Goal: Task Accomplishment & Management: Manage account settings

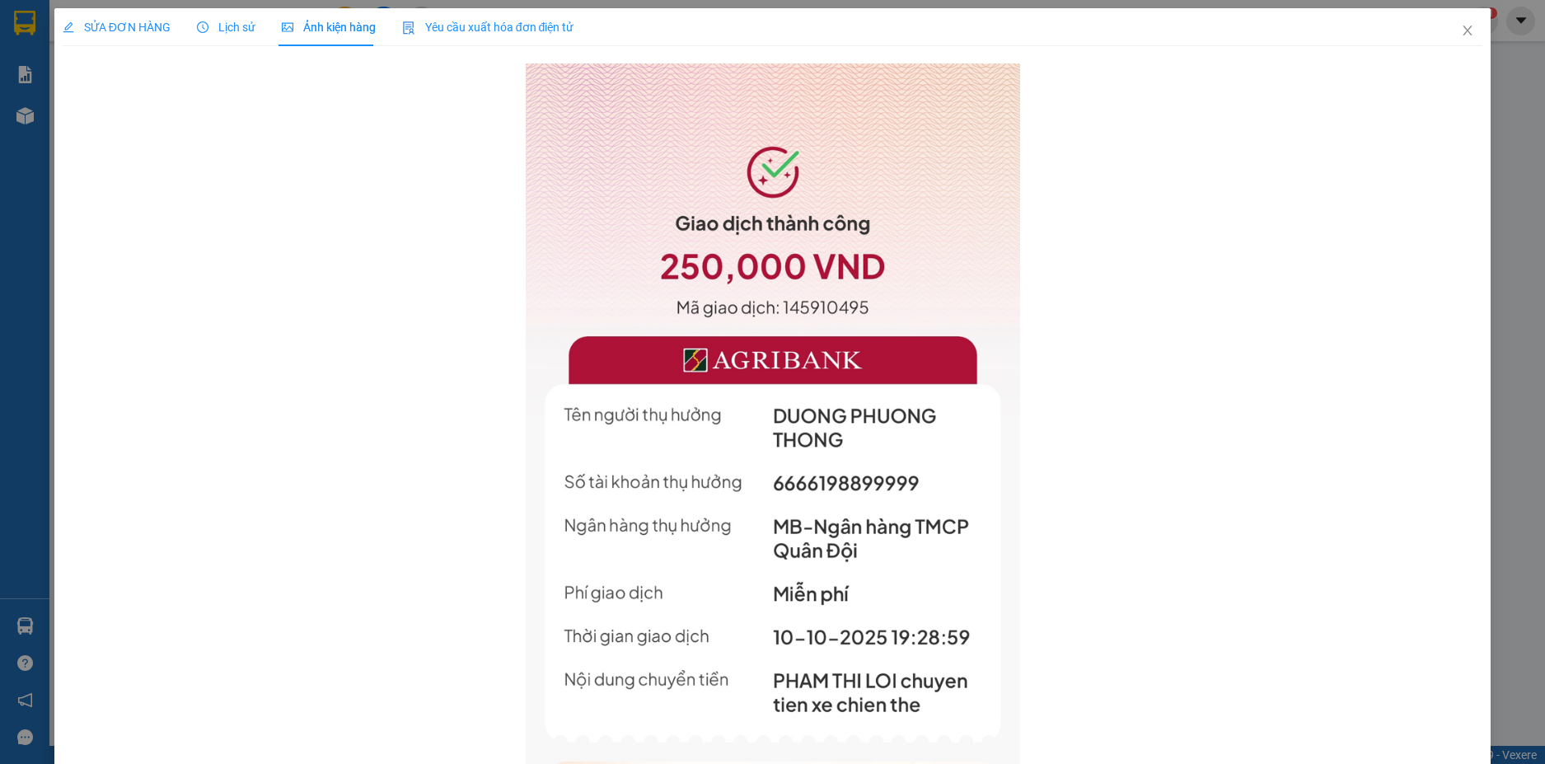
scroll to position [82, 0]
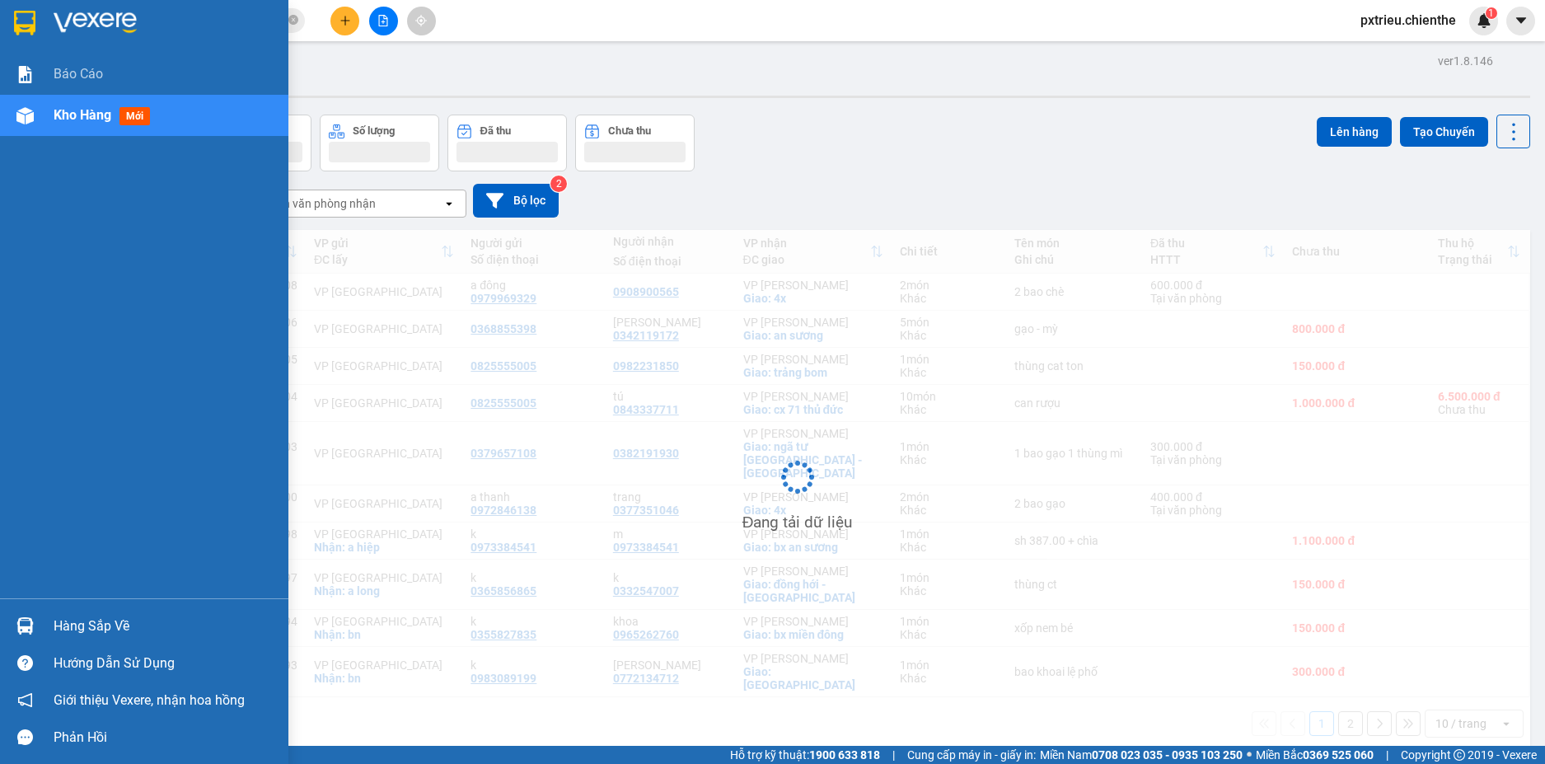
click at [86, 623] on div "Hàng sắp về" at bounding box center [165, 626] width 222 height 25
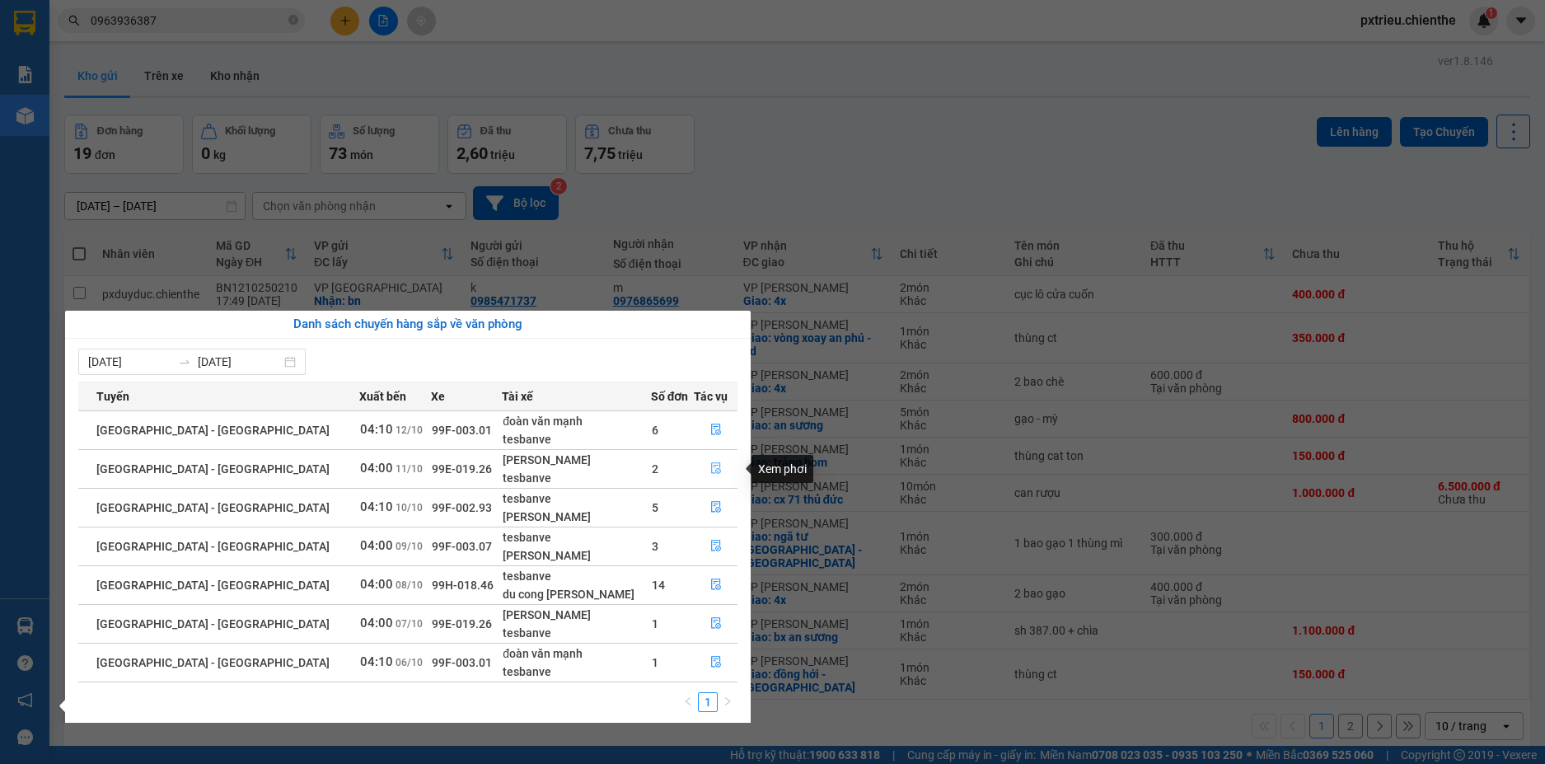
click at [710, 468] on icon "file-done" at bounding box center [716, 468] width 12 height 12
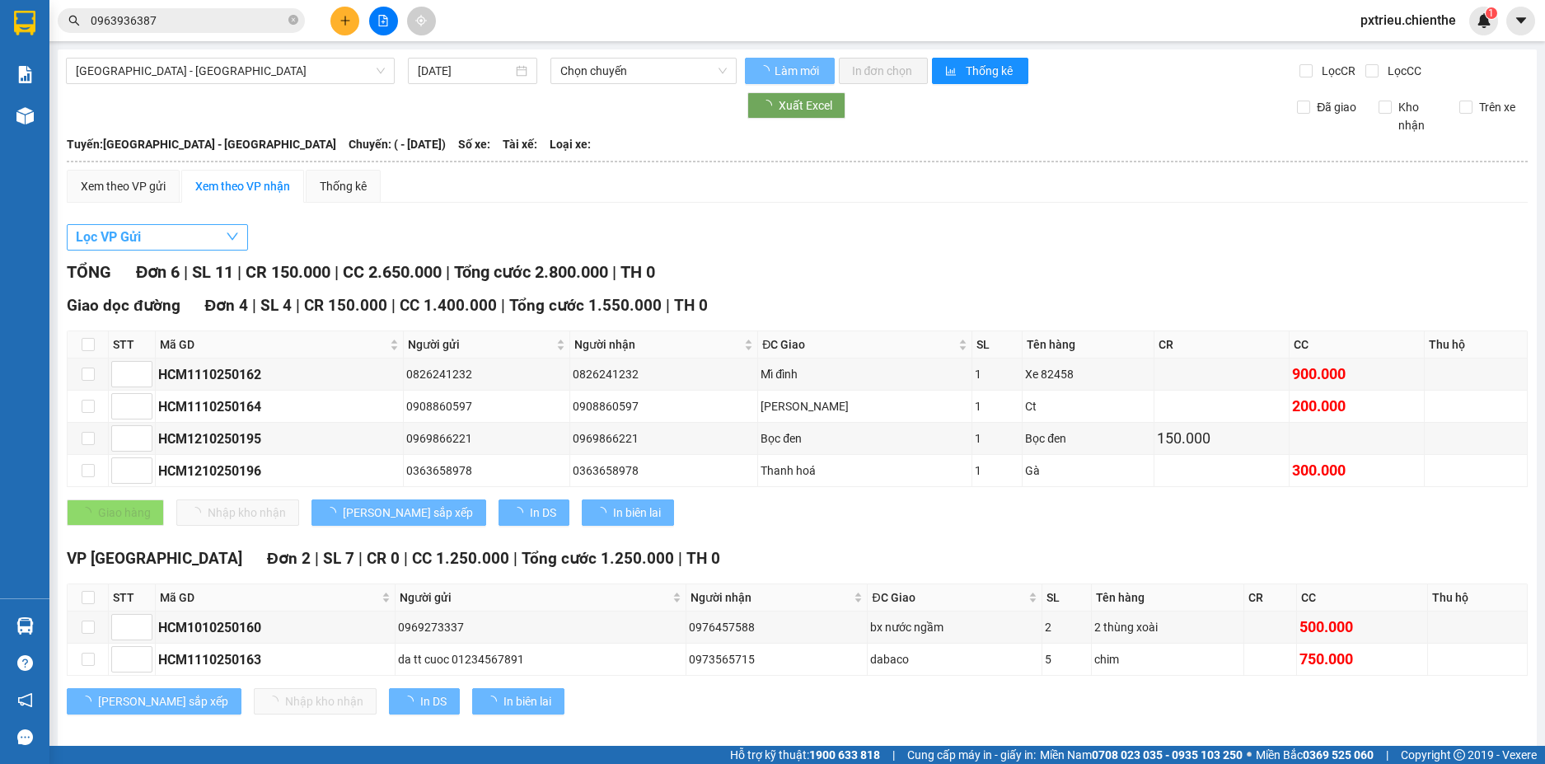
type input "[DATE]"
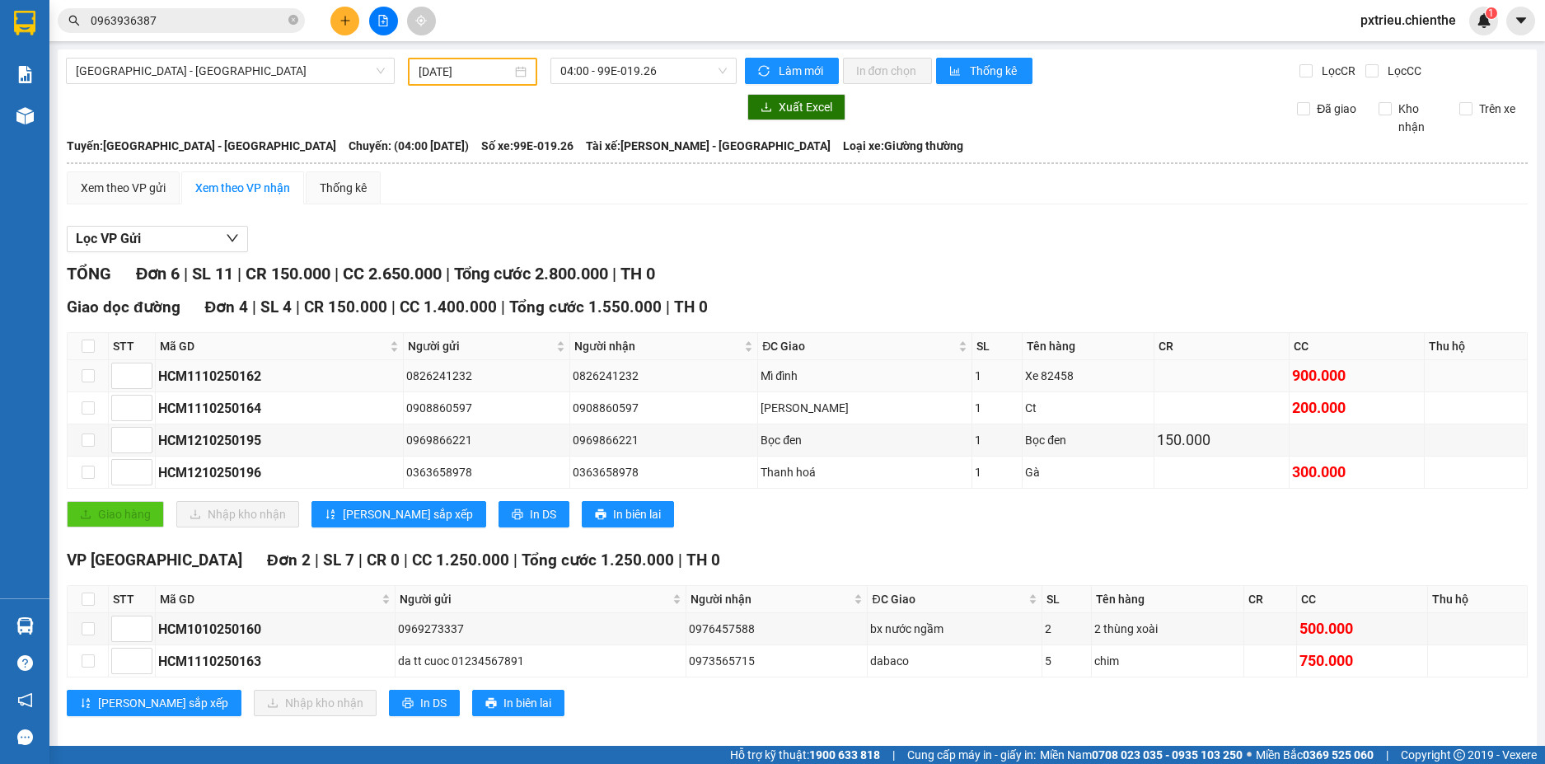
click at [755, 377] on div "0826241232" at bounding box center [664, 376] width 182 height 18
click at [82, 378] on input "checkbox" at bounding box center [88, 375] width 13 height 13
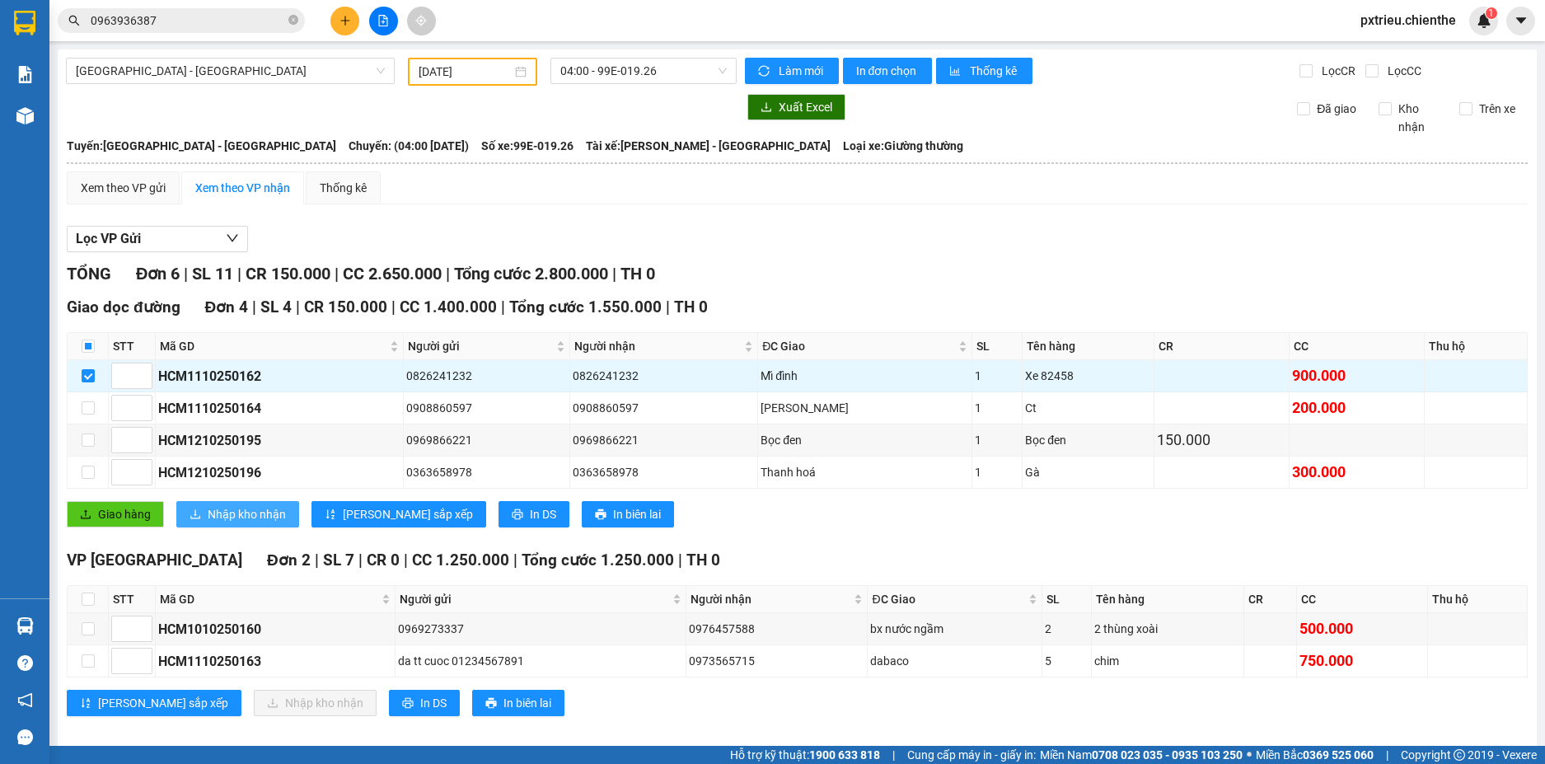
click at [232, 511] on span "Nhập kho nhận" at bounding box center [247, 514] width 78 height 18
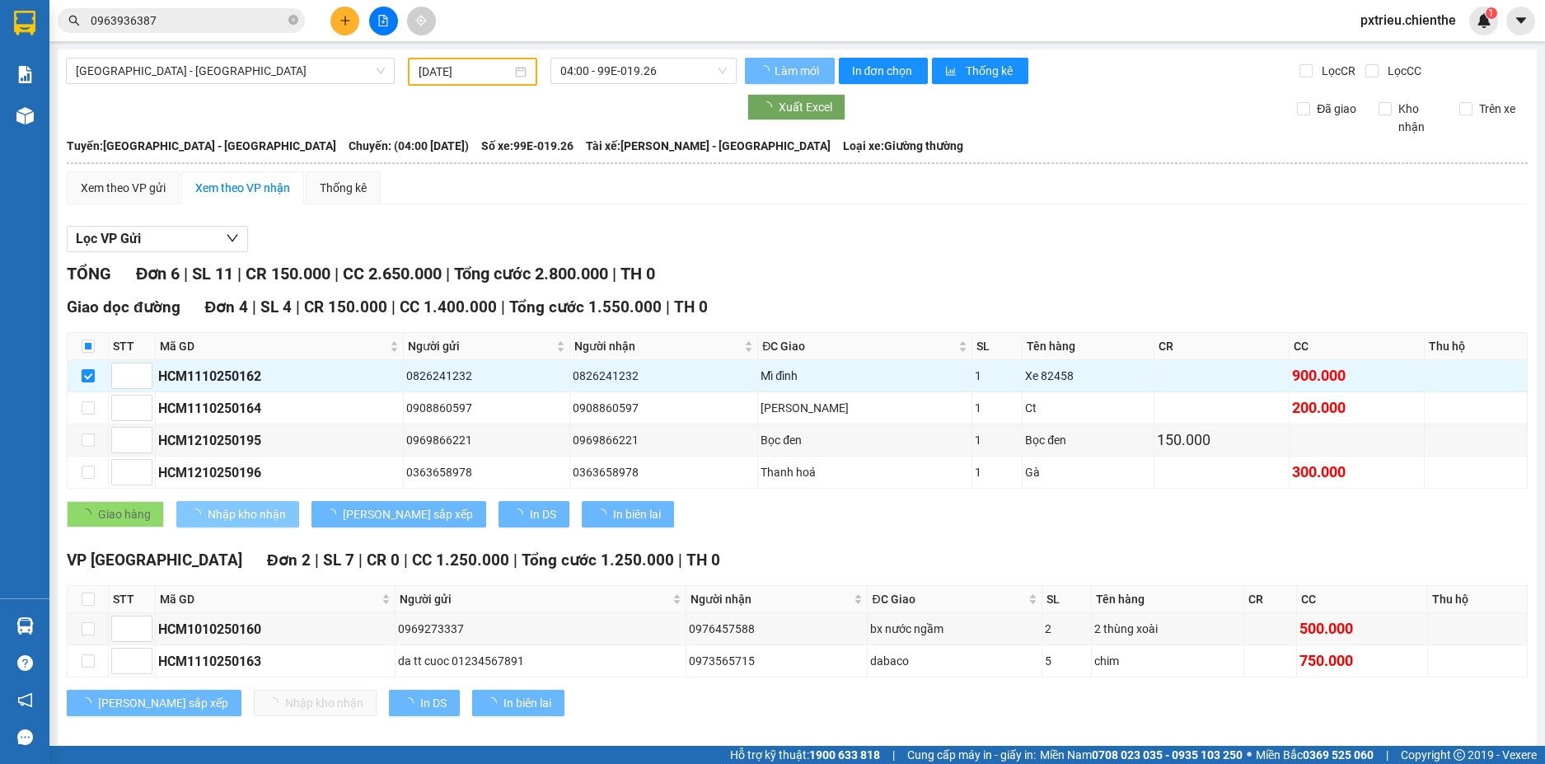
checkbox input "false"
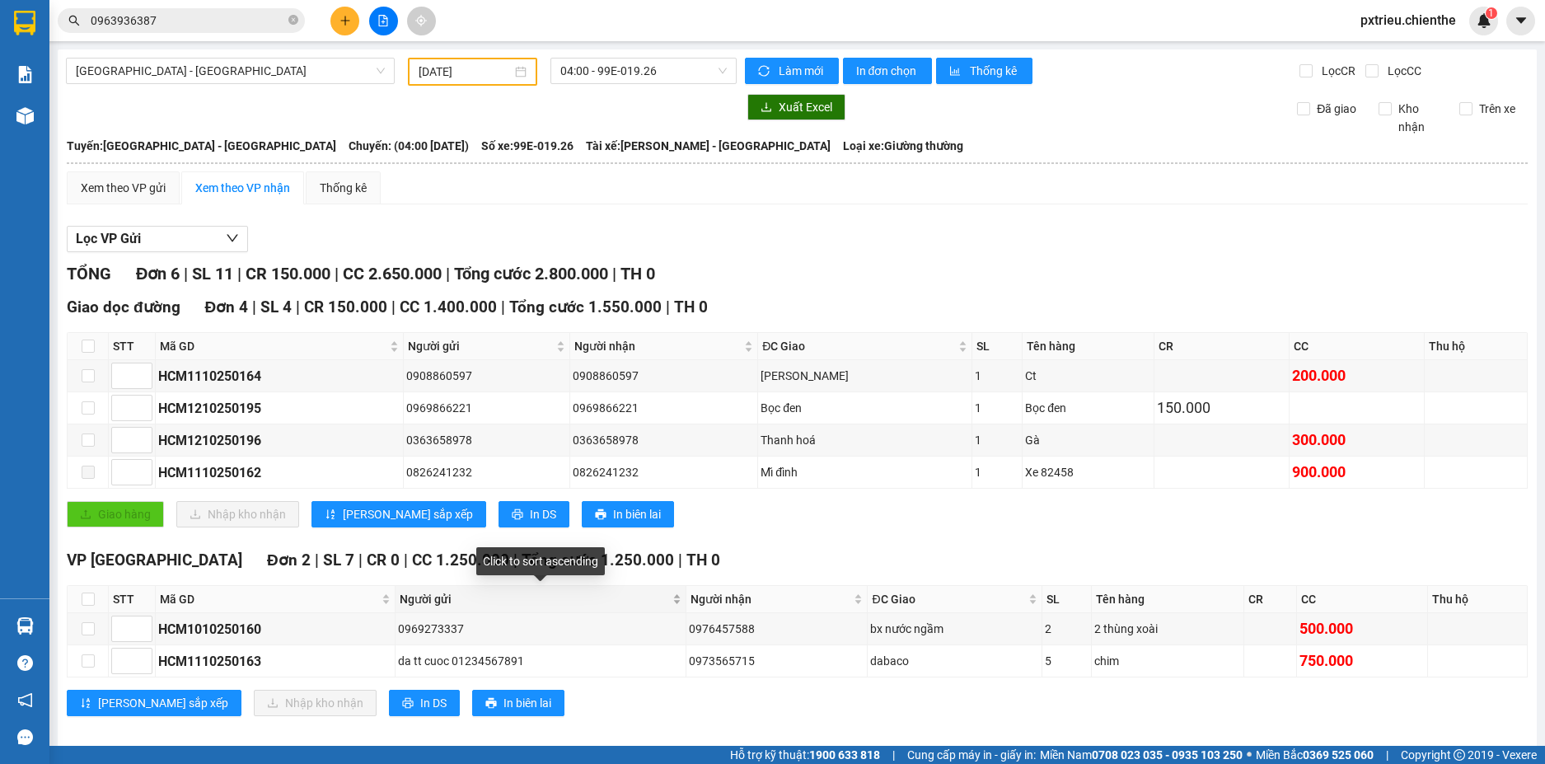
scroll to position [16, 0]
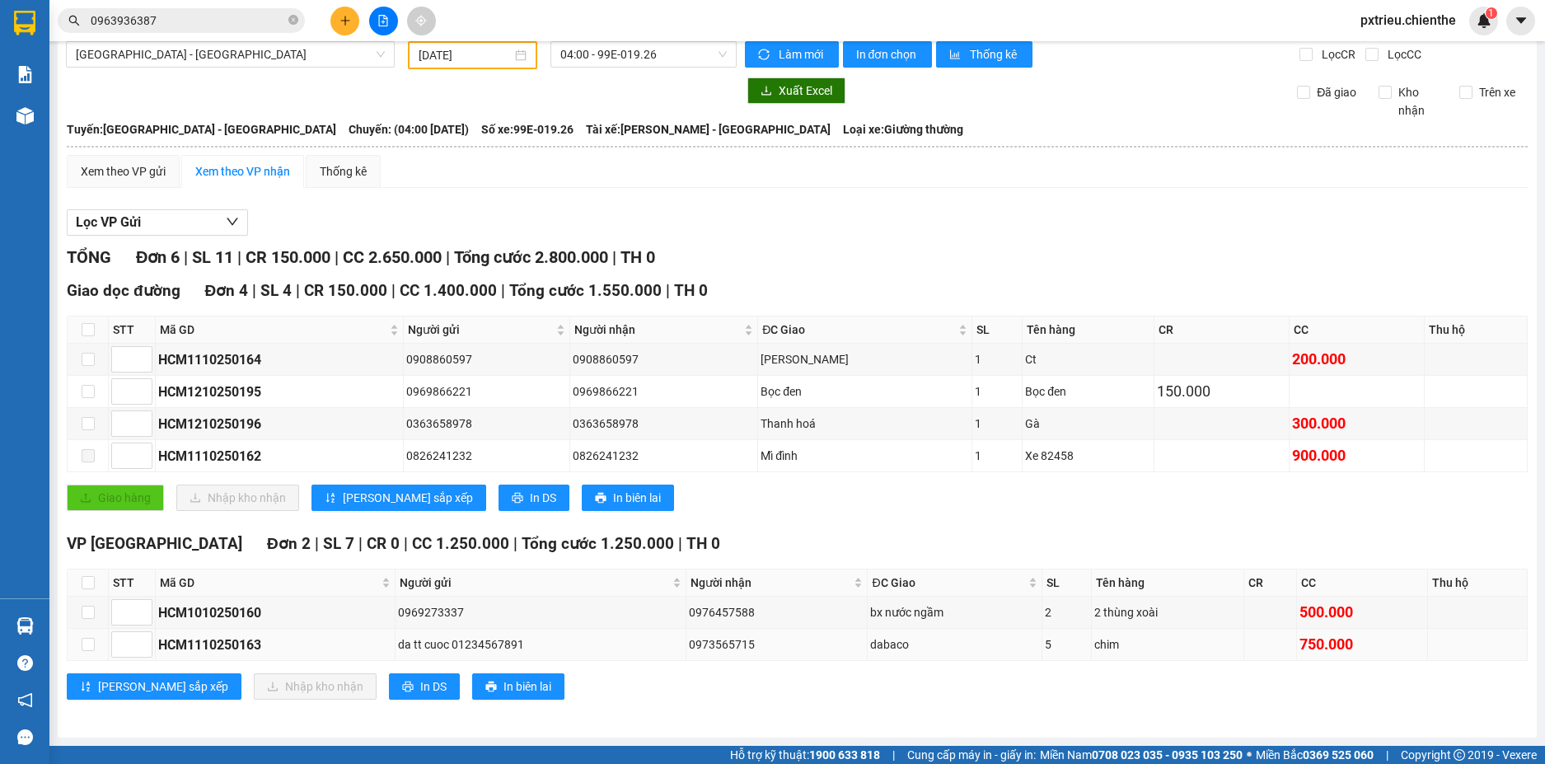
click at [236, 651] on div "HCM1110250163" at bounding box center [275, 644] width 234 height 21
click at [88, 646] on input "checkbox" at bounding box center [88, 644] width 13 height 13
checkbox input "true"
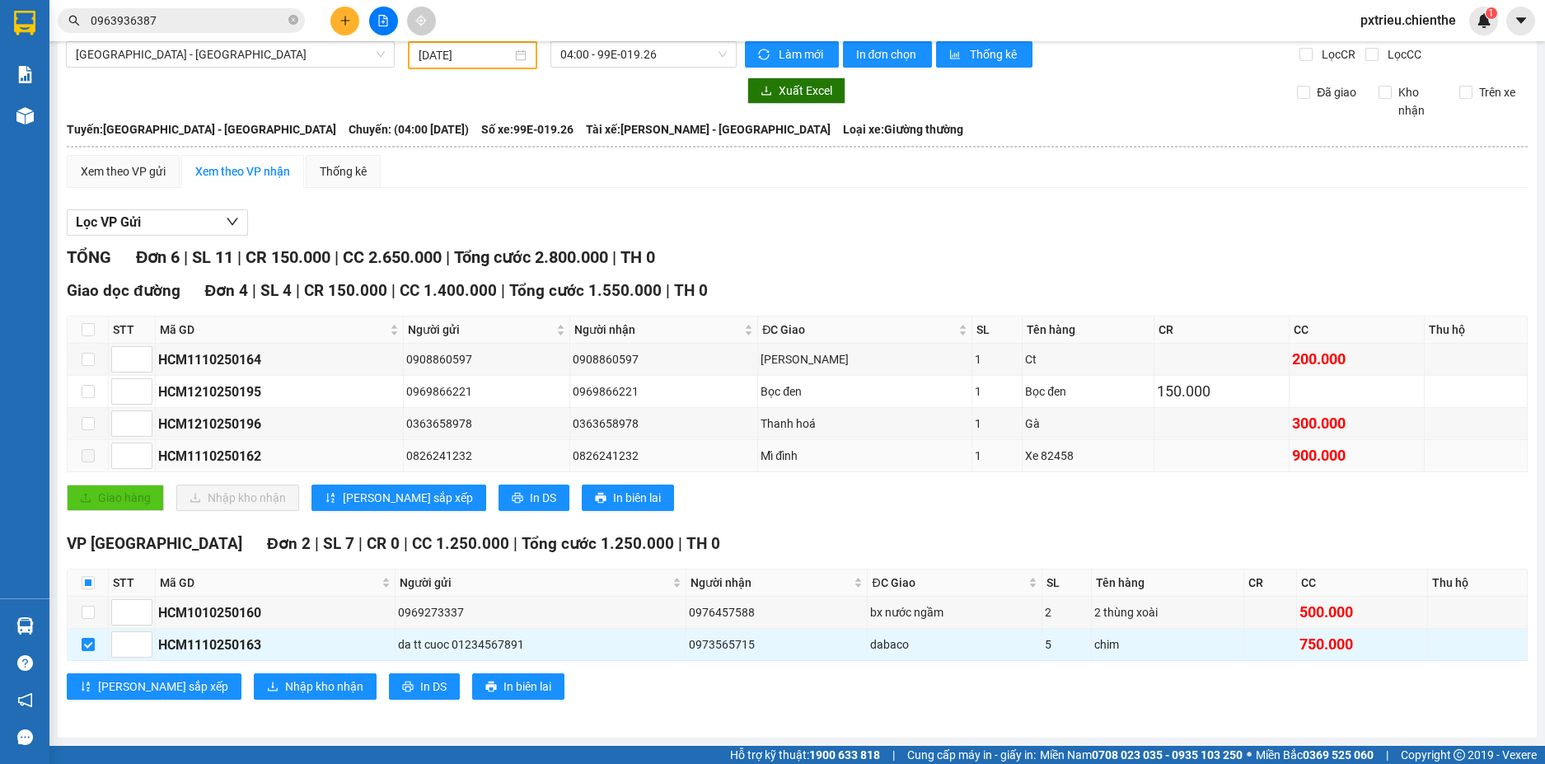
click at [83, 459] on span at bounding box center [88, 455] width 13 height 13
drag, startPoint x: 93, startPoint y: 459, endPoint x: 142, endPoint y: 459, distance: 48.6
click at [96, 459] on td at bounding box center [88, 456] width 41 height 32
click at [275, 359] on div "HCM1110250164" at bounding box center [279, 359] width 242 height 21
click at [92, 363] on input "checkbox" at bounding box center [88, 359] width 13 height 13
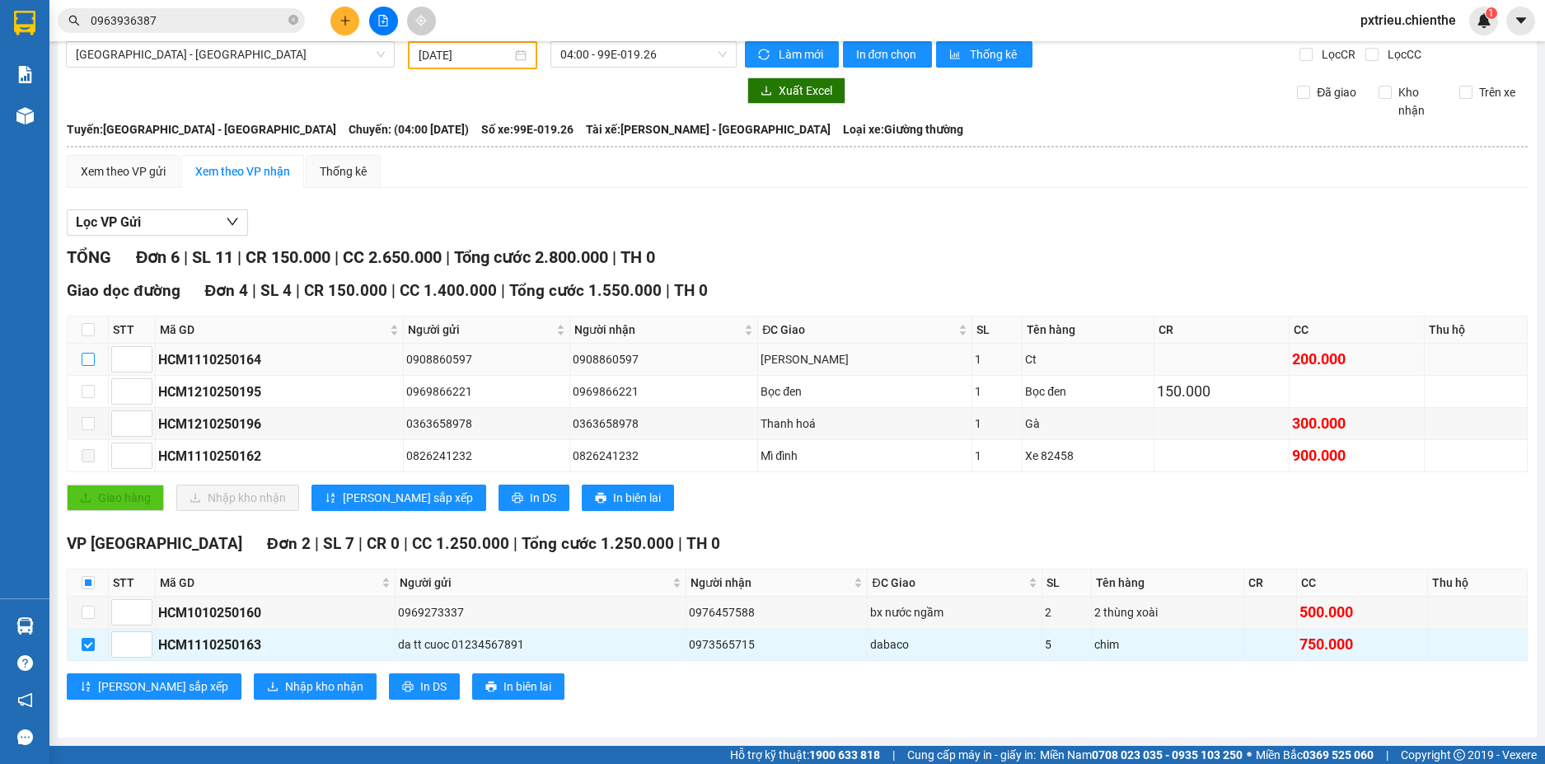
checkbox input "true"
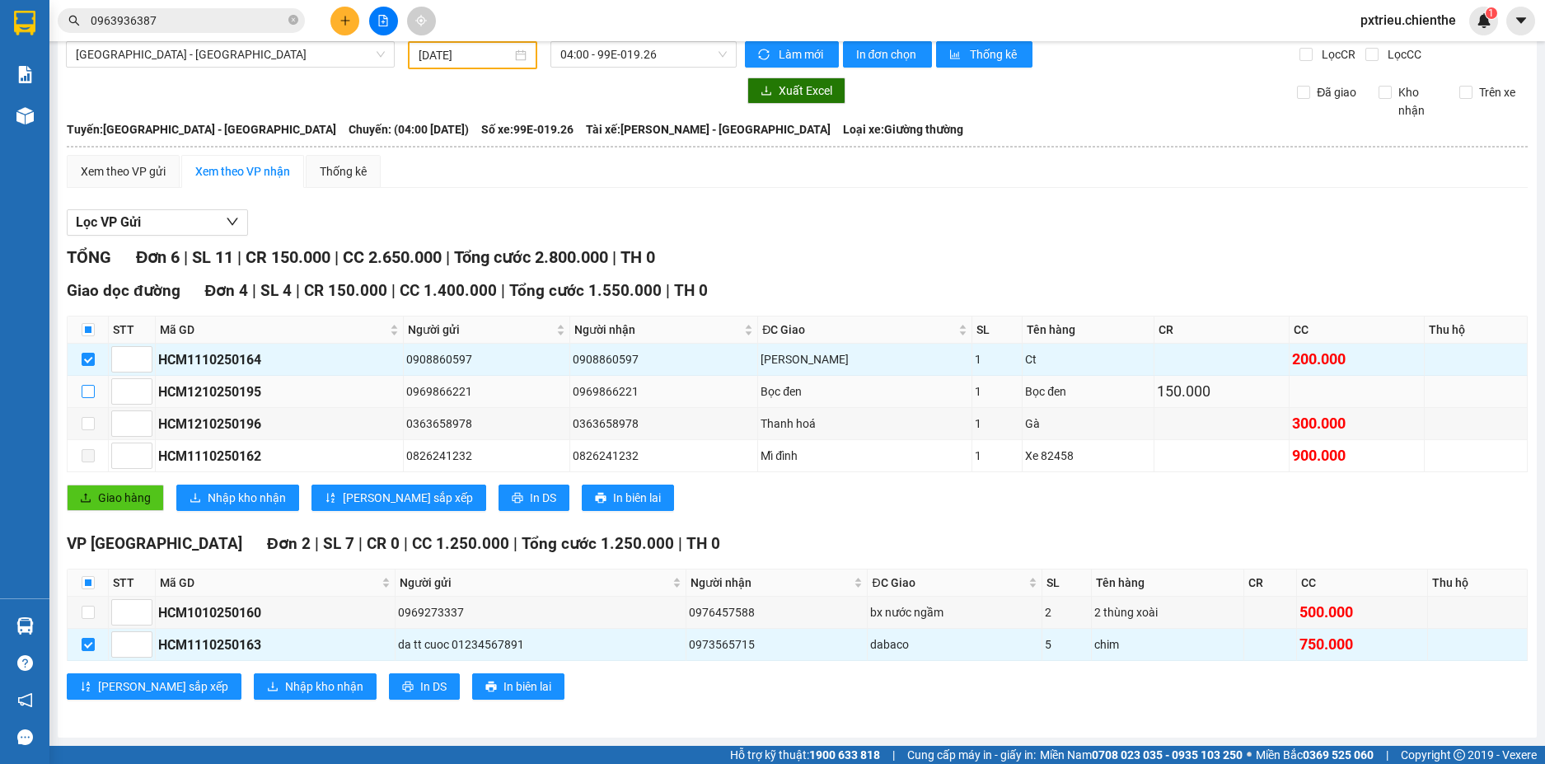
click at [83, 391] on input "checkbox" at bounding box center [88, 391] width 13 height 13
checkbox input "true"
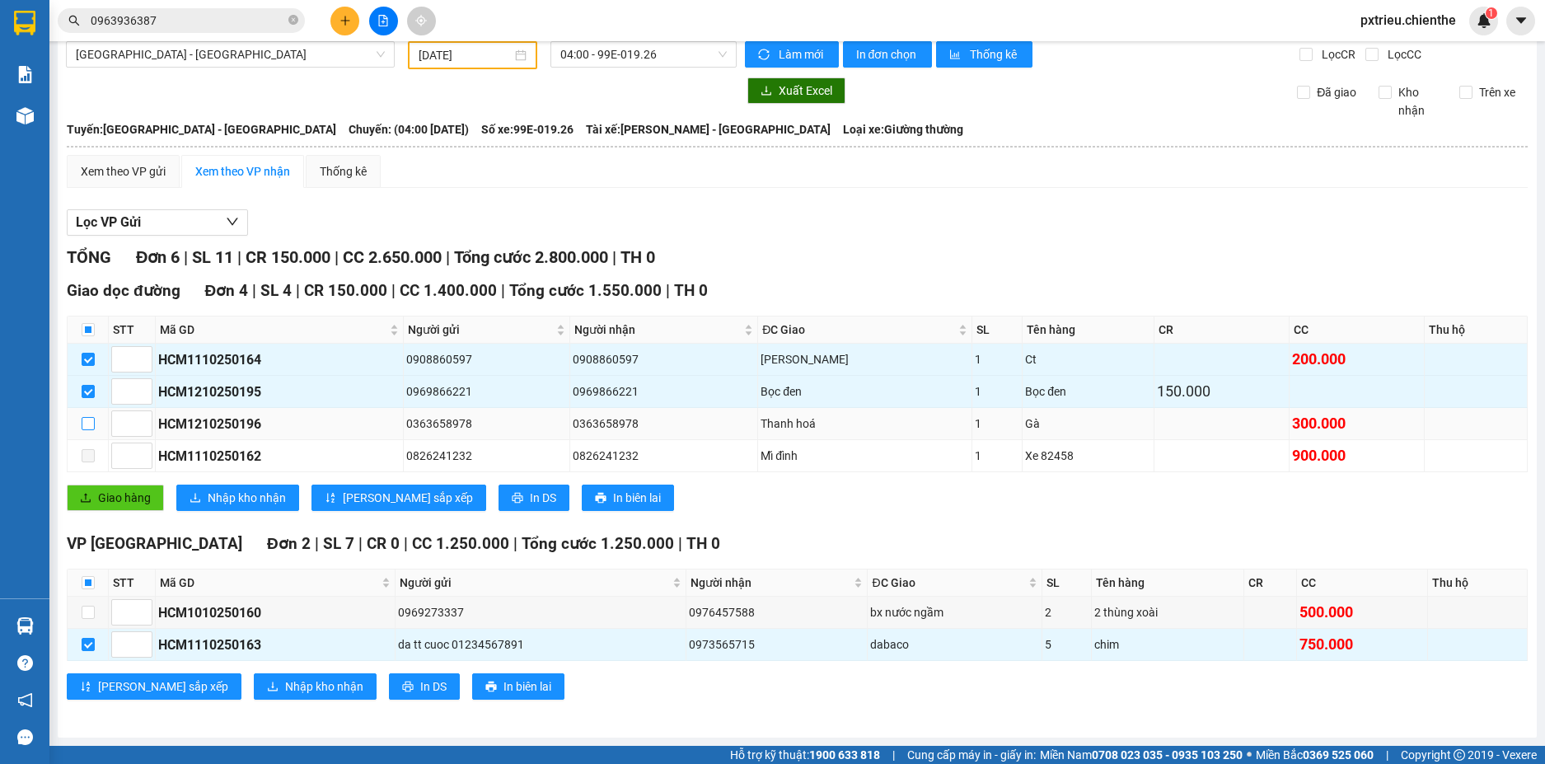
click at [89, 421] on input "checkbox" at bounding box center [88, 423] width 13 height 13
checkbox input "true"
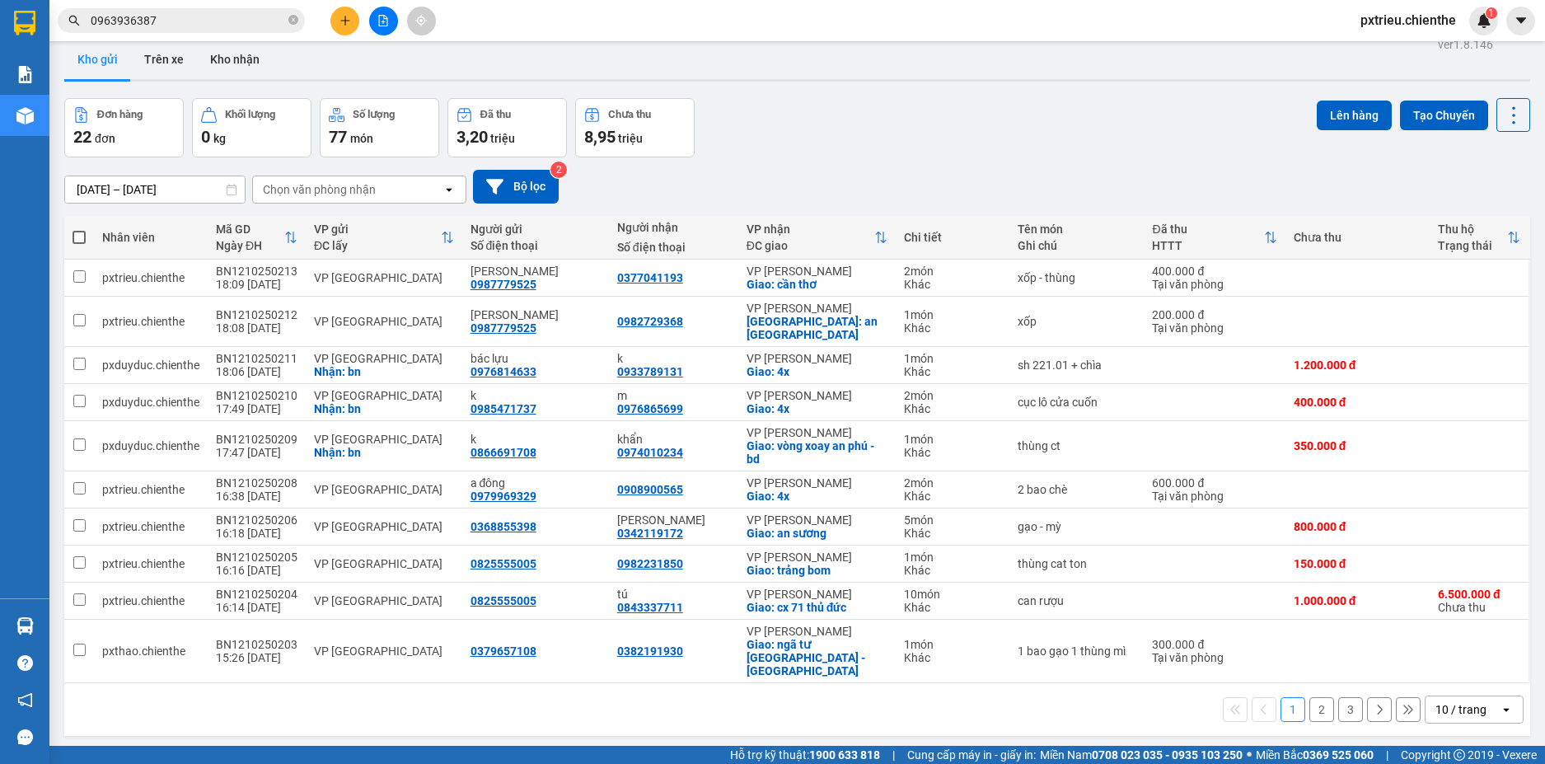
click at [1500, 703] on icon "open" at bounding box center [1506, 709] width 13 height 13
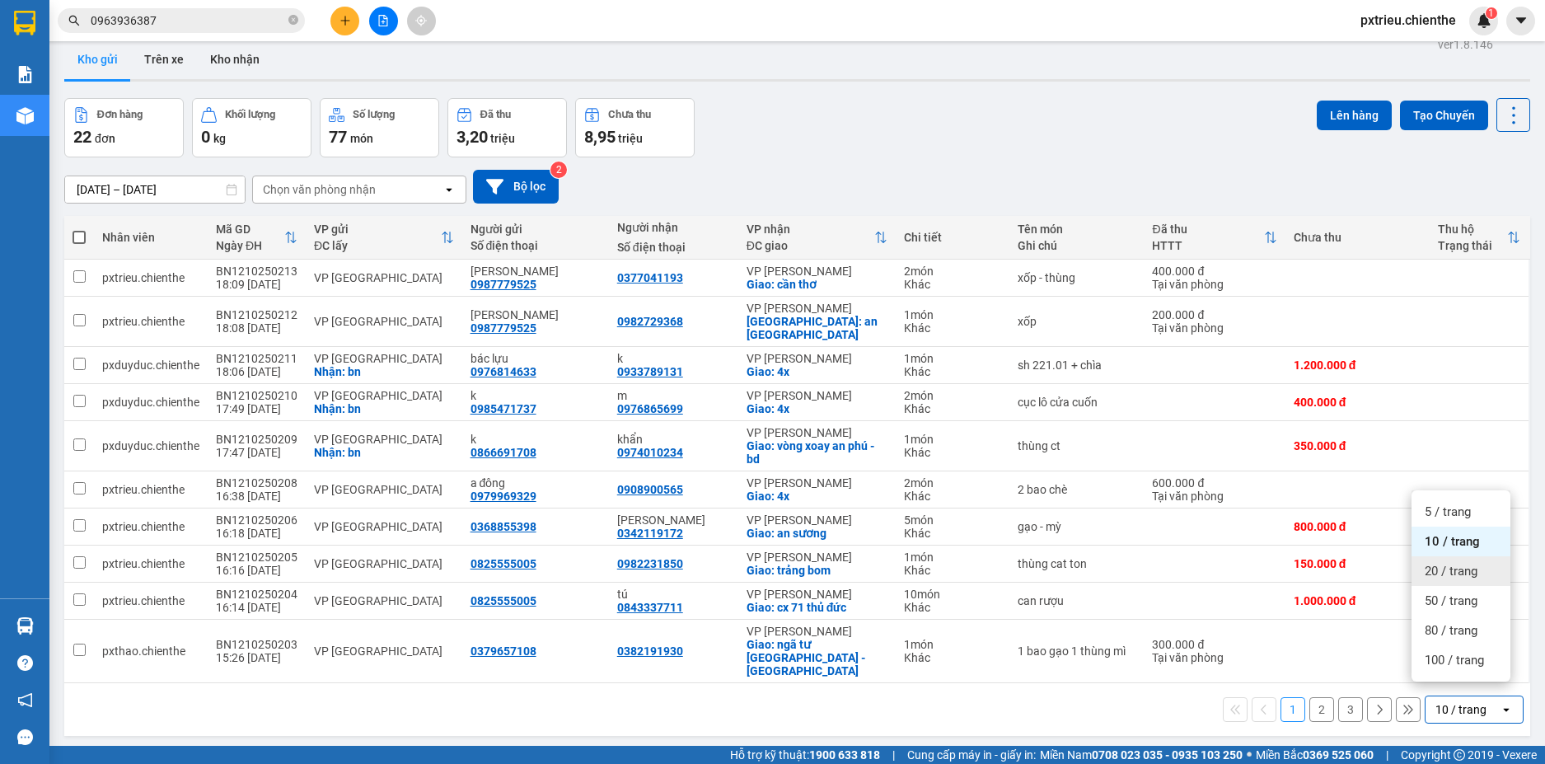
click at [1470, 582] on div "20 / trang" at bounding box center [1461, 571] width 99 height 30
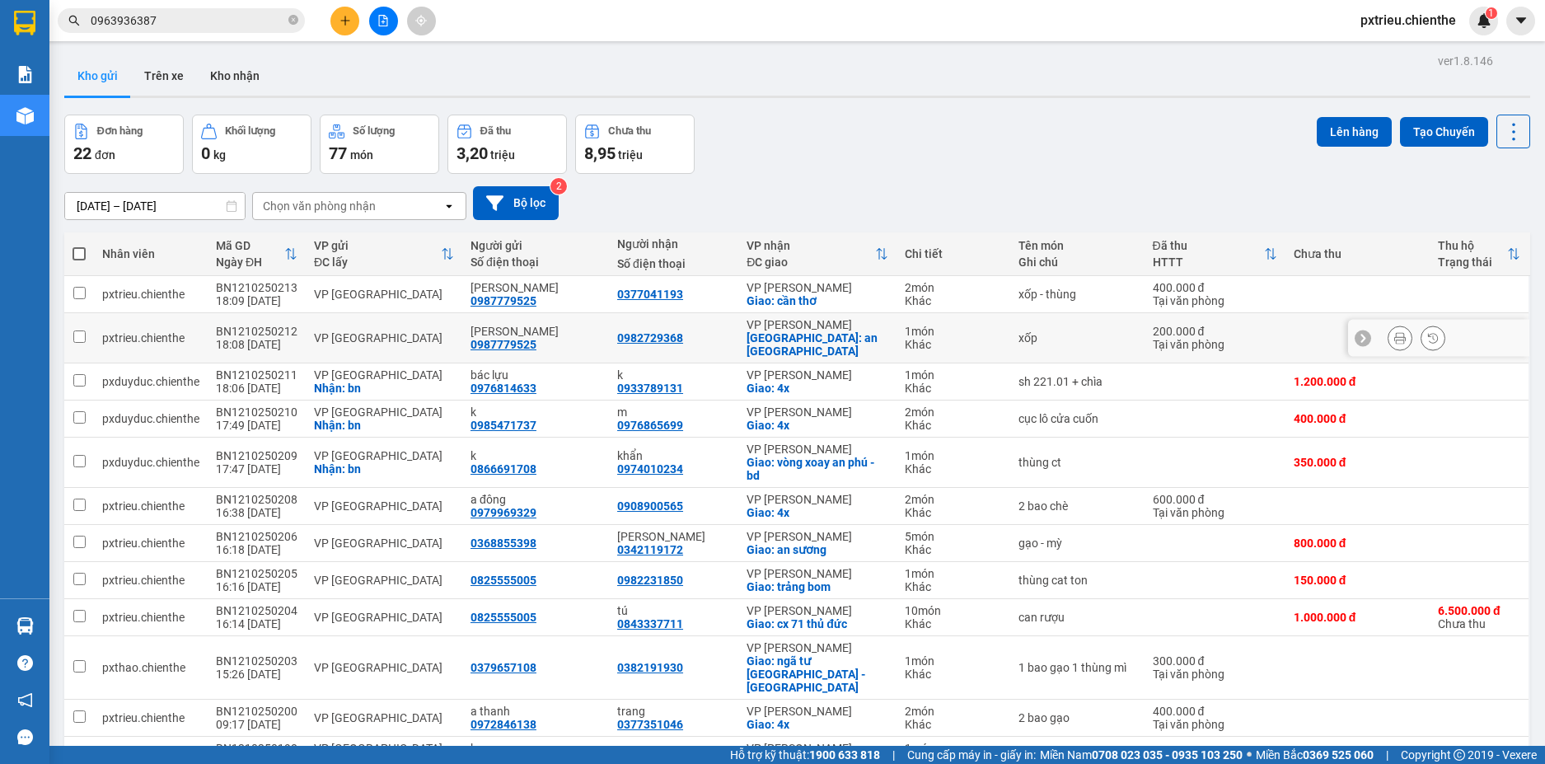
click at [347, 331] on div "VP [GEOGRAPHIC_DATA]" at bounding box center [384, 337] width 140 height 13
checkbox input "true"
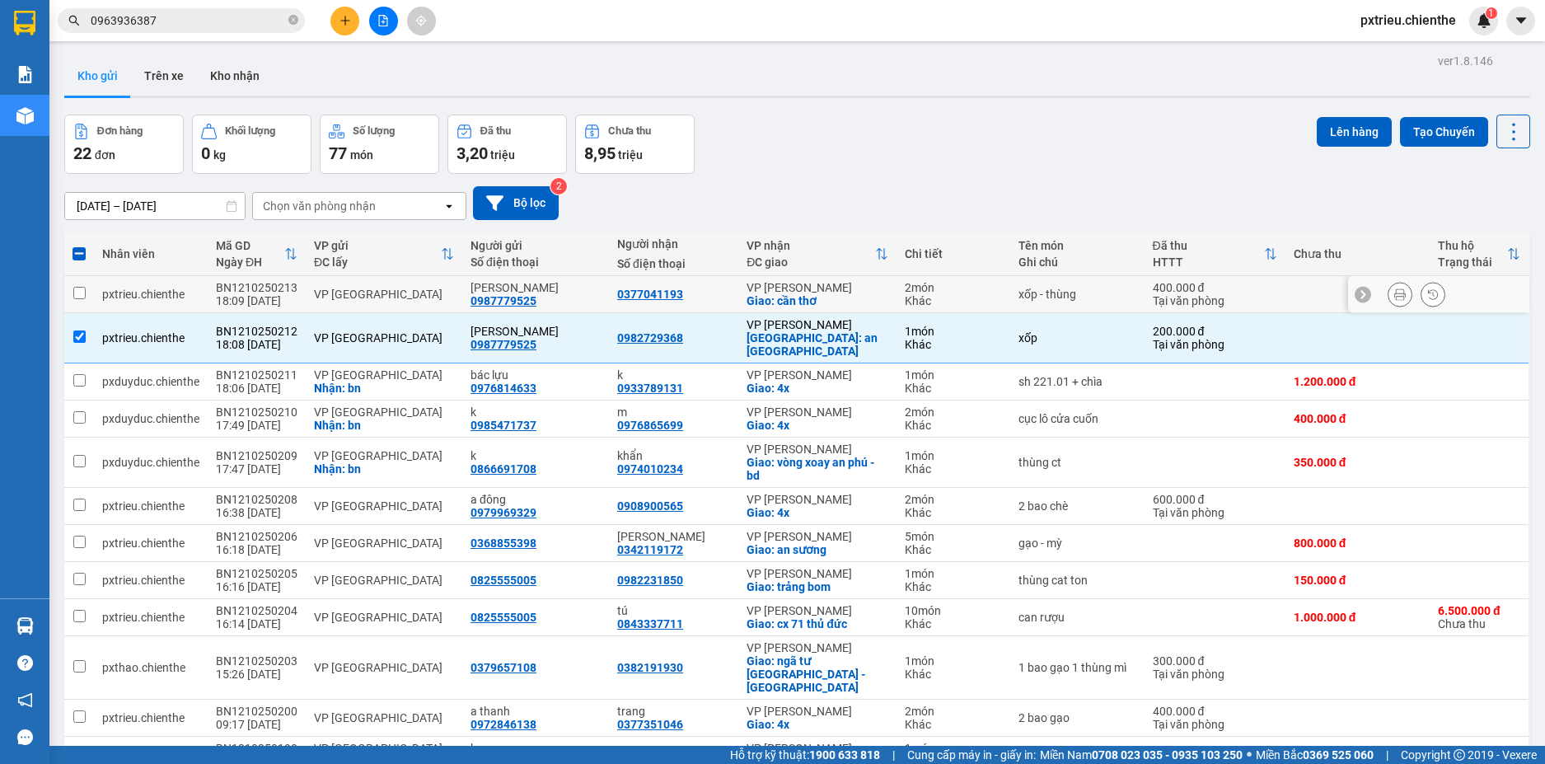
click at [314, 297] on div "VP [GEOGRAPHIC_DATA]" at bounding box center [384, 294] width 140 height 13
checkbox input "true"
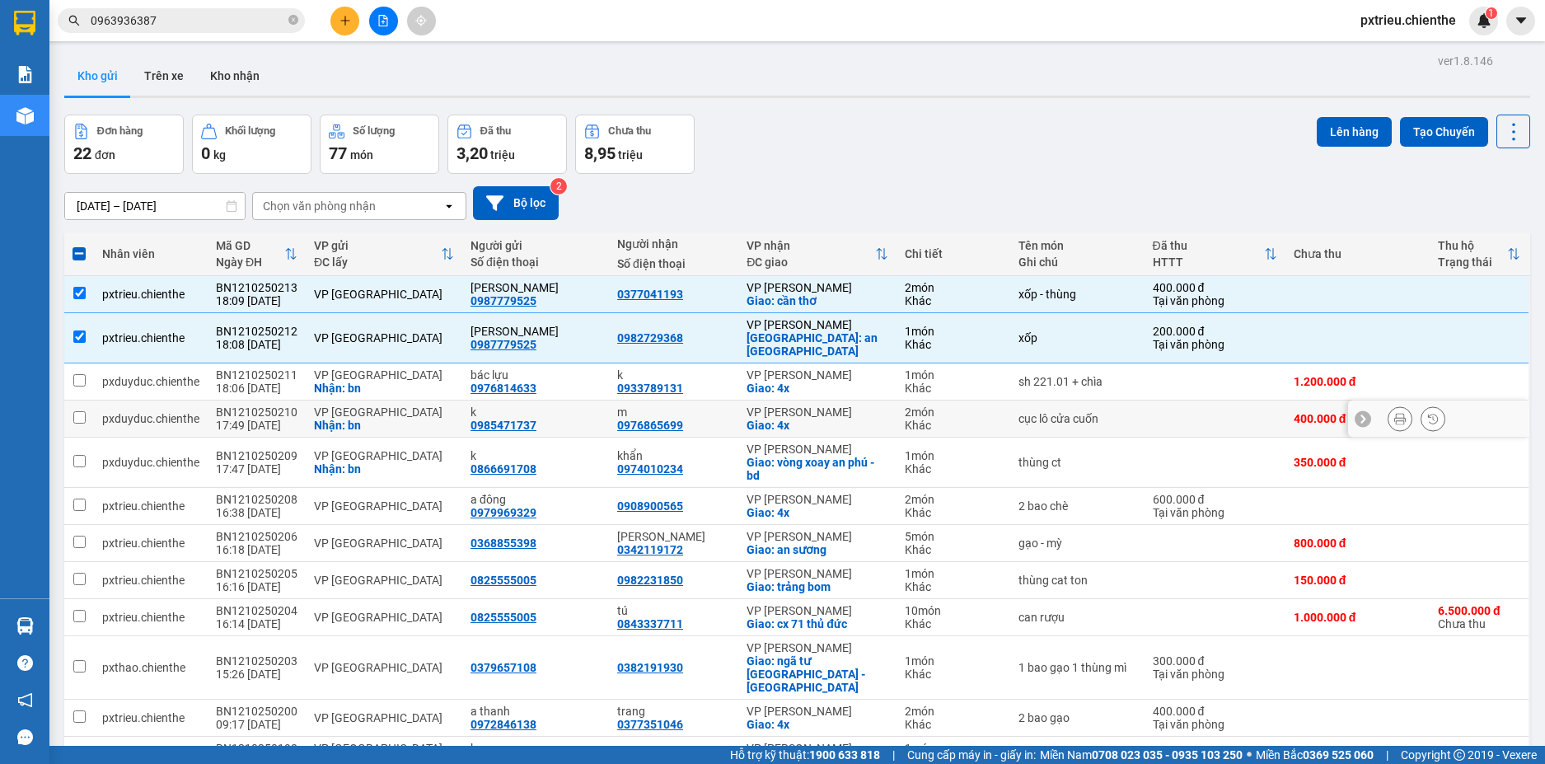
click at [299, 416] on td "BN1210250210 17:49 [DATE]" at bounding box center [257, 418] width 98 height 37
checkbox input "true"
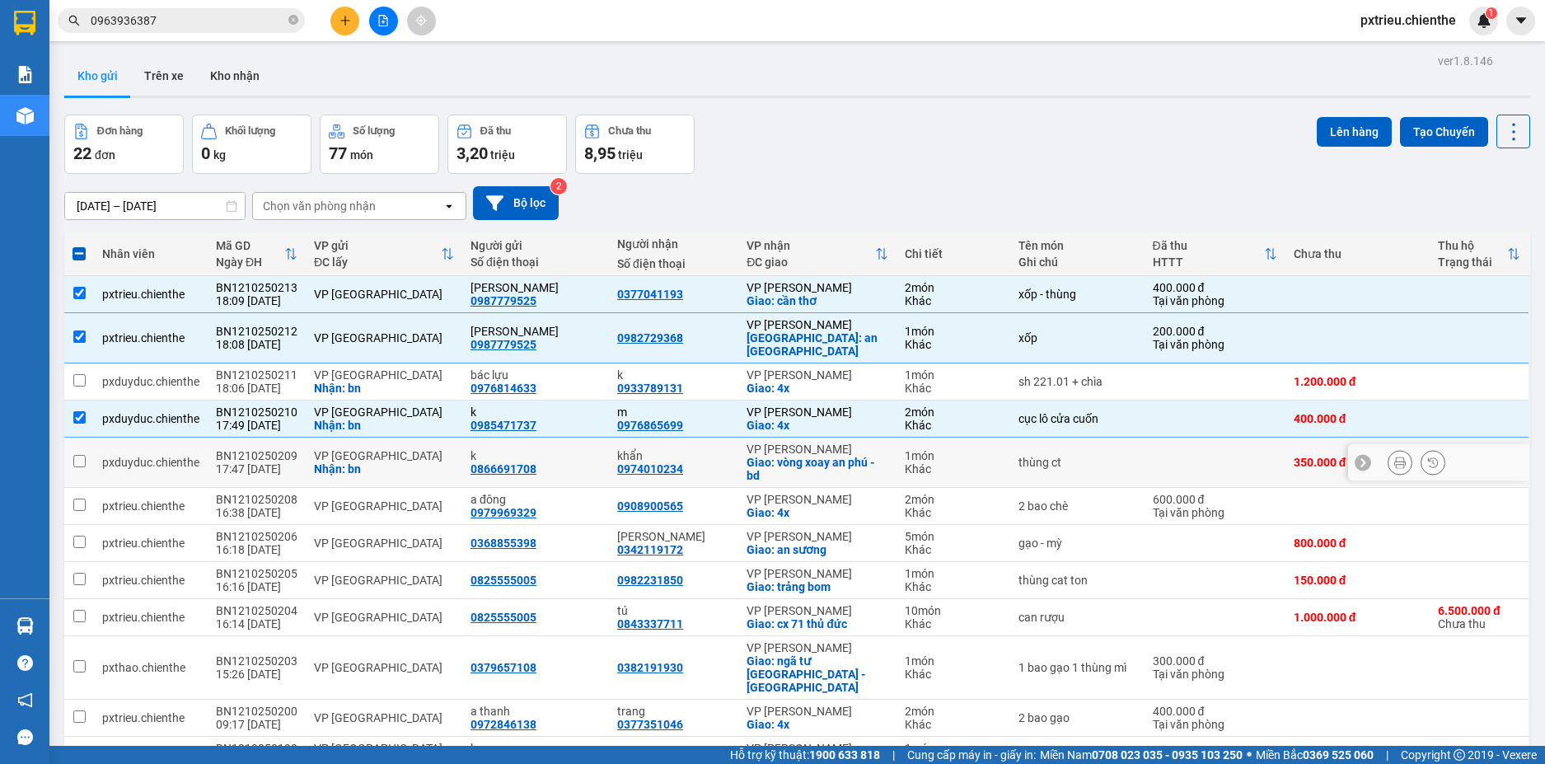
click at [236, 458] on div "BN1210250209" at bounding box center [257, 455] width 82 height 13
checkbox input "true"
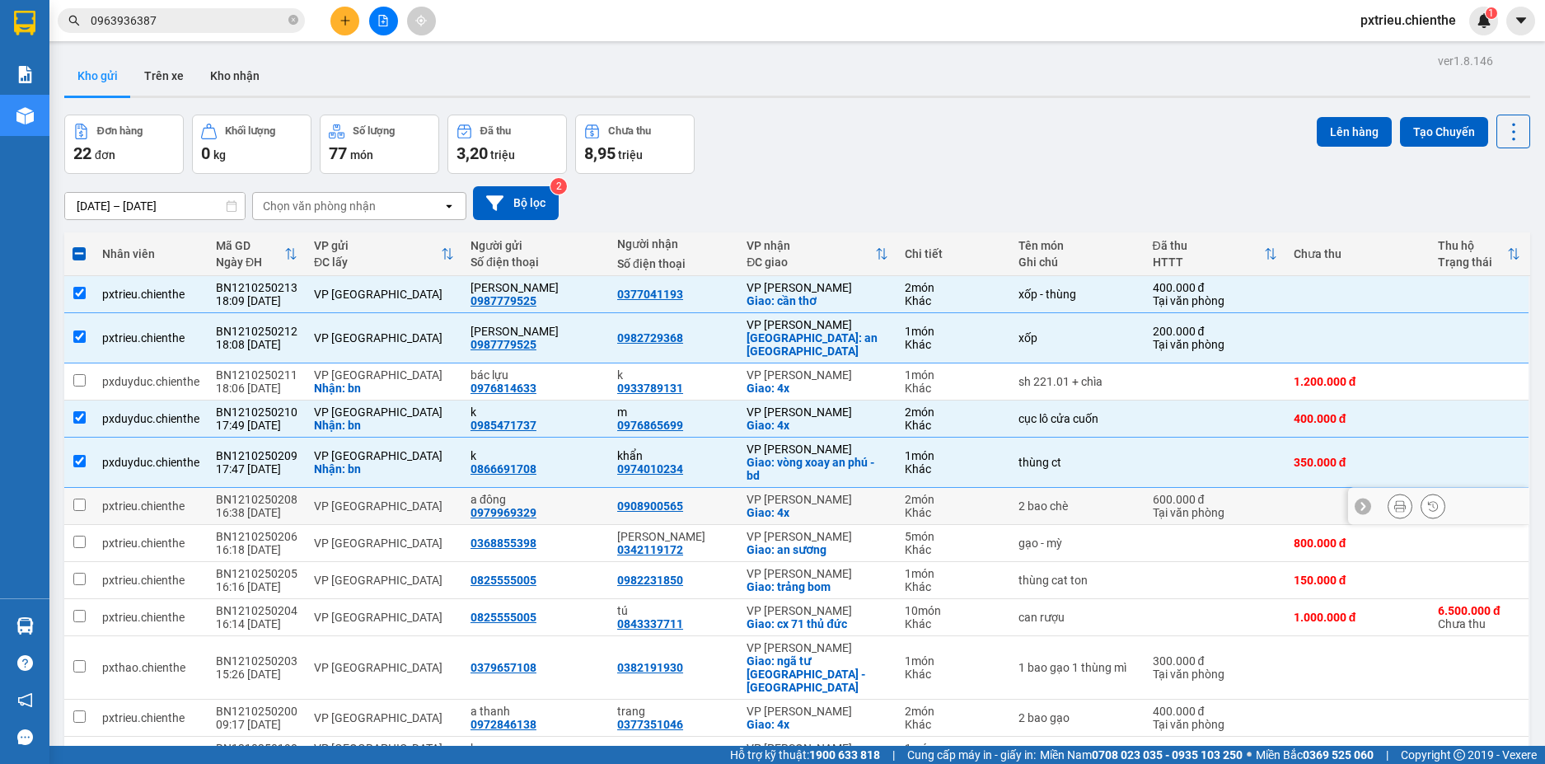
click at [253, 513] on div "16:38 [DATE]" at bounding box center [257, 512] width 82 height 13
checkbox input "true"
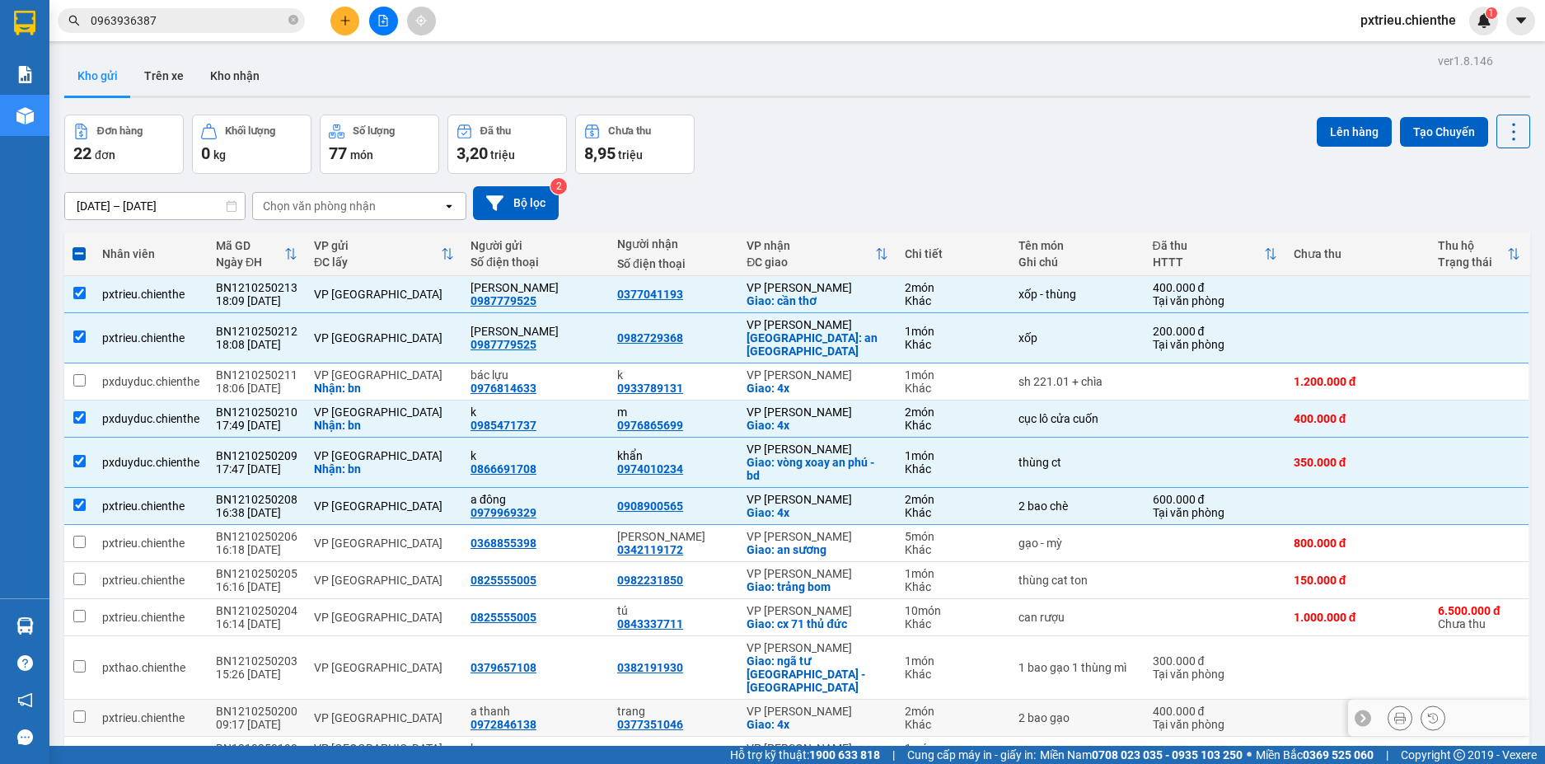
click at [306, 700] on td "VP [GEOGRAPHIC_DATA]" at bounding box center [384, 718] width 157 height 37
checkbox input "true"
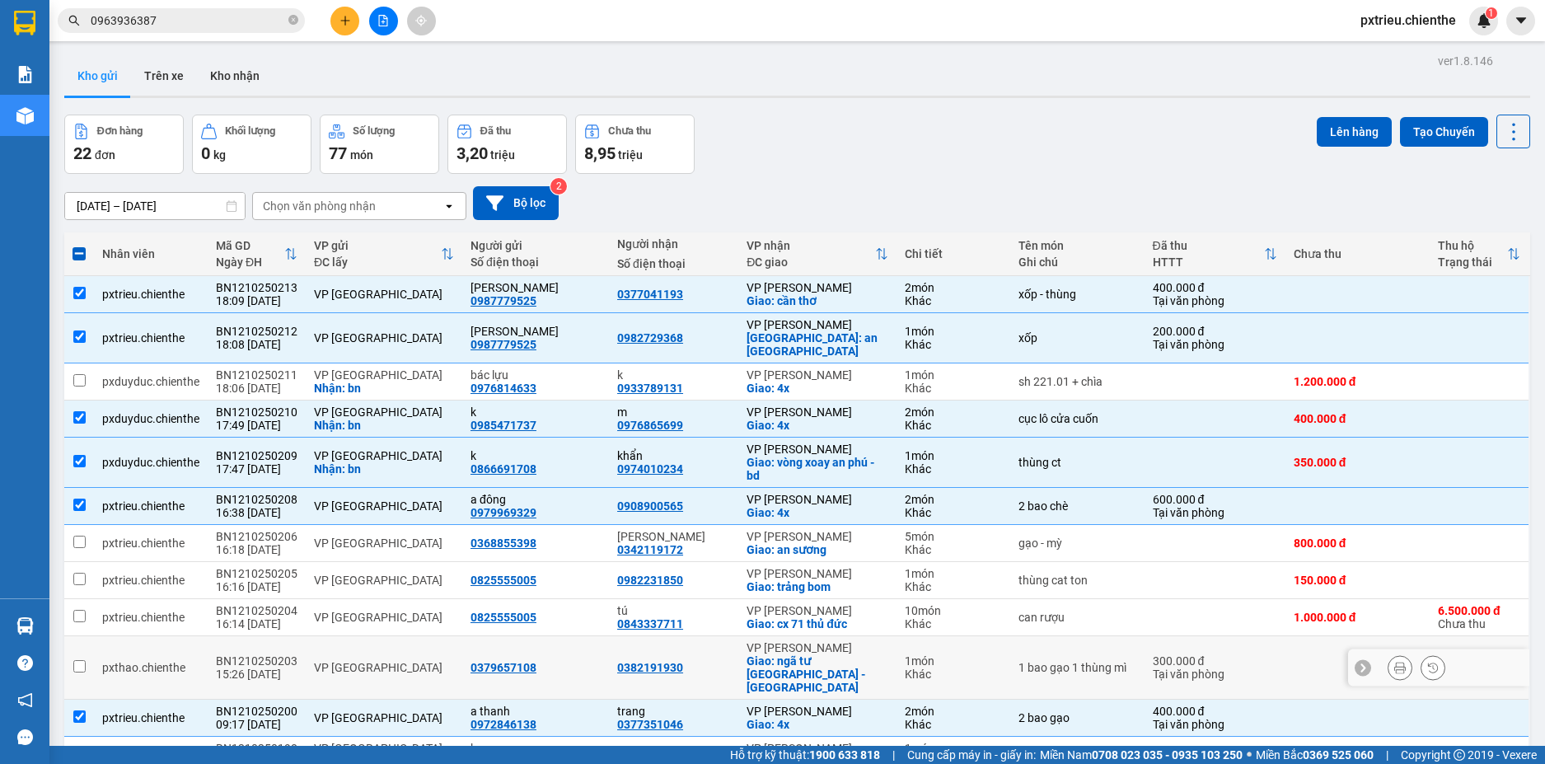
click at [320, 664] on div "VP [GEOGRAPHIC_DATA]" at bounding box center [384, 667] width 140 height 13
checkbox input "true"
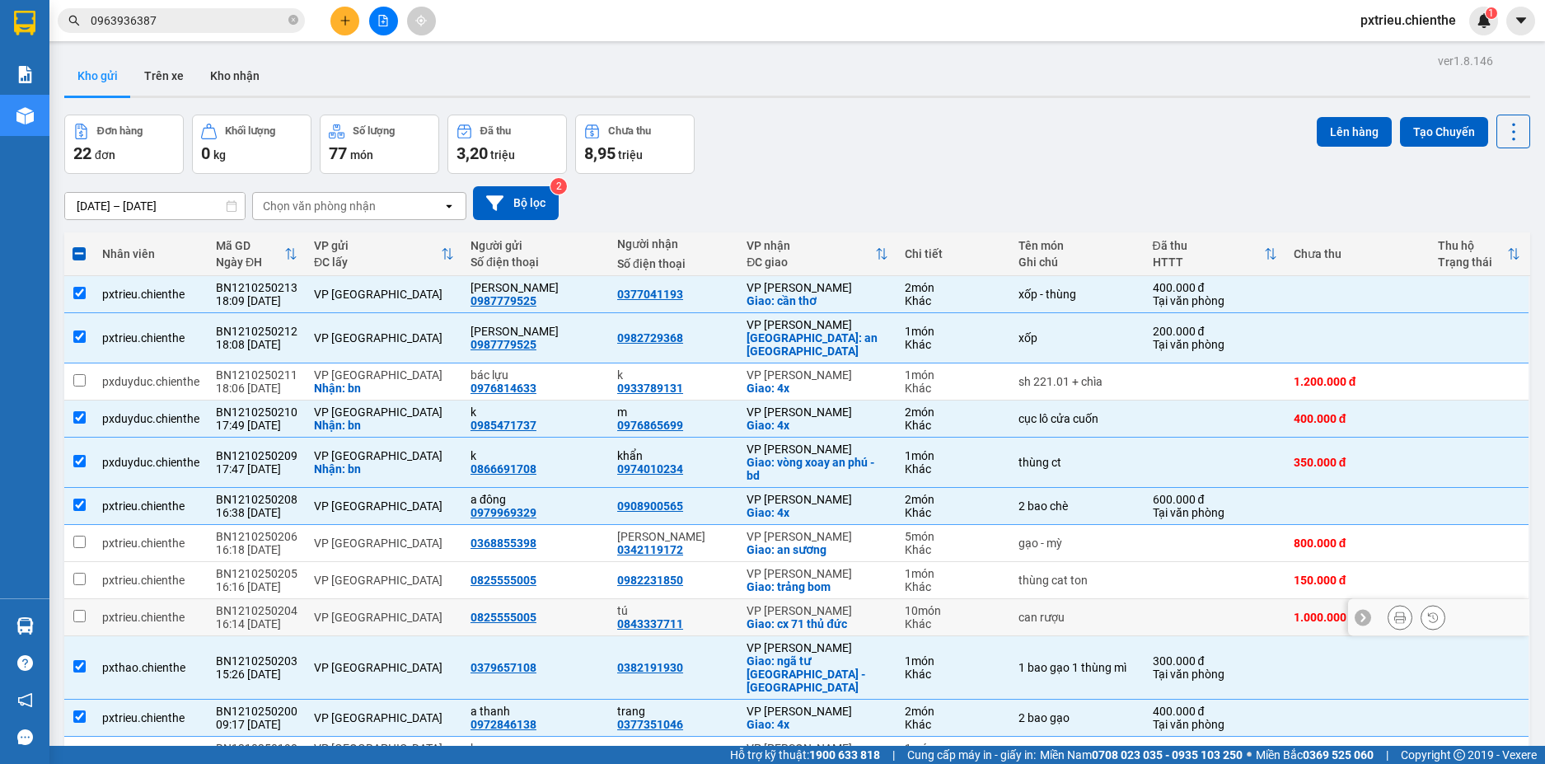
click at [295, 610] on td "BN1210250204 16:14 [DATE]" at bounding box center [257, 617] width 98 height 37
checkbox input "true"
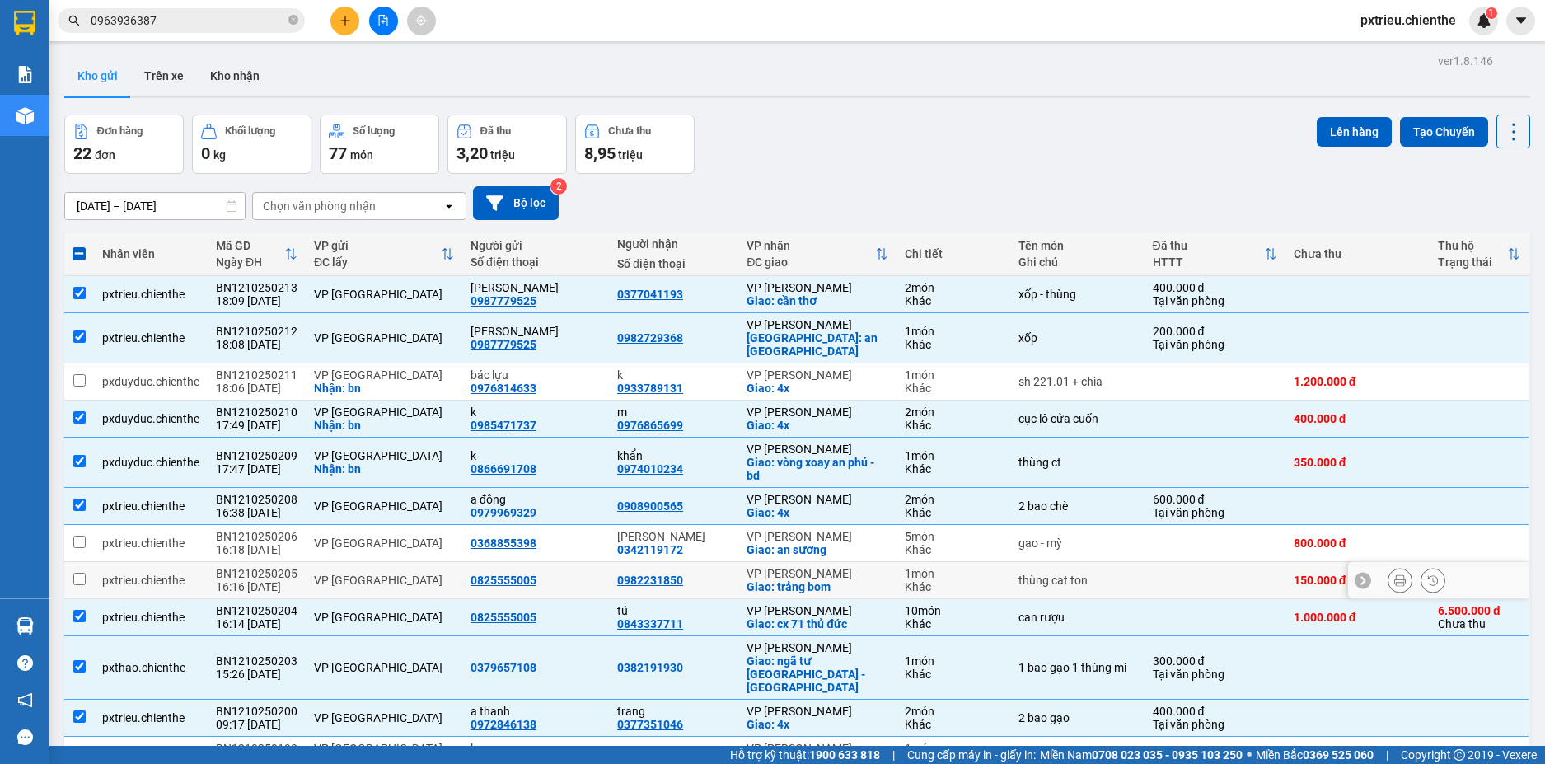
click at [298, 573] on td "BN1210250205 16:16 [DATE]" at bounding box center [257, 580] width 98 height 37
checkbox input "true"
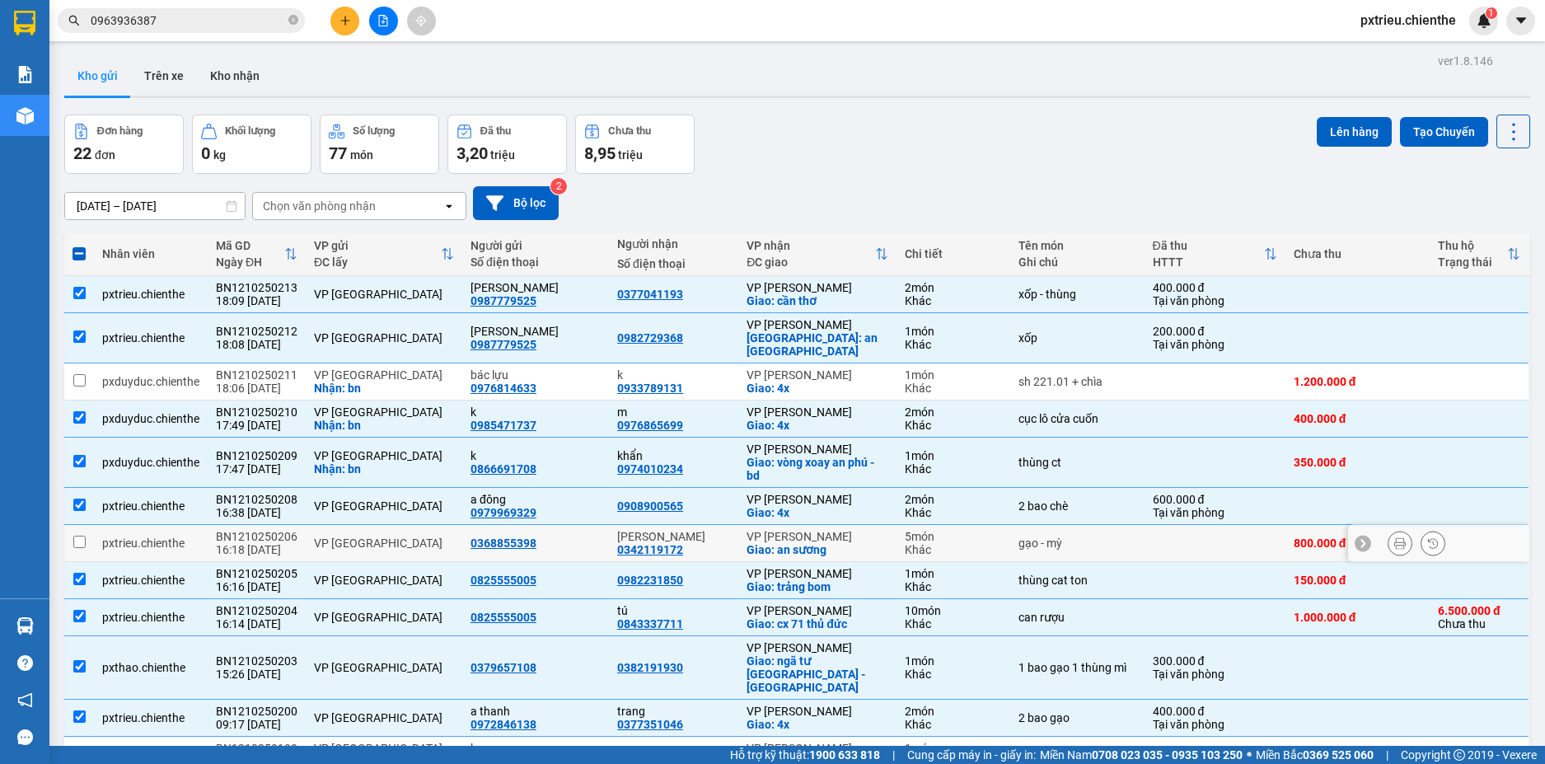
click at [306, 538] on td "VP [GEOGRAPHIC_DATA]" at bounding box center [384, 543] width 157 height 37
checkbox input "true"
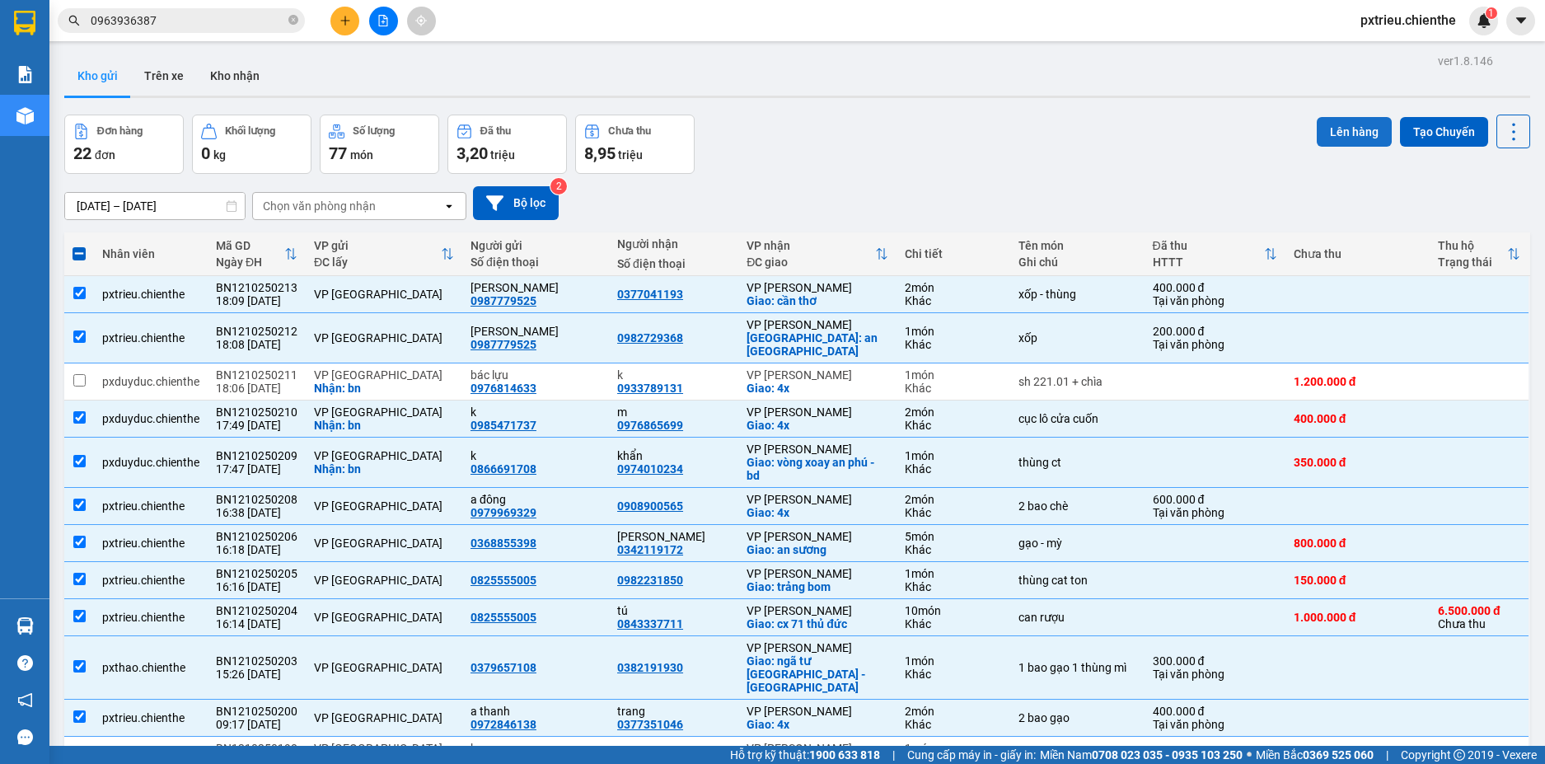
click at [1351, 136] on button "Lên hàng" at bounding box center [1354, 132] width 75 height 30
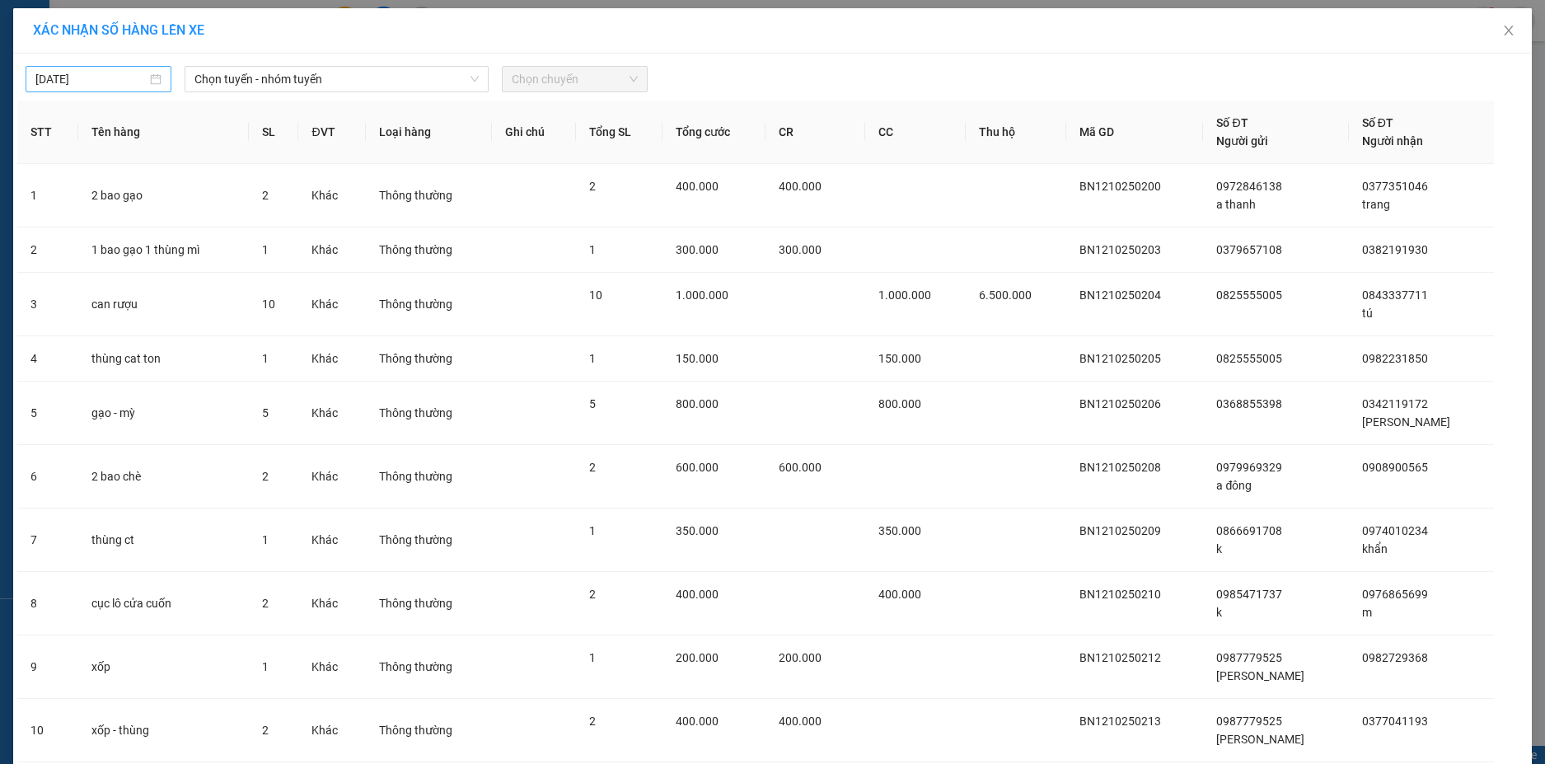
click at [150, 77] on div "[DATE]" at bounding box center [98, 79] width 126 height 18
click at [77, 229] on div "13" at bounding box center [74, 224] width 20 height 20
type input "[DATE]"
click at [297, 81] on span "Chọn tuyến - nhóm tuyến" at bounding box center [336, 79] width 284 height 25
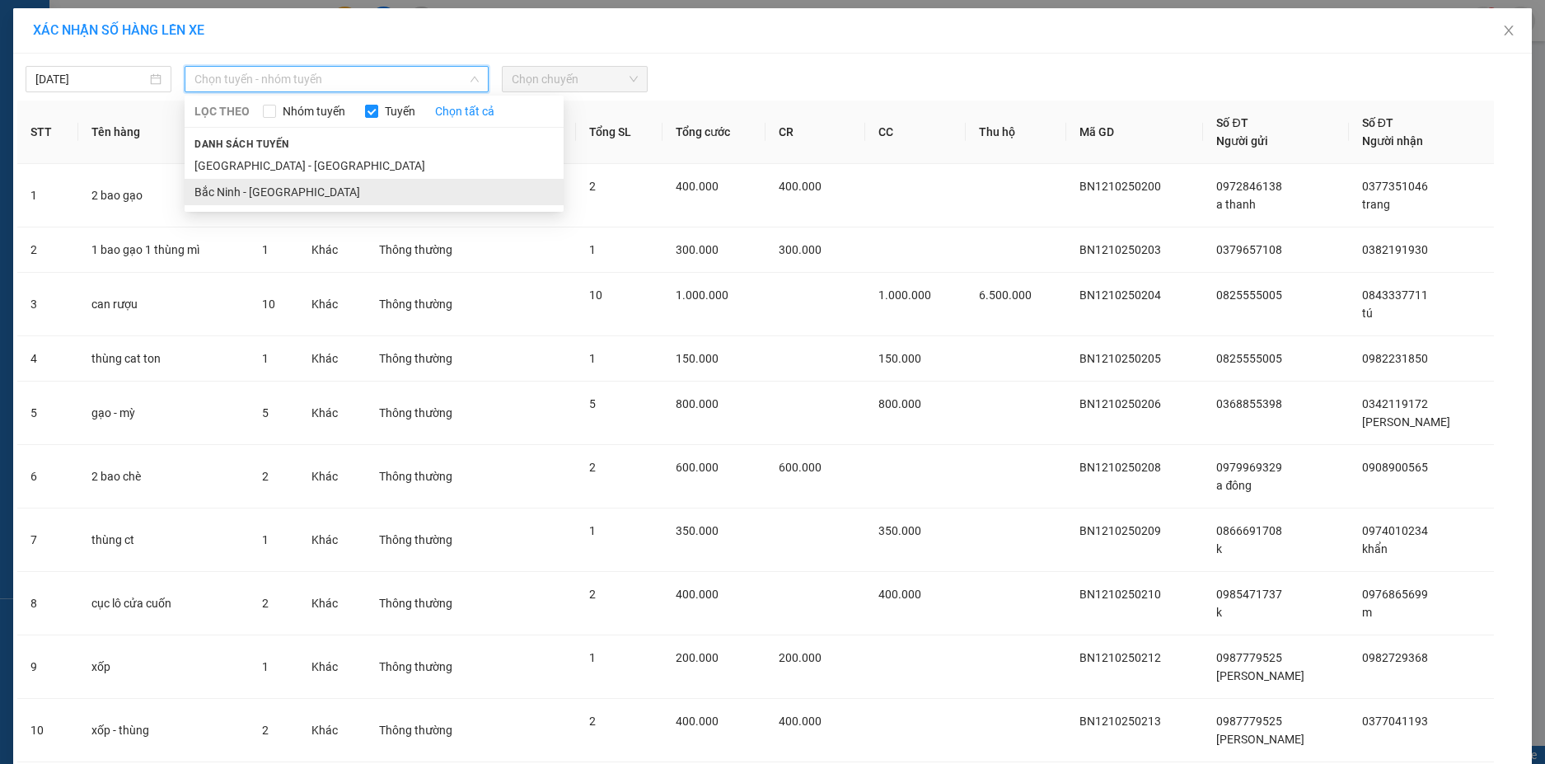
click at [253, 190] on li "Bắc Ninh - [GEOGRAPHIC_DATA]" at bounding box center [374, 192] width 379 height 26
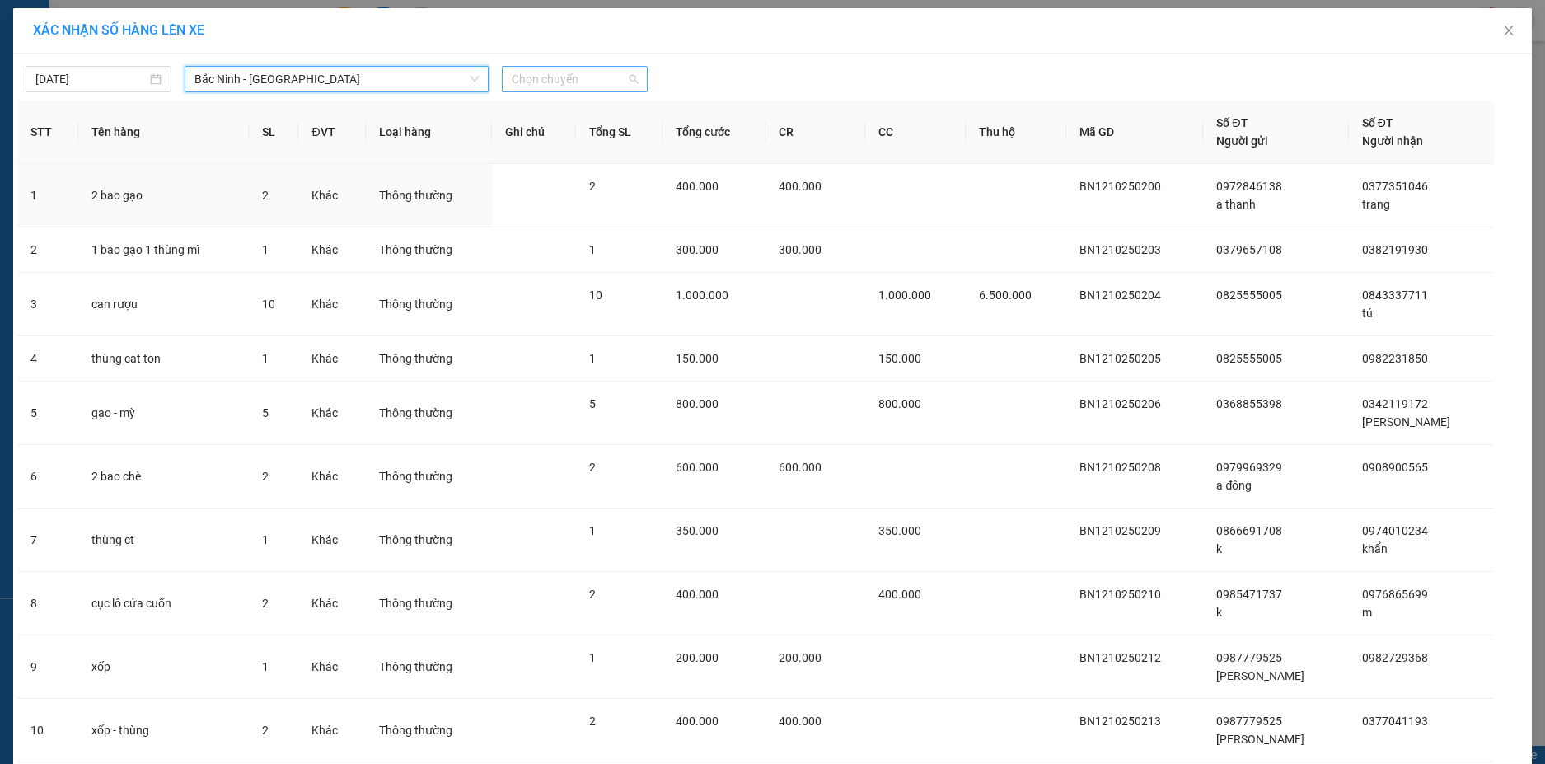
click at [552, 72] on span "Chọn chuyến" at bounding box center [575, 79] width 126 height 25
click at [558, 151] on div "05:00" at bounding box center [569, 138] width 148 height 26
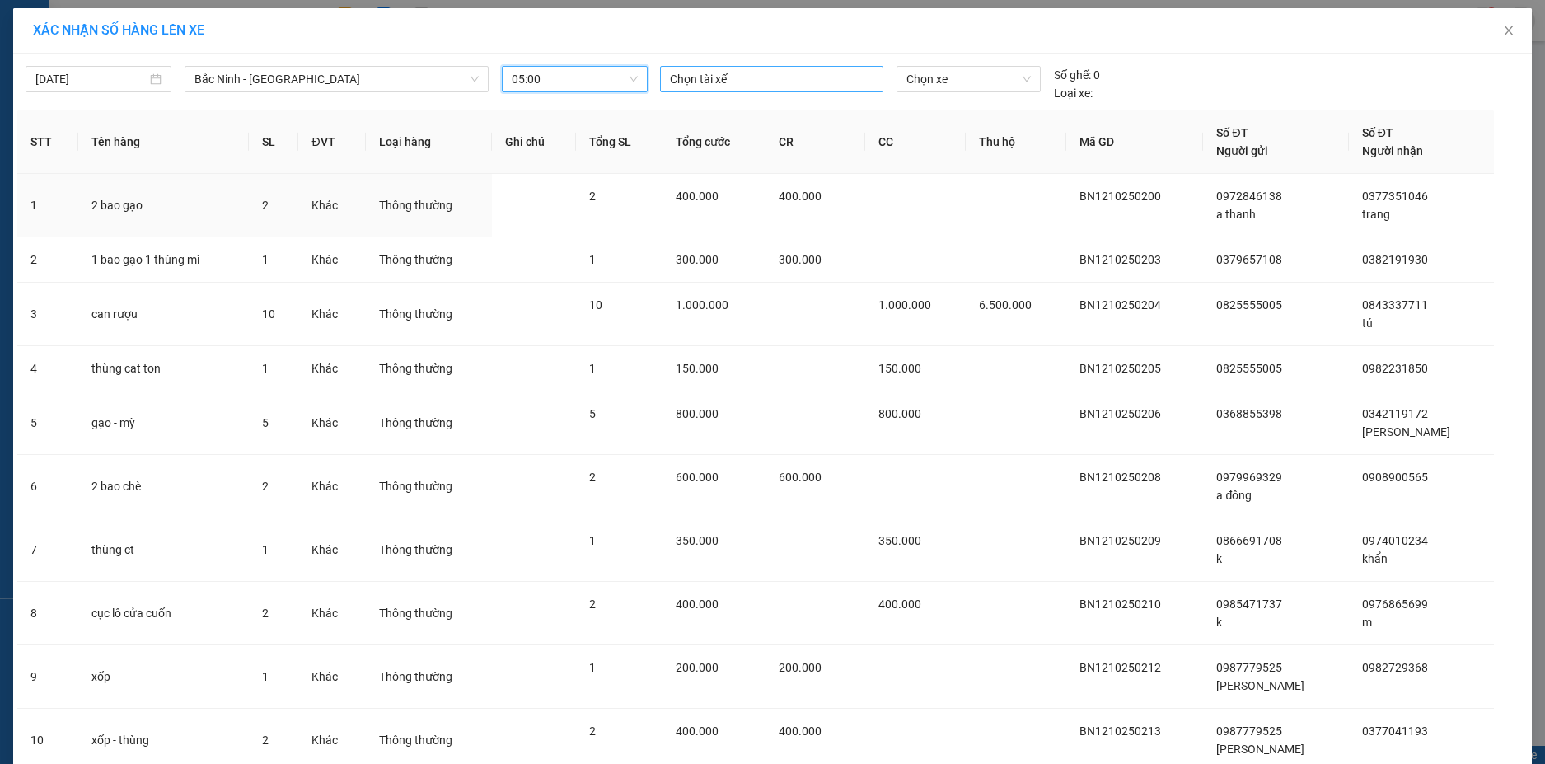
click at [697, 81] on div at bounding box center [771, 79] width 215 height 20
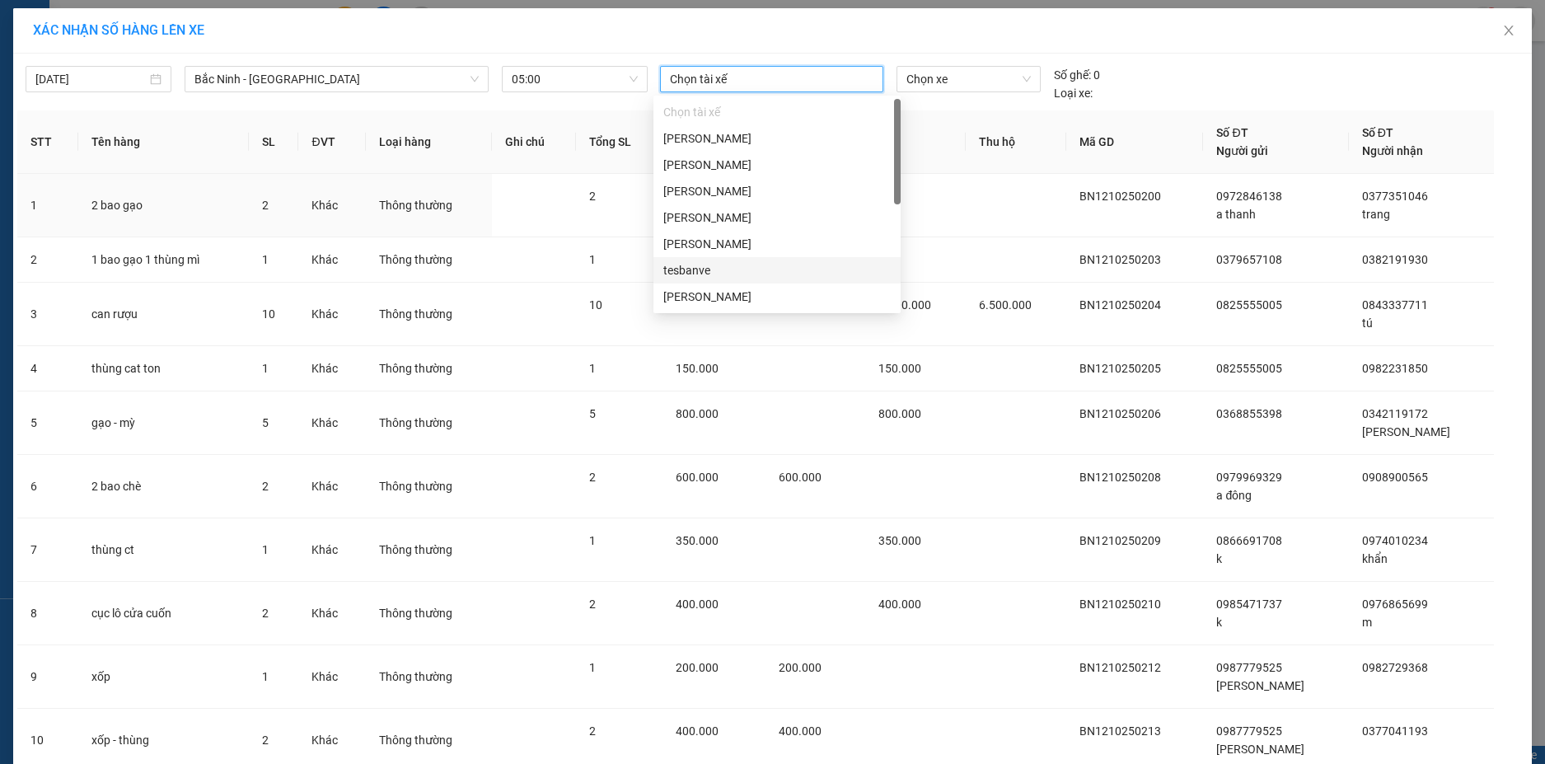
click at [697, 278] on div "tesbanve" at bounding box center [776, 270] width 227 height 18
click at [742, 139] on div "[PERSON_NAME]" at bounding box center [776, 138] width 227 height 18
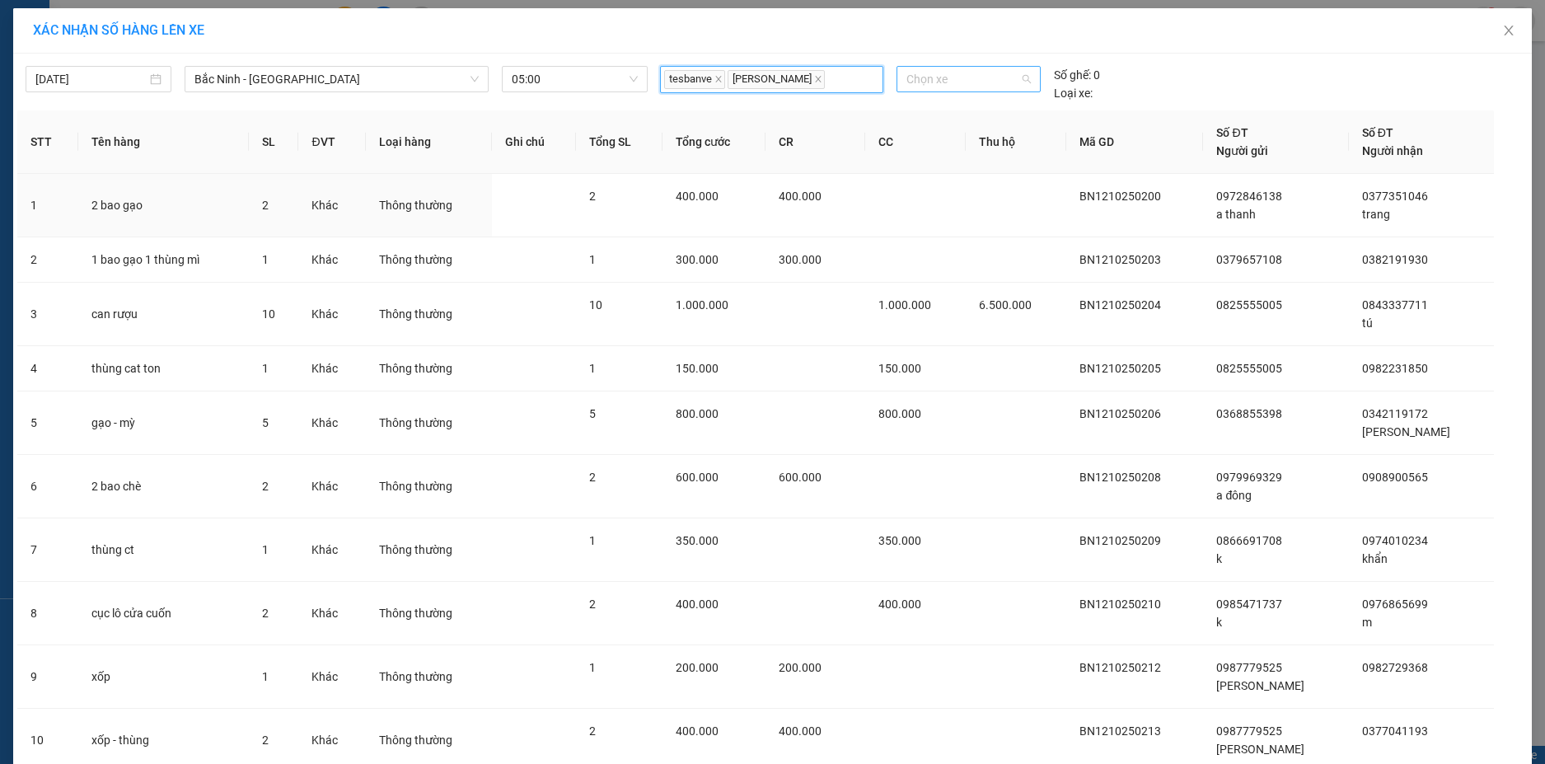
click at [983, 76] on span "Chọn xe" at bounding box center [968, 79] width 124 height 25
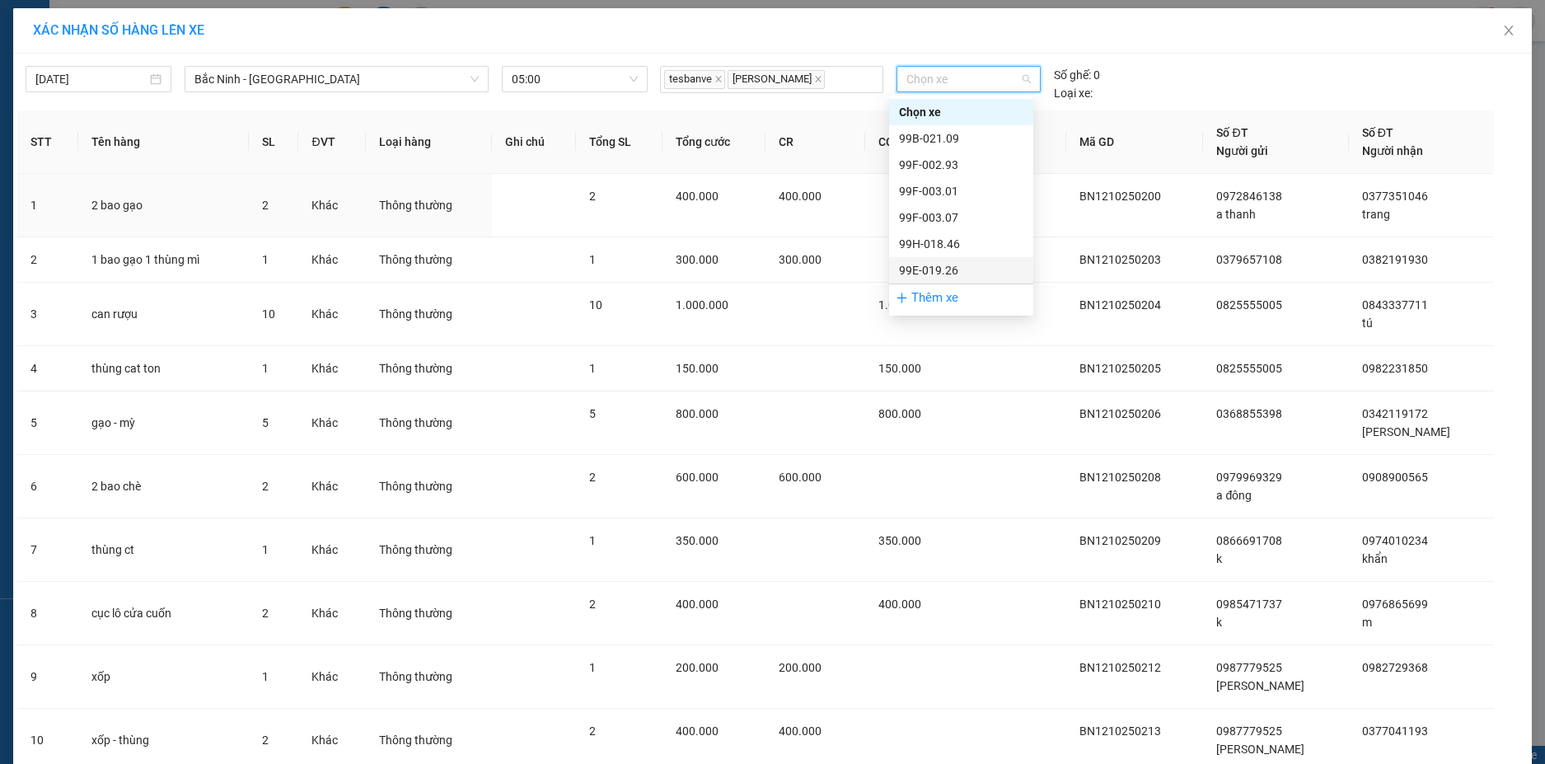
click at [950, 263] on div "99E-019.26" at bounding box center [961, 270] width 124 height 18
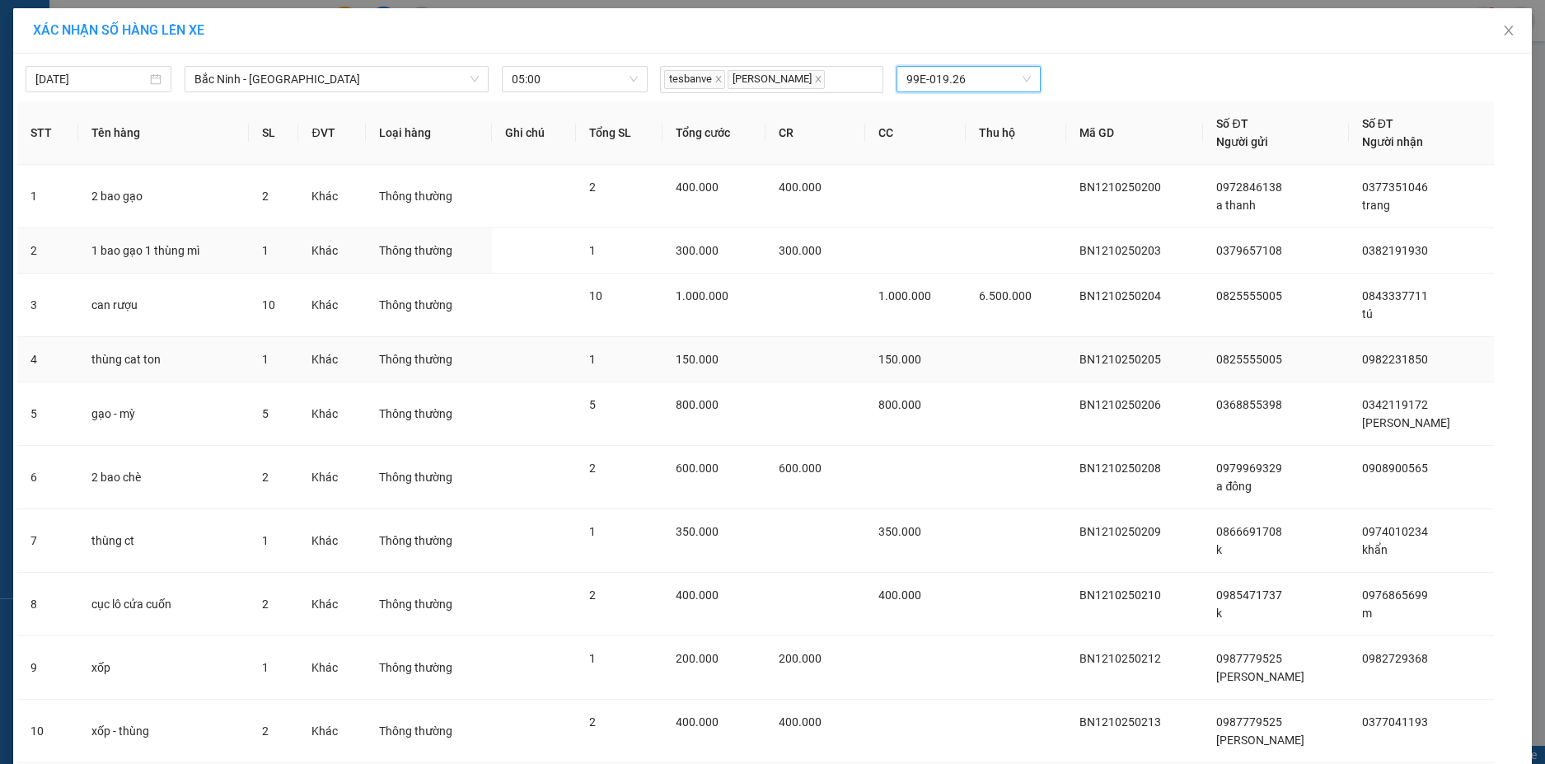
scroll to position [119, 0]
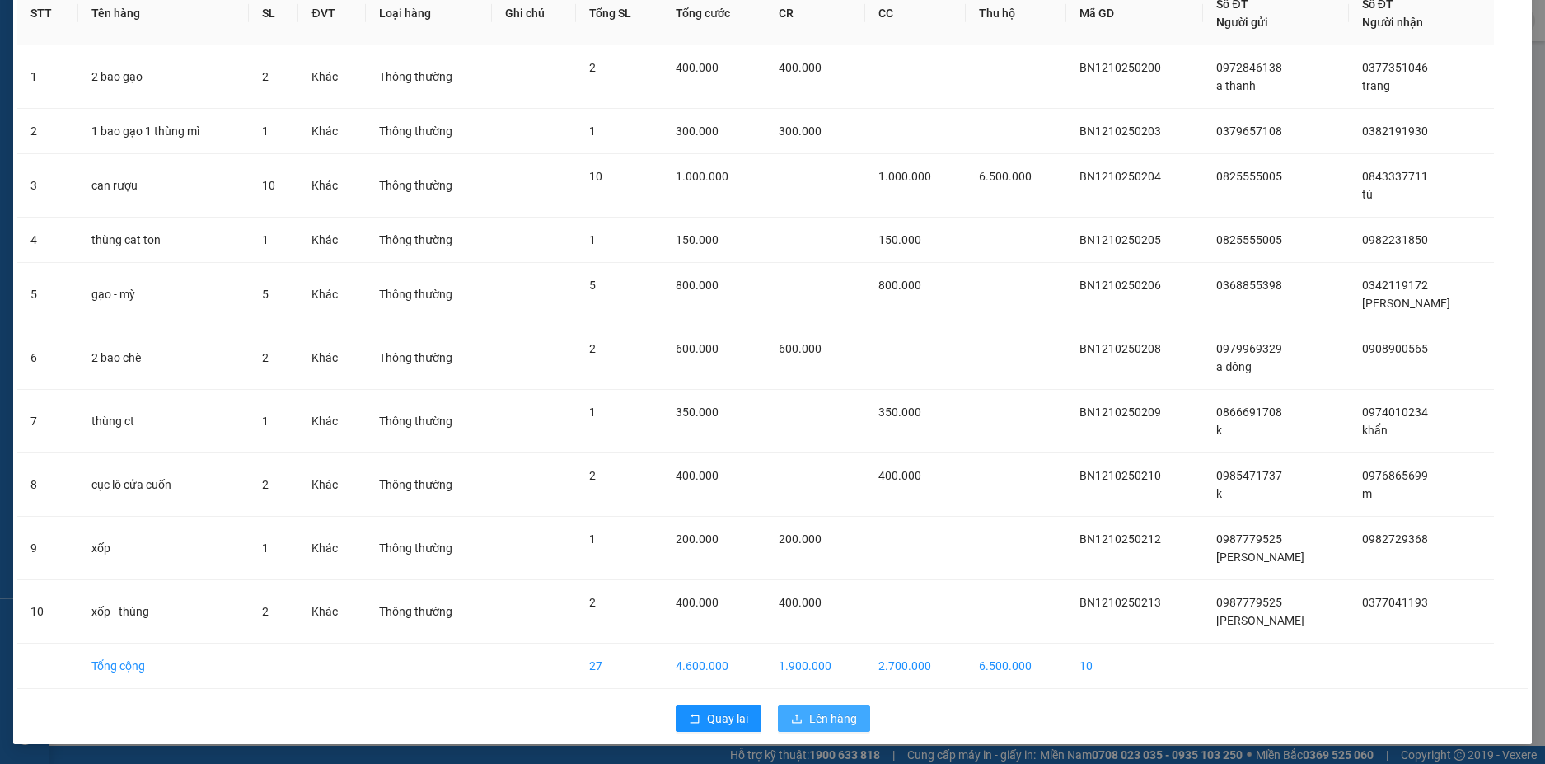
click at [817, 713] on span "Lên hàng" at bounding box center [833, 718] width 48 height 18
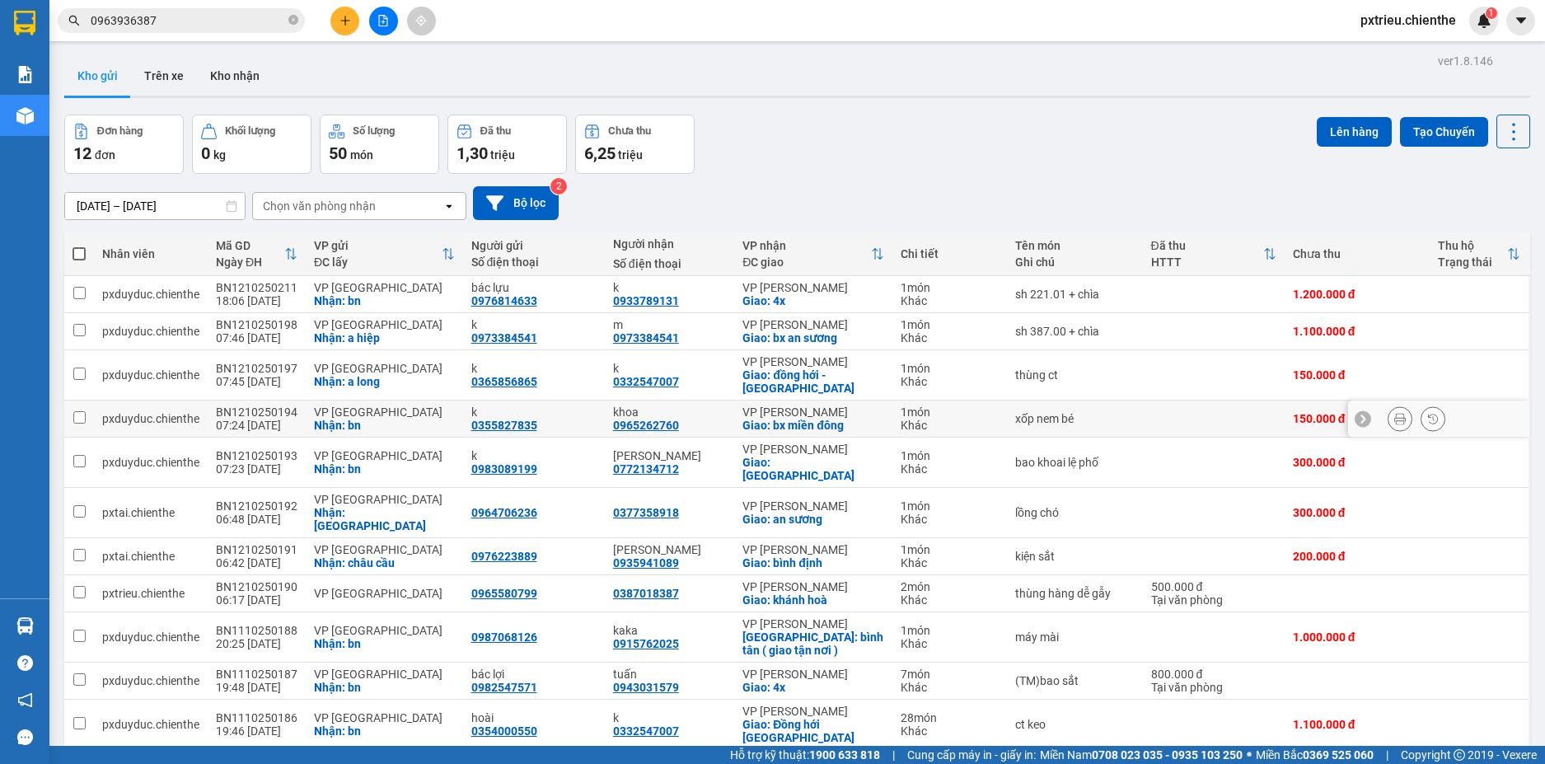
scroll to position [96, 0]
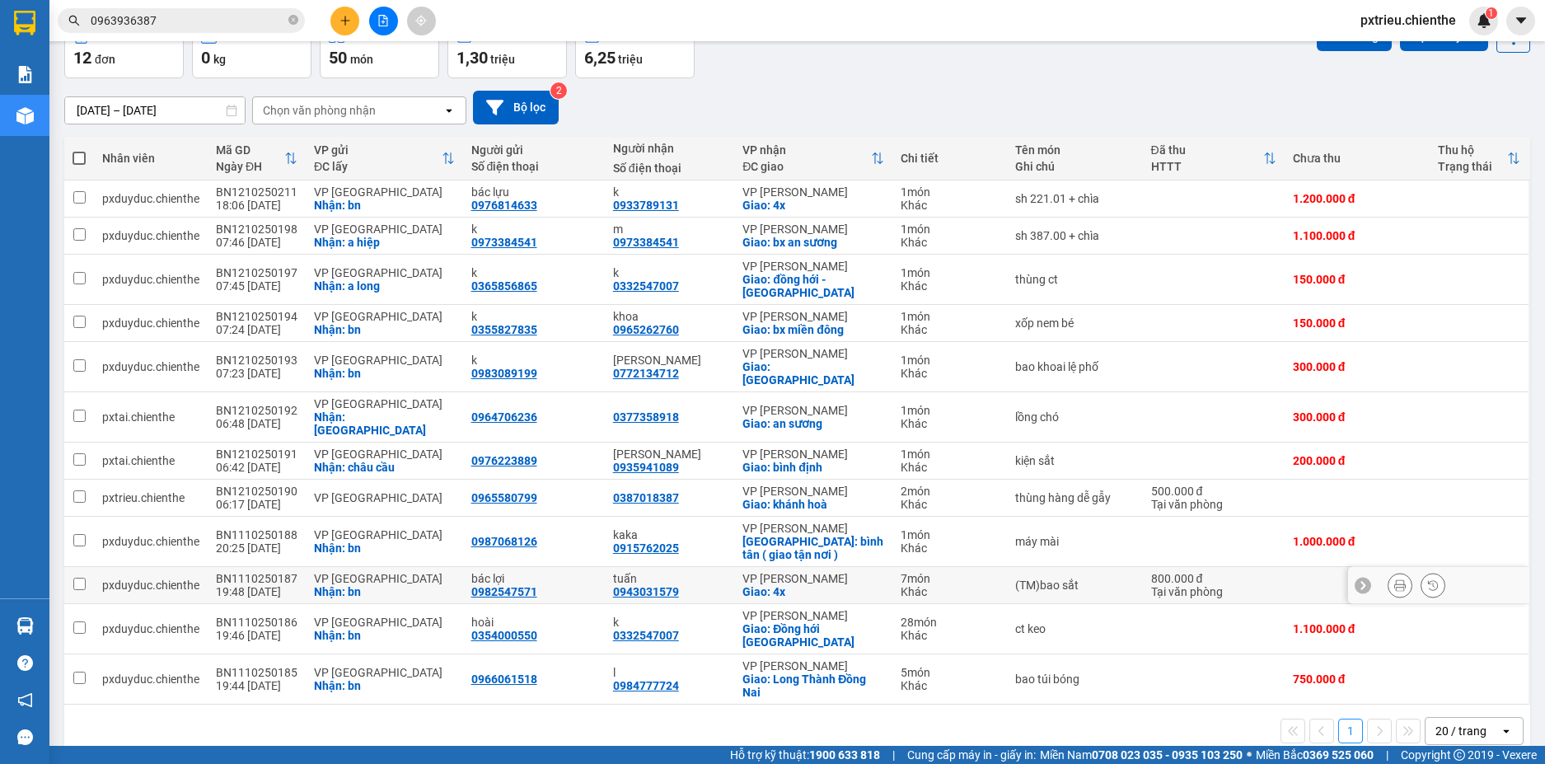
click at [414, 585] on div "Nhận: bn" at bounding box center [384, 591] width 141 height 13
checkbox input "true"
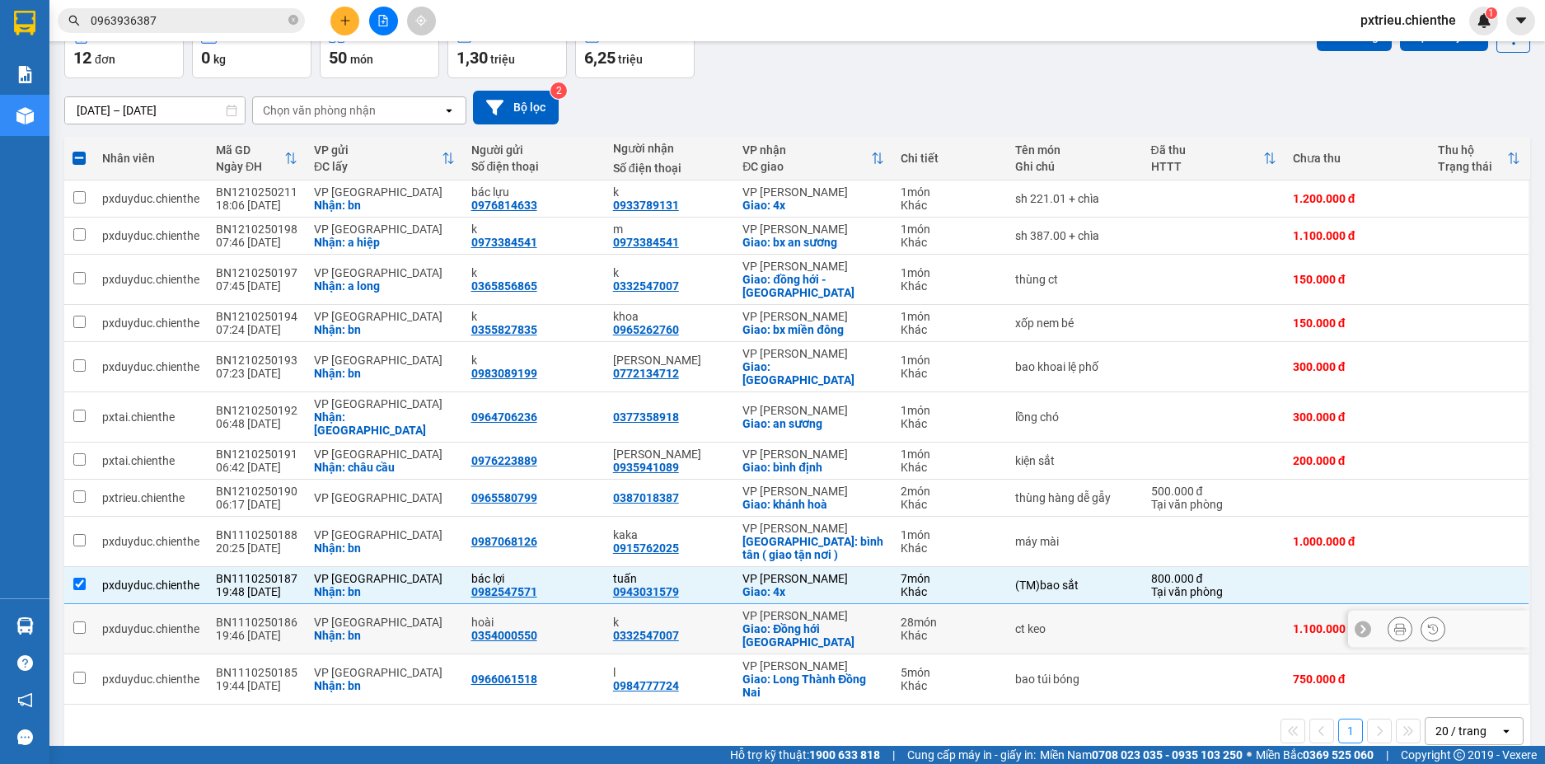
click at [335, 629] on div "Nhận: bn" at bounding box center [384, 635] width 141 height 13
checkbox input "true"
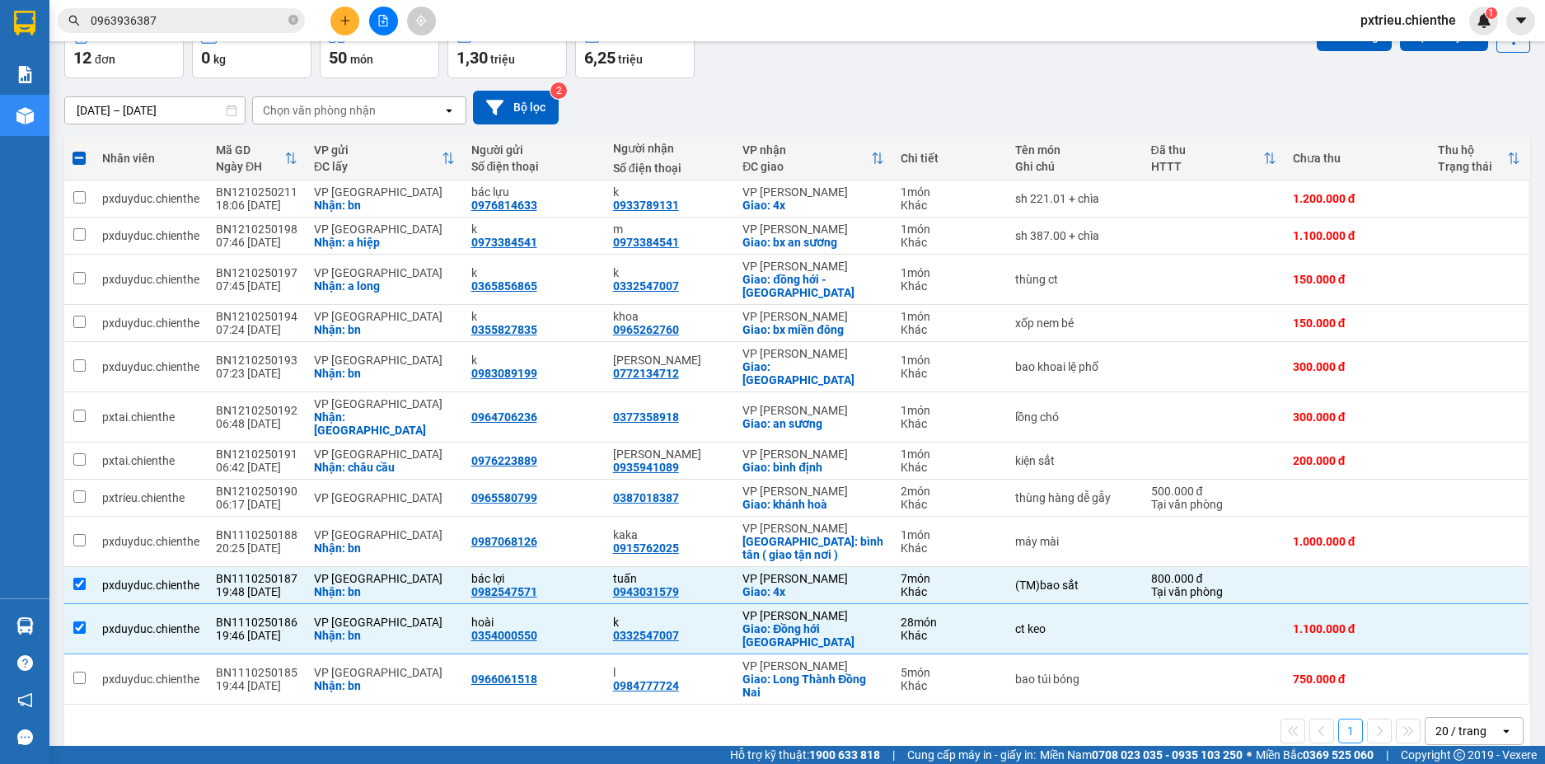
click at [287, 20] on span "0963936387" at bounding box center [181, 20] width 247 height 25
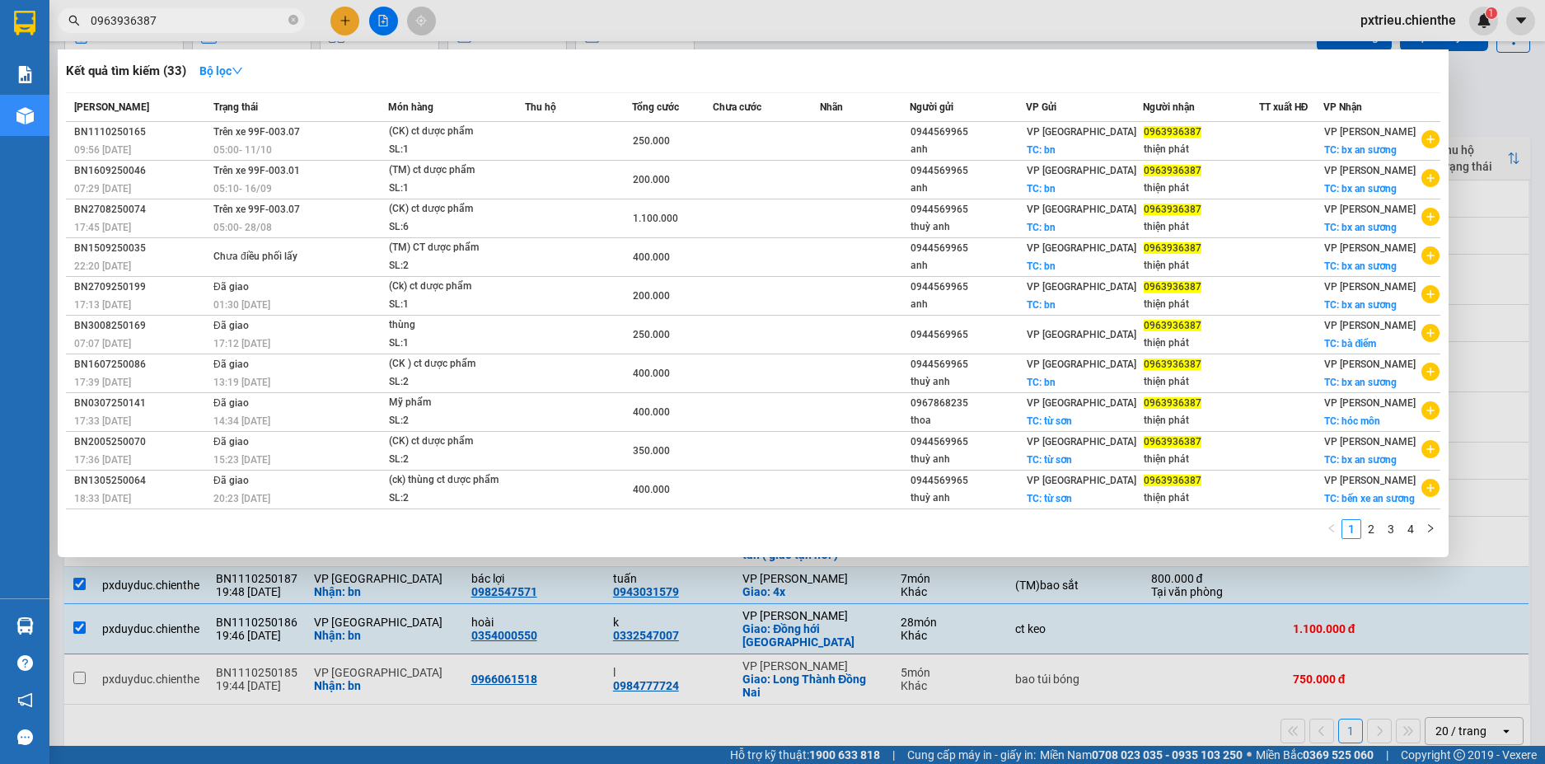
click at [269, 23] on input "0963936387" at bounding box center [188, 21] width 194 height 18
click at [293, 23] on icon "close-circle" at bounding box center [293, 20] width 10 height 10
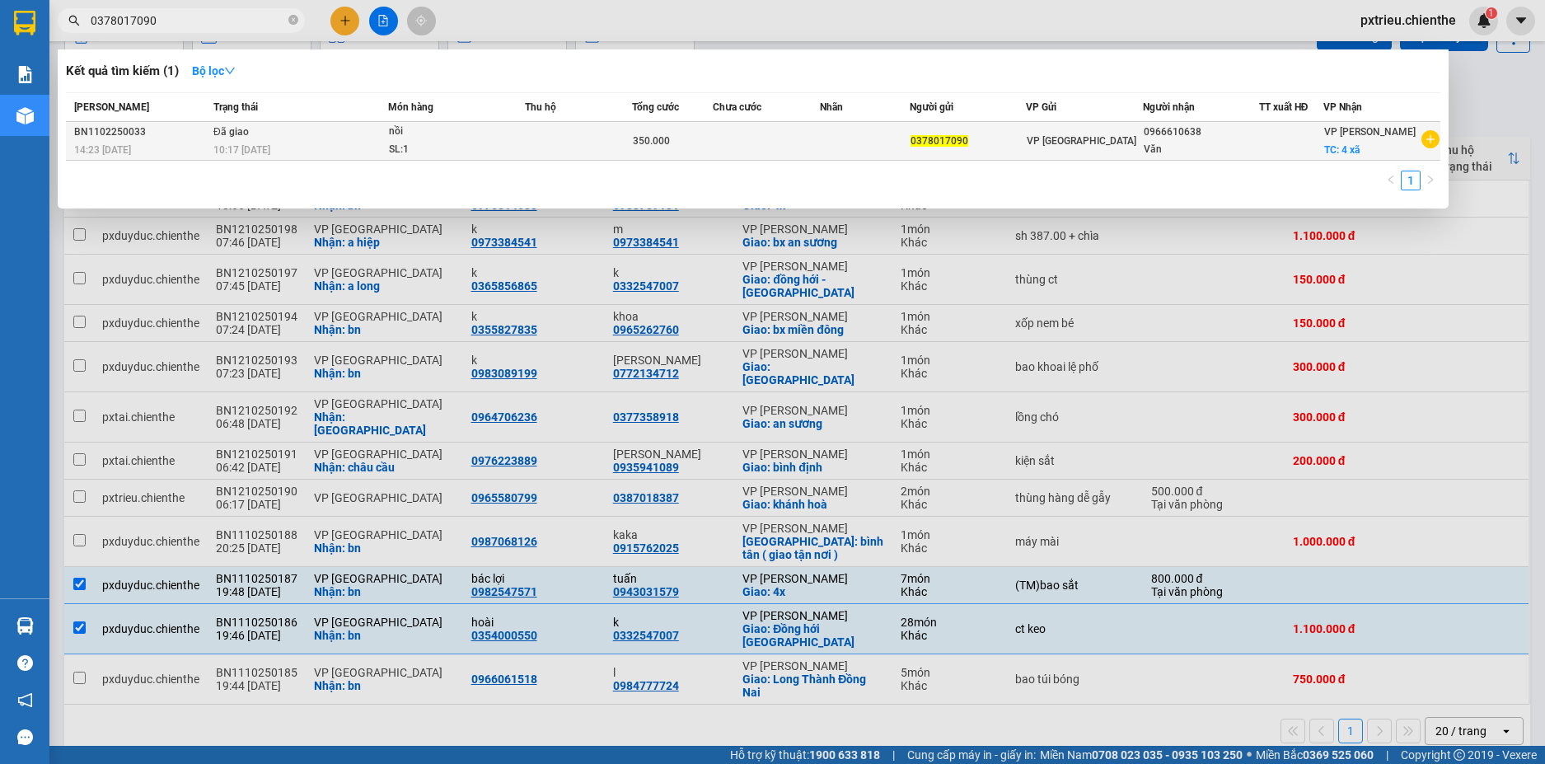
type input "0378017090"
click at [780, 150] on td at bounding box center [766, 141] width 107 height 39
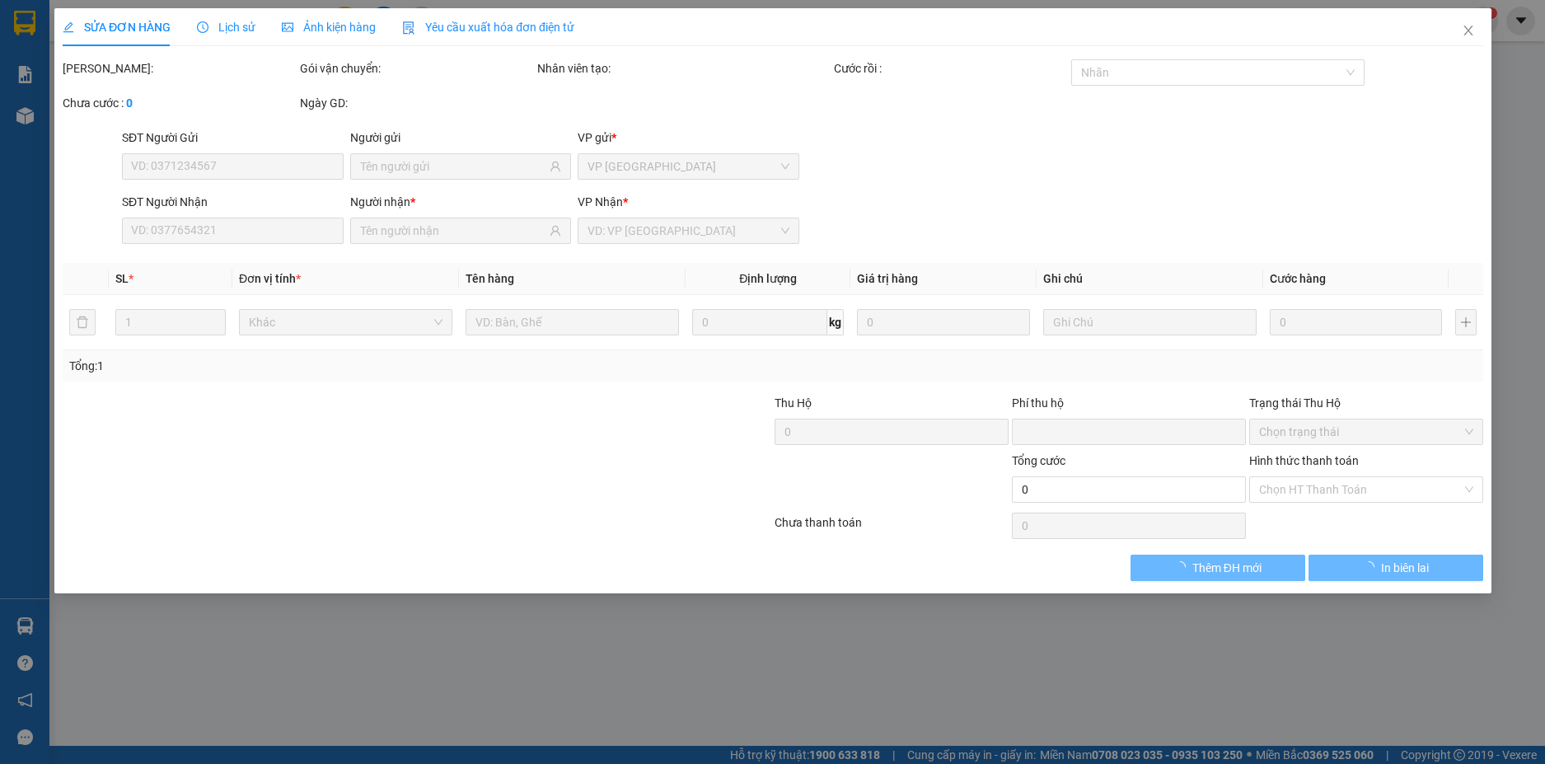
type input "0378017090"
type input "0966610638"
type input "Văn"
type input "0"
type input "350.000"
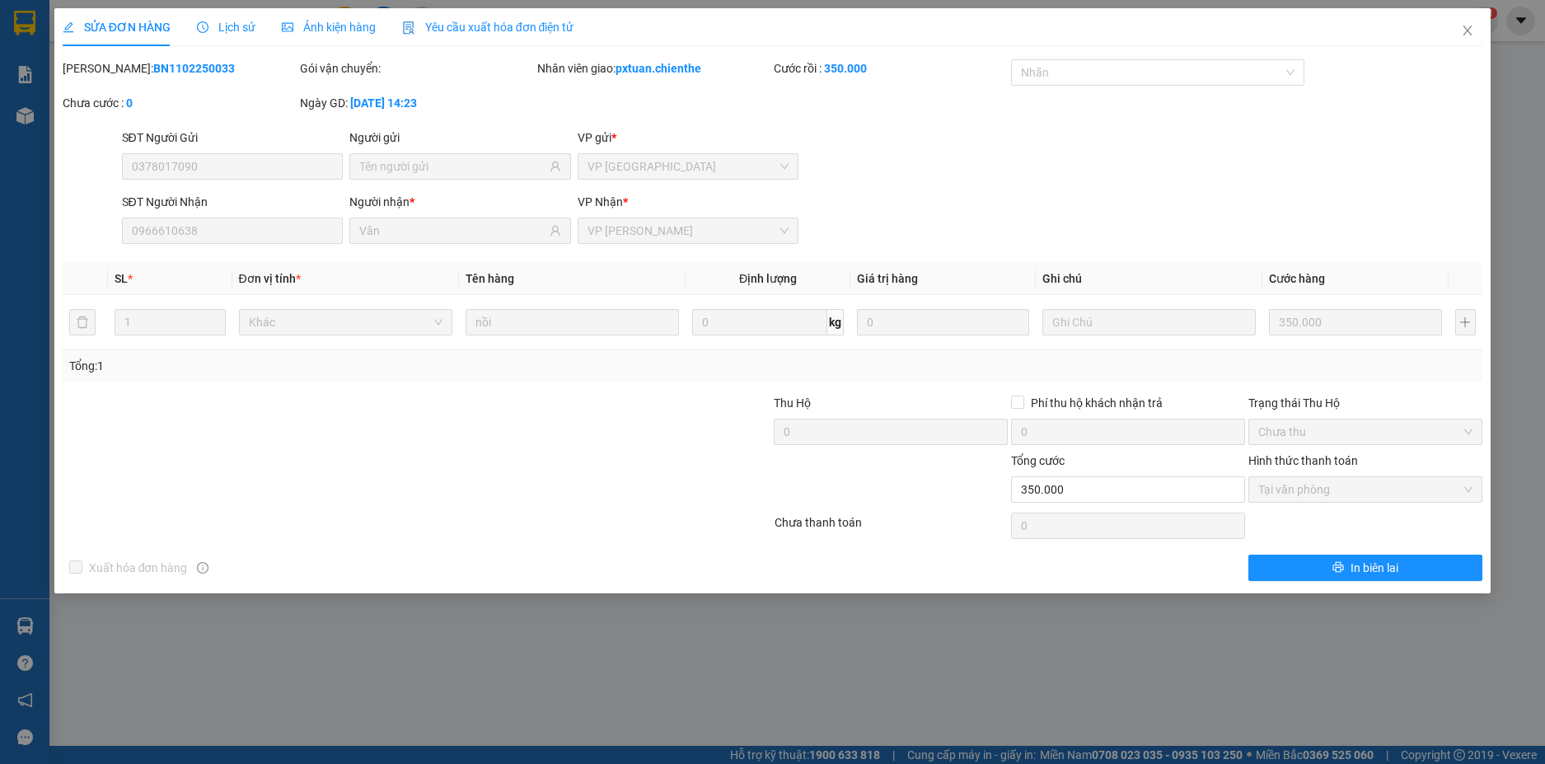
click at [230, 22] on span "Lịch sử" at bounding box center [226, 27] width 59 height 13
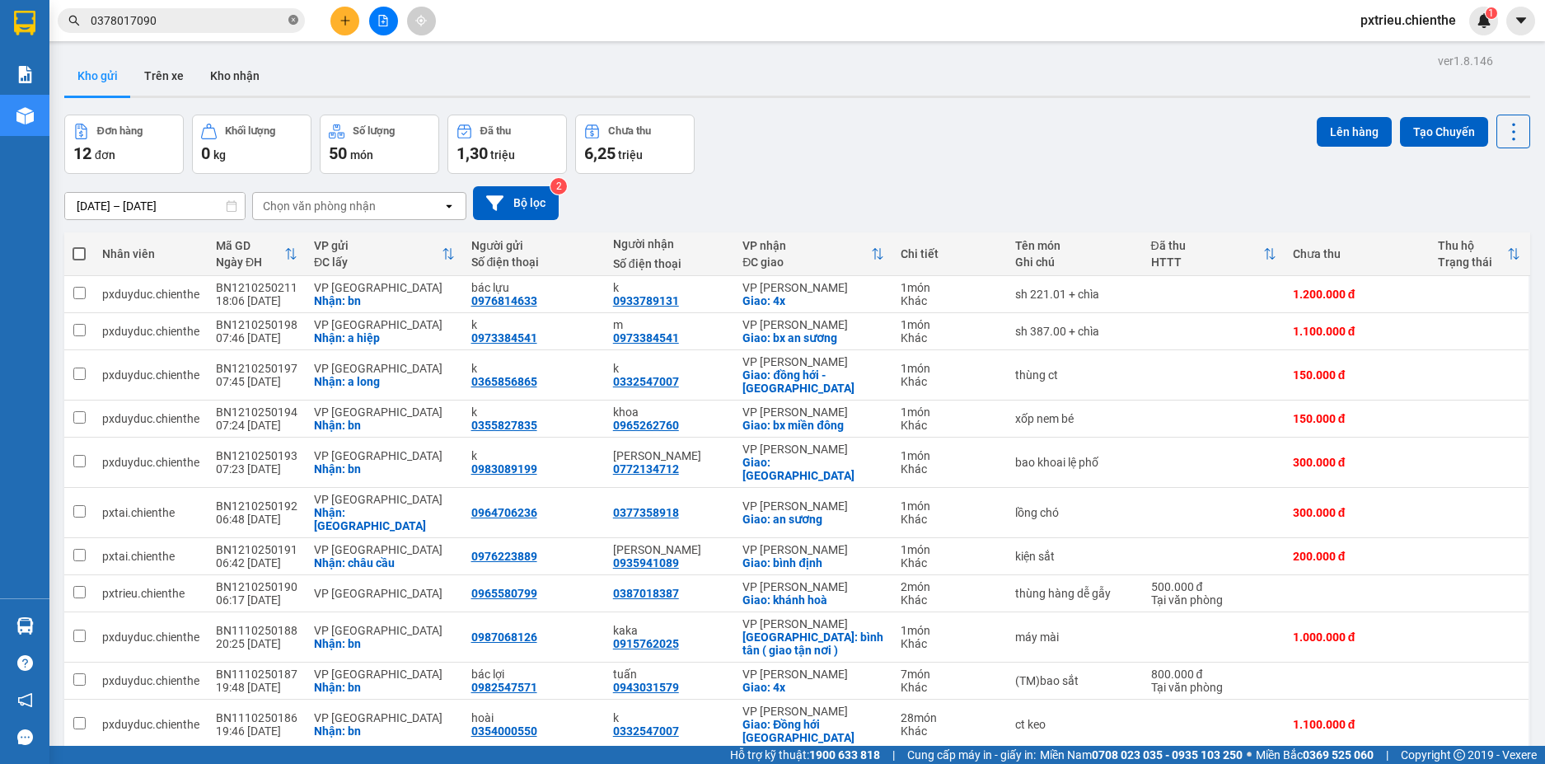
click at [293, 21] on icon "close-circle" at bounding box center [293, 20] width 10 height 10
click at [293, 21] on span at bounding box center [293, 21] width 10 height 18
click at [214, 21] on input "text" at bounding box center [188, 21] width 194 height 18
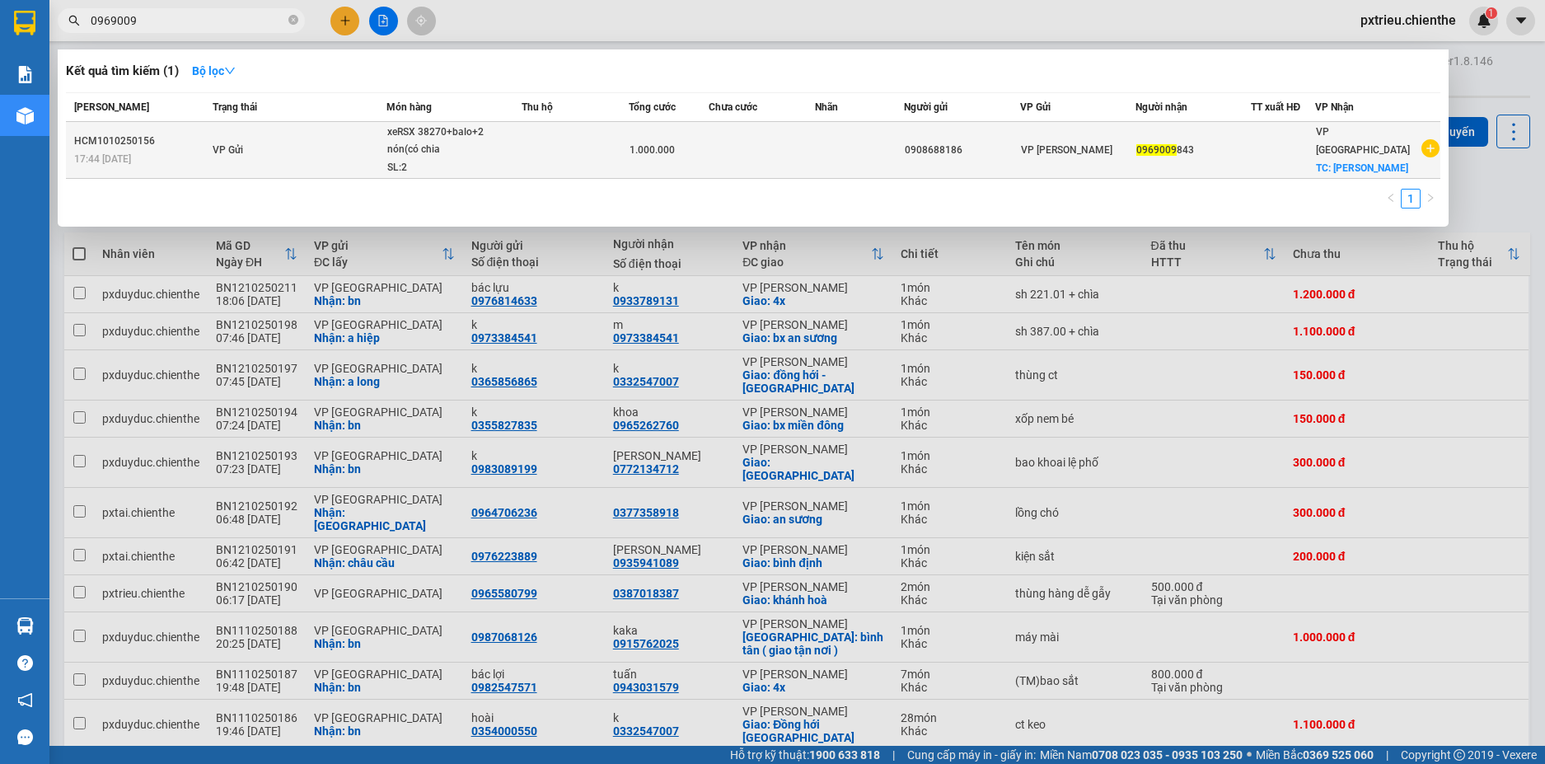
type input "0969009"
click at [499, 167] on div "SL: 2" at bounding box center [449, 168] width 124 height 18
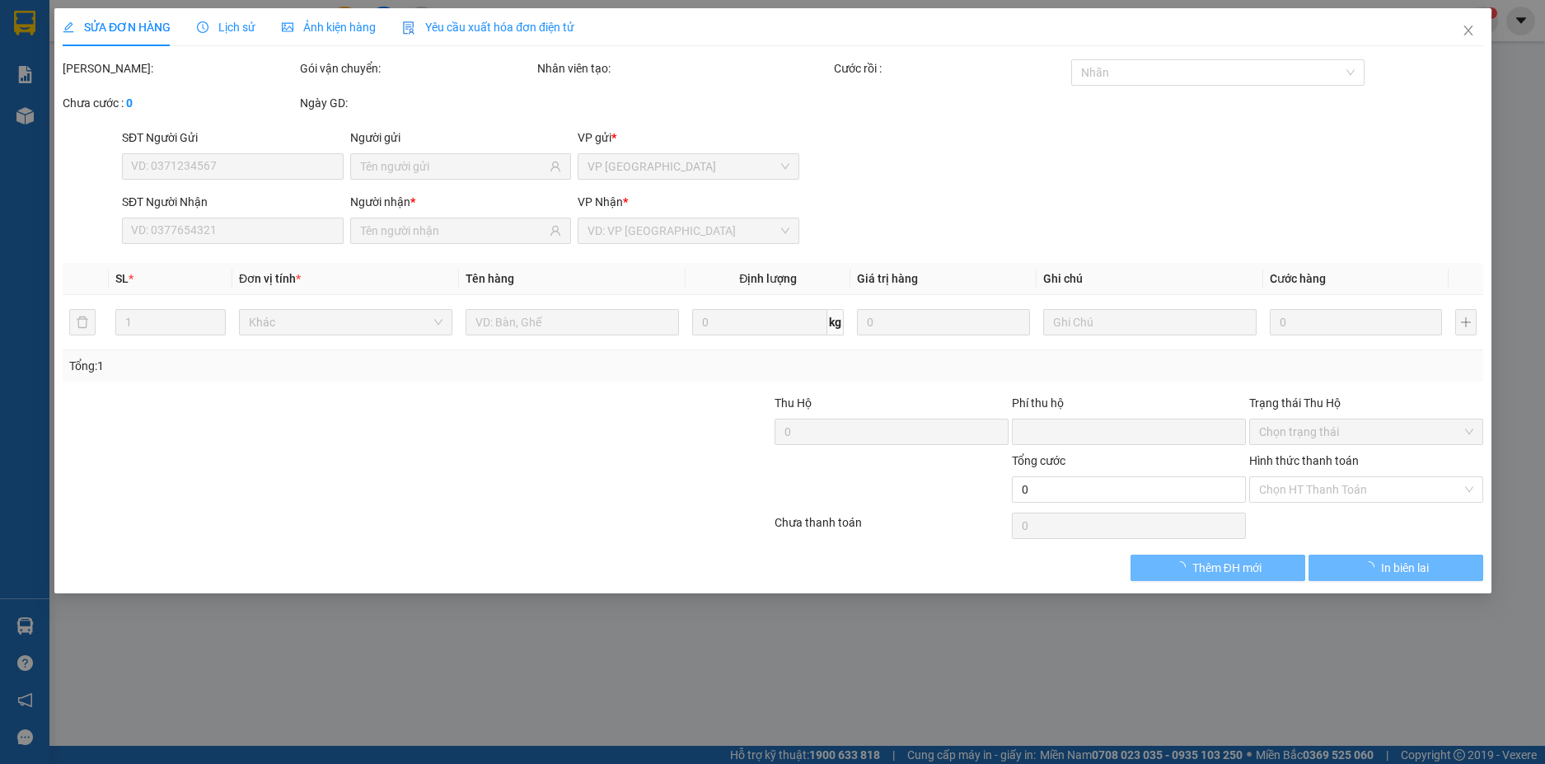
type input "0908688186"
type input "0969009843"
type input "0"
type input "1.000.000"
type input "0"
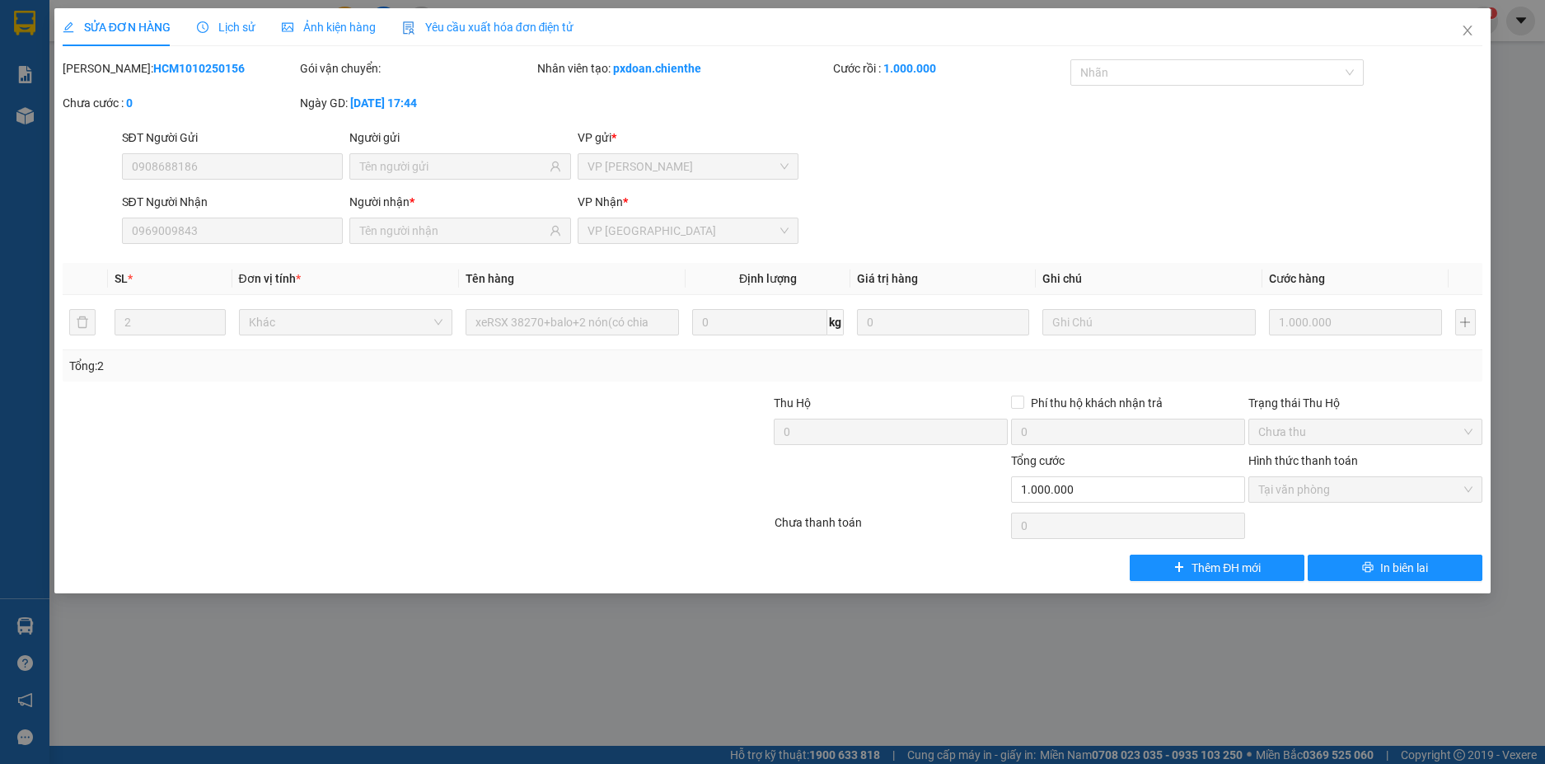
click at [236, 25] on span "Lịch sử" at bounding box center [226, 27] width 59 height 13
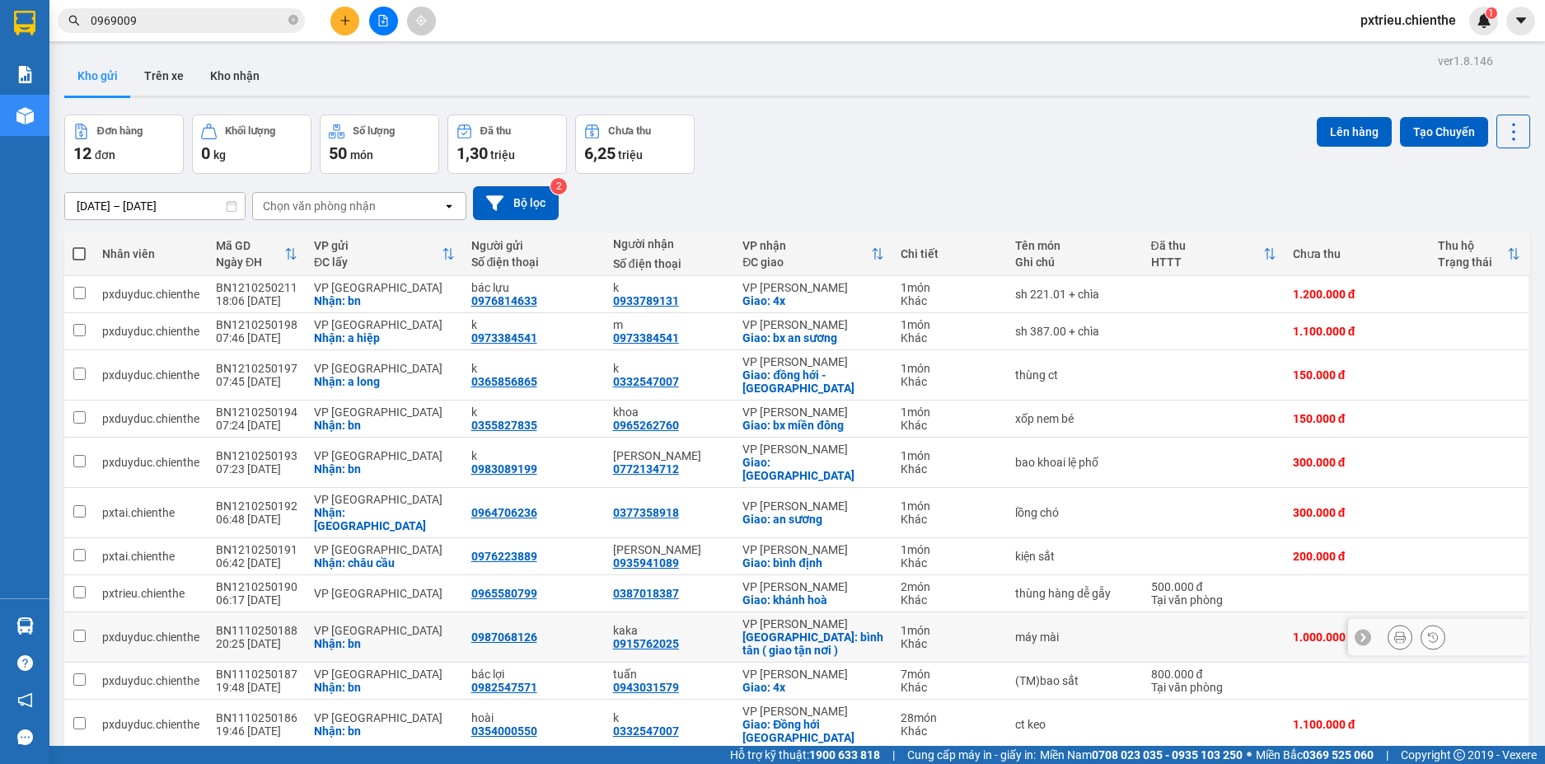
scroll to position [96, 0]
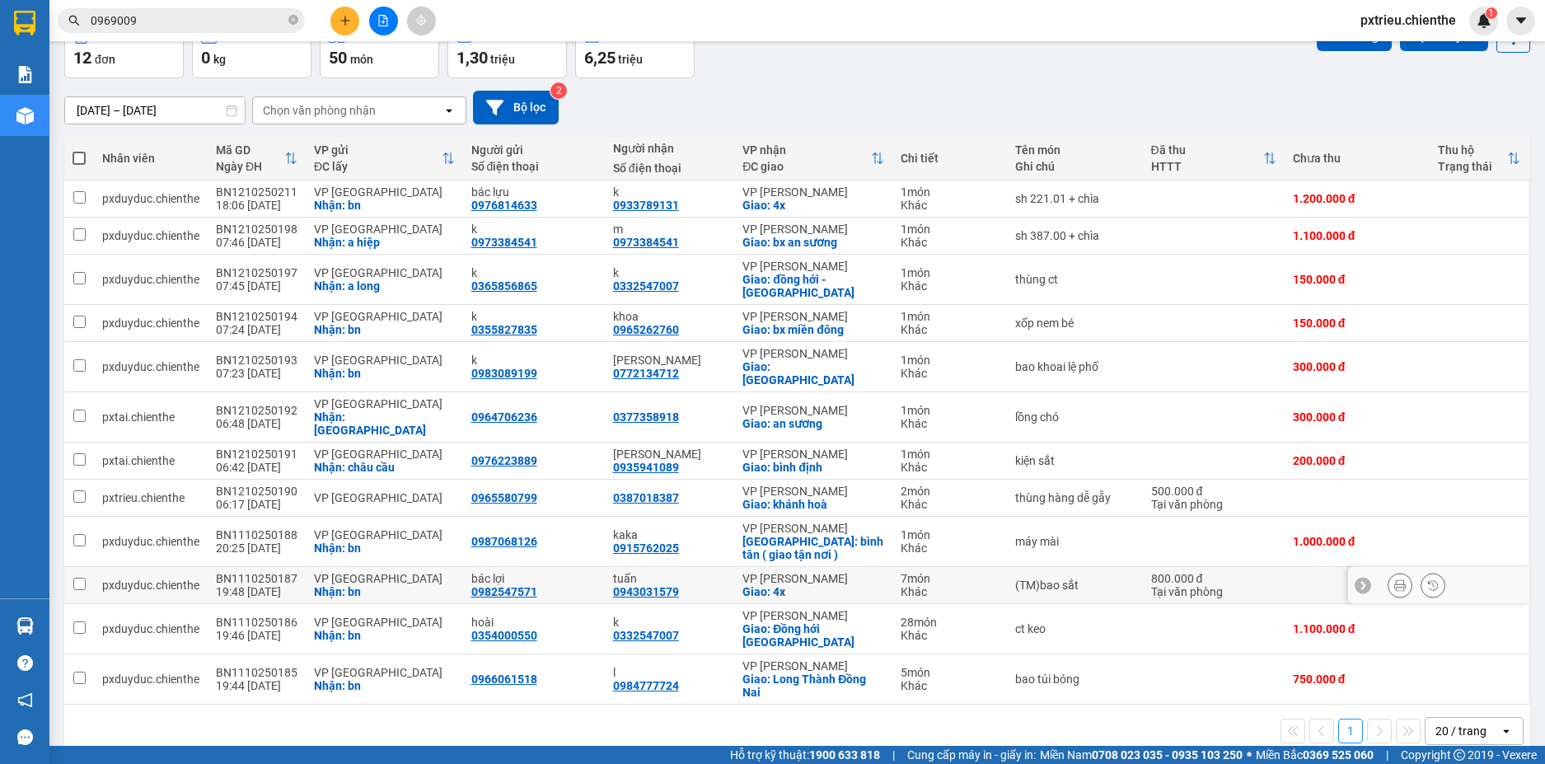
click at [336, 585] on div "Nhận: bn" at bounding box center [384, 591] width 141 height 13
checkbox input "true"
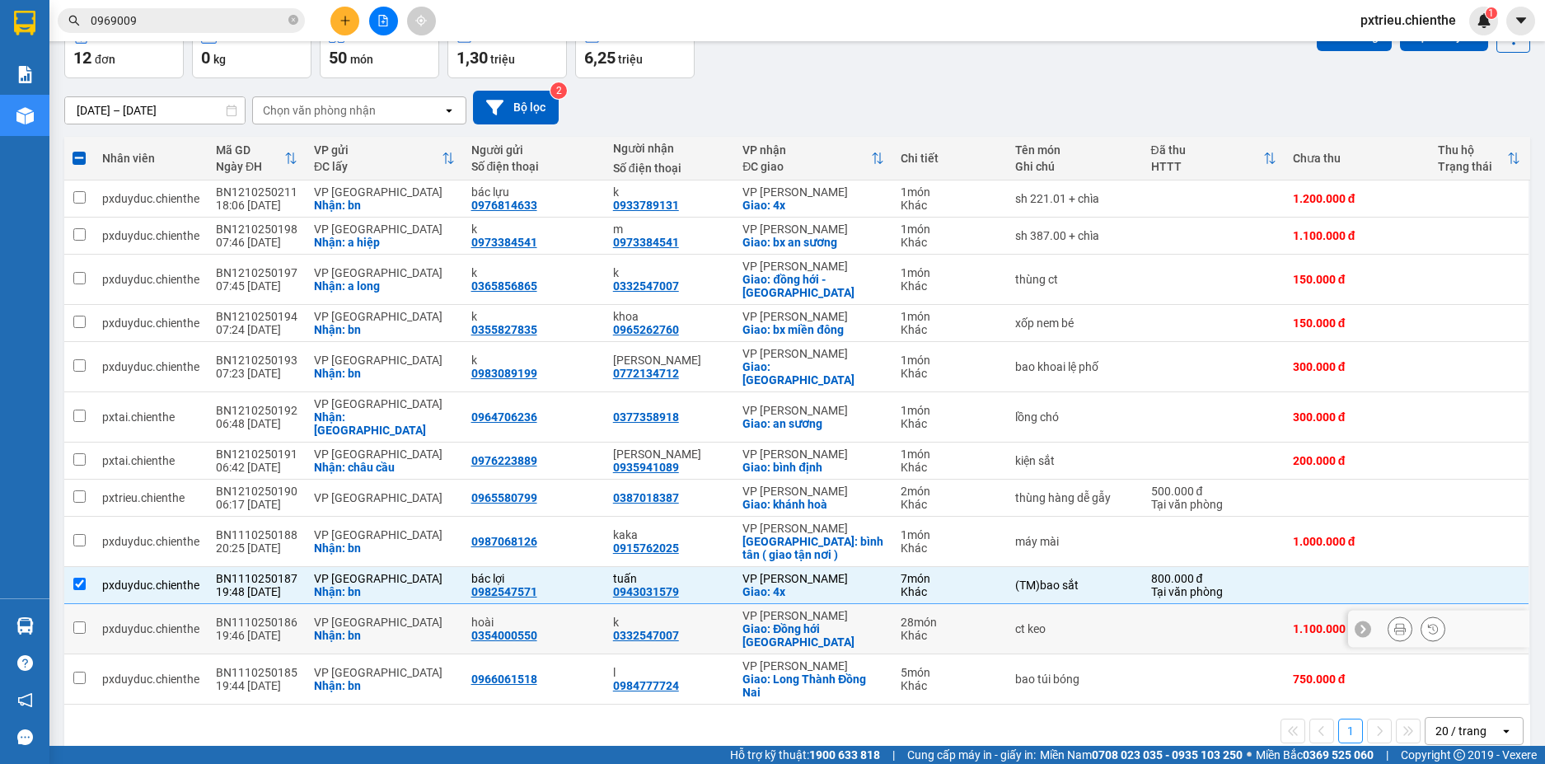
click at [276, 616] on div "BN1110250186" at bounding box center [257, 622] width 82 height 13
checkbox input "true"
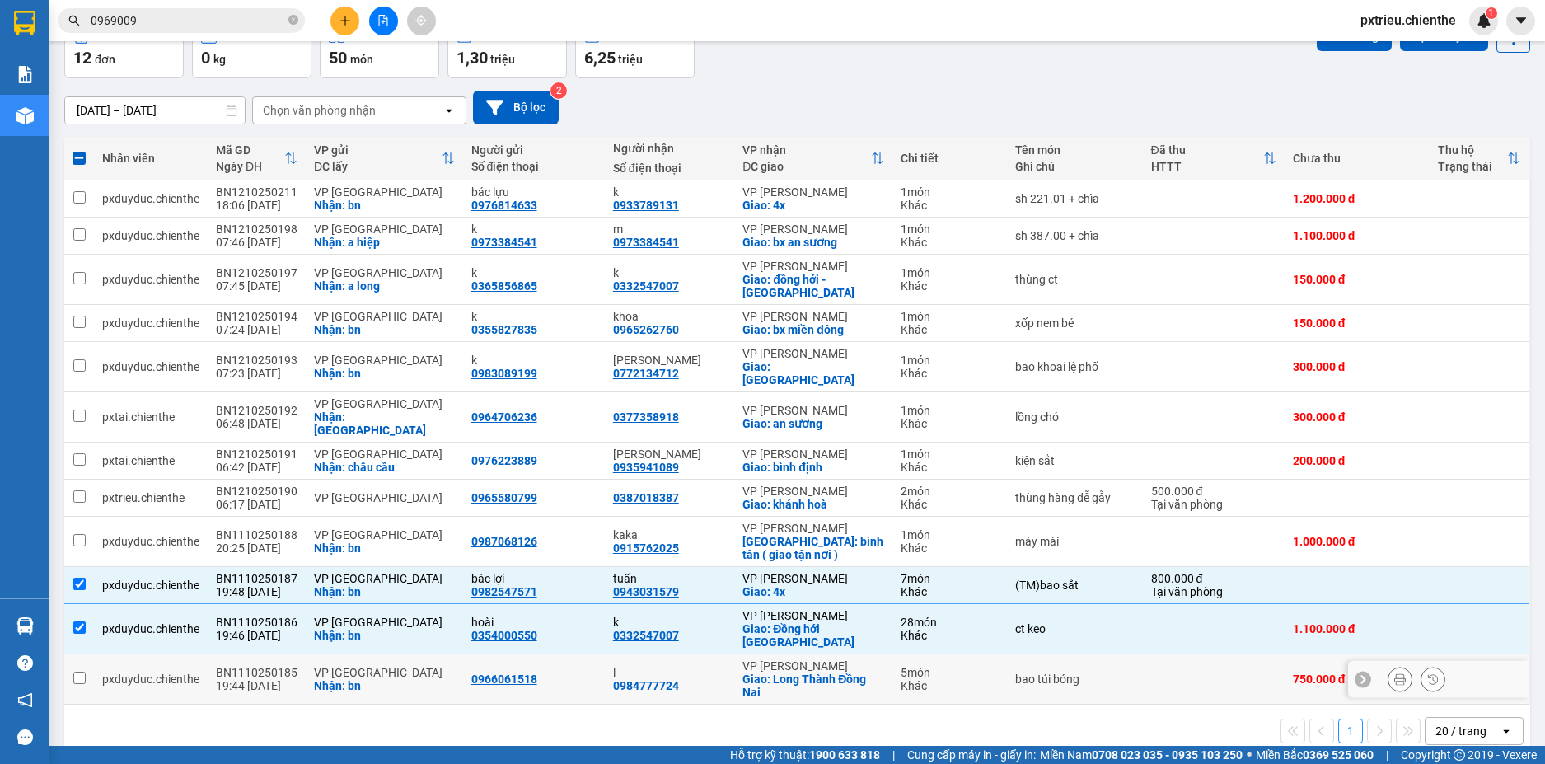
click at [252, 679] on div "19:44 [DATE]" at bounding box center [257, 685] width 82 height 13
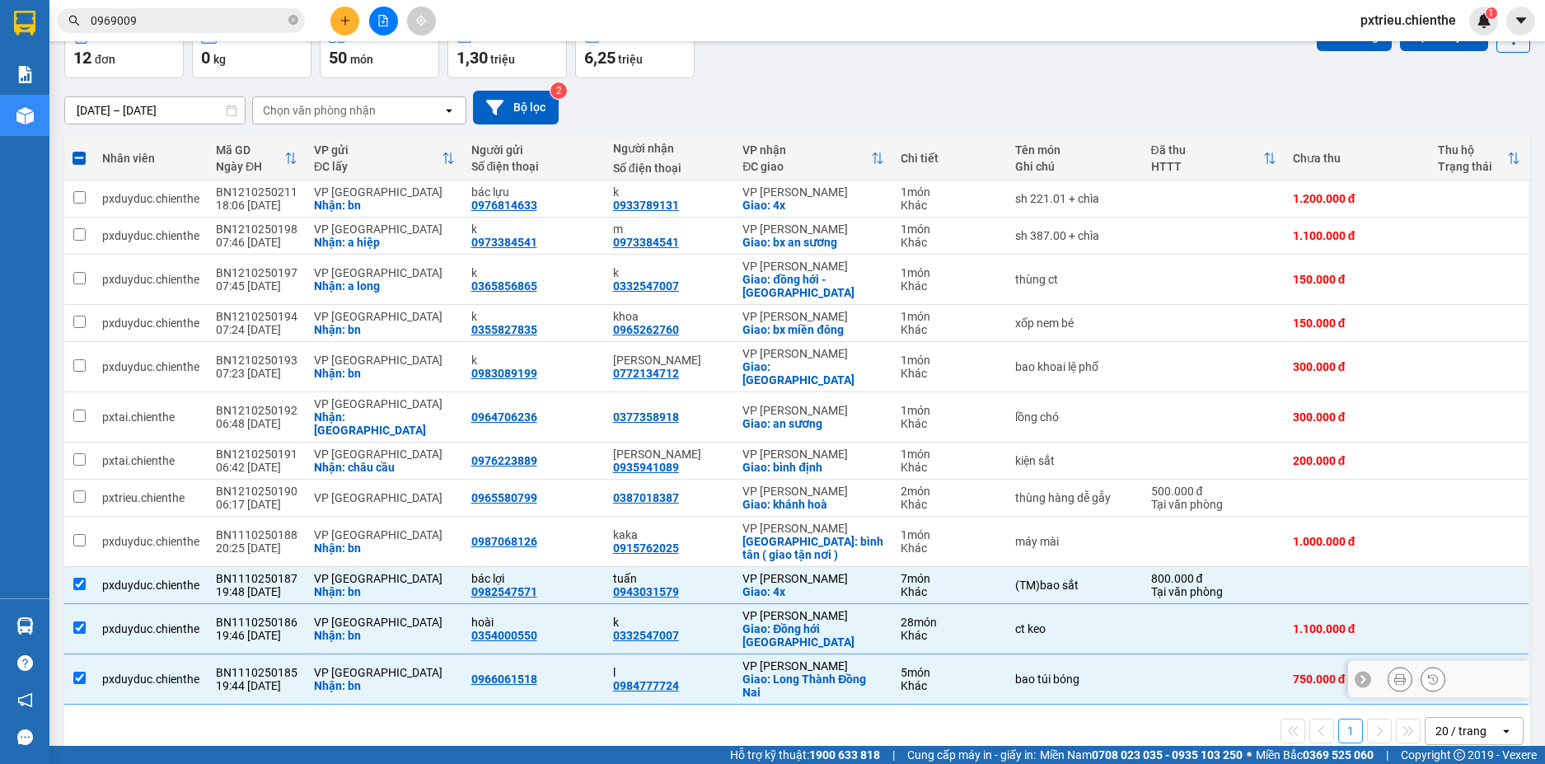
checkbox input "true"
click at [217, 541] on div "20:25 [DATE]" at bounding box center [257, 547] width 82 height 13
checkbox input "true"
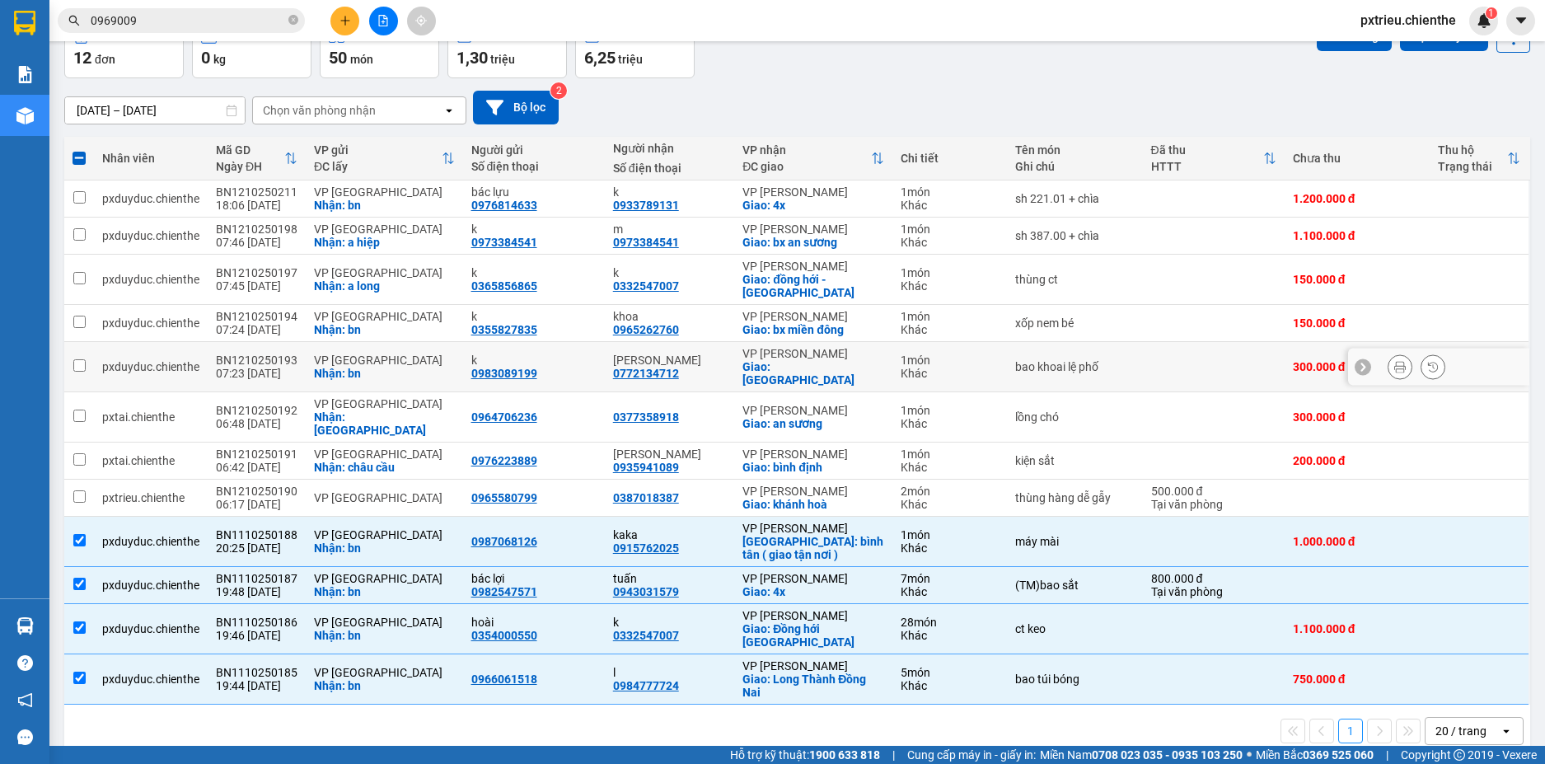
click at [270, 367] on div "07:23 [DATE]" at bounding box center [257, 373] width 82 height 13
checkbox input "true"
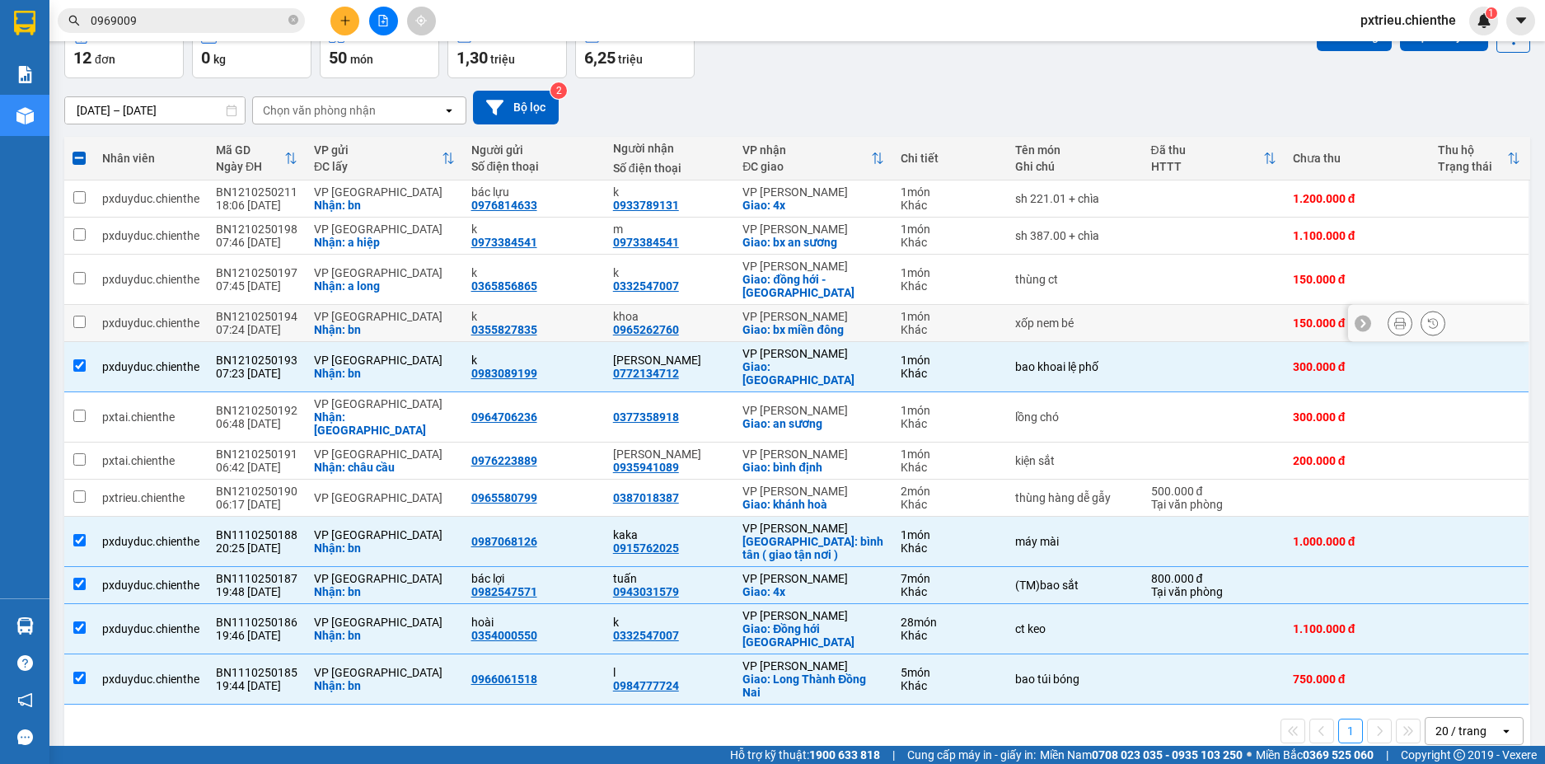
click at [263, 327] on div "07:24 [DATE]" at bounding box center [257, 329] width 82 height 13
checkbox input "true"
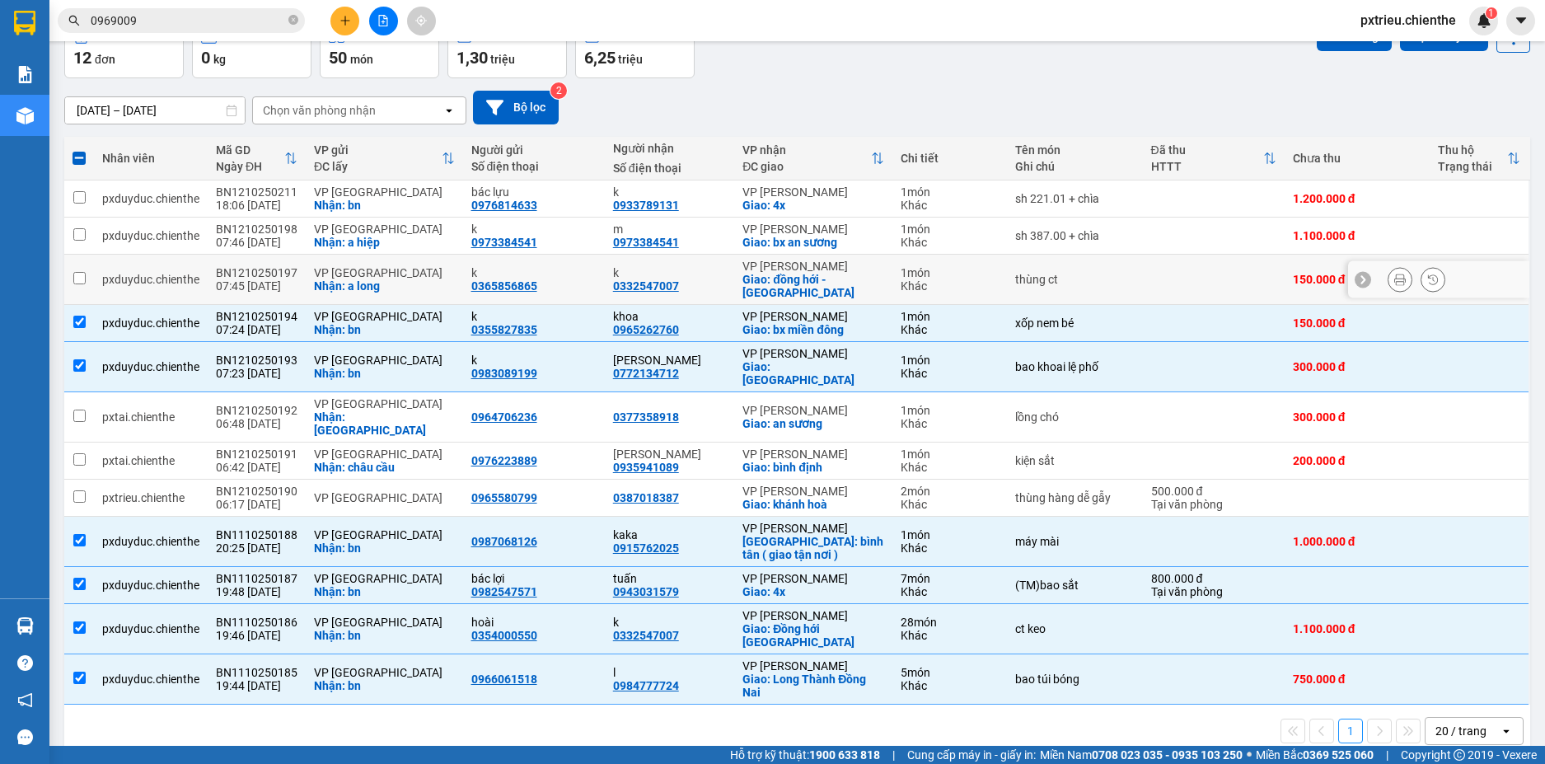
click at [271, 277] on td "BN1210250197 07:45 [DATE]" at bounding box center [257, 280] width 98 height 50
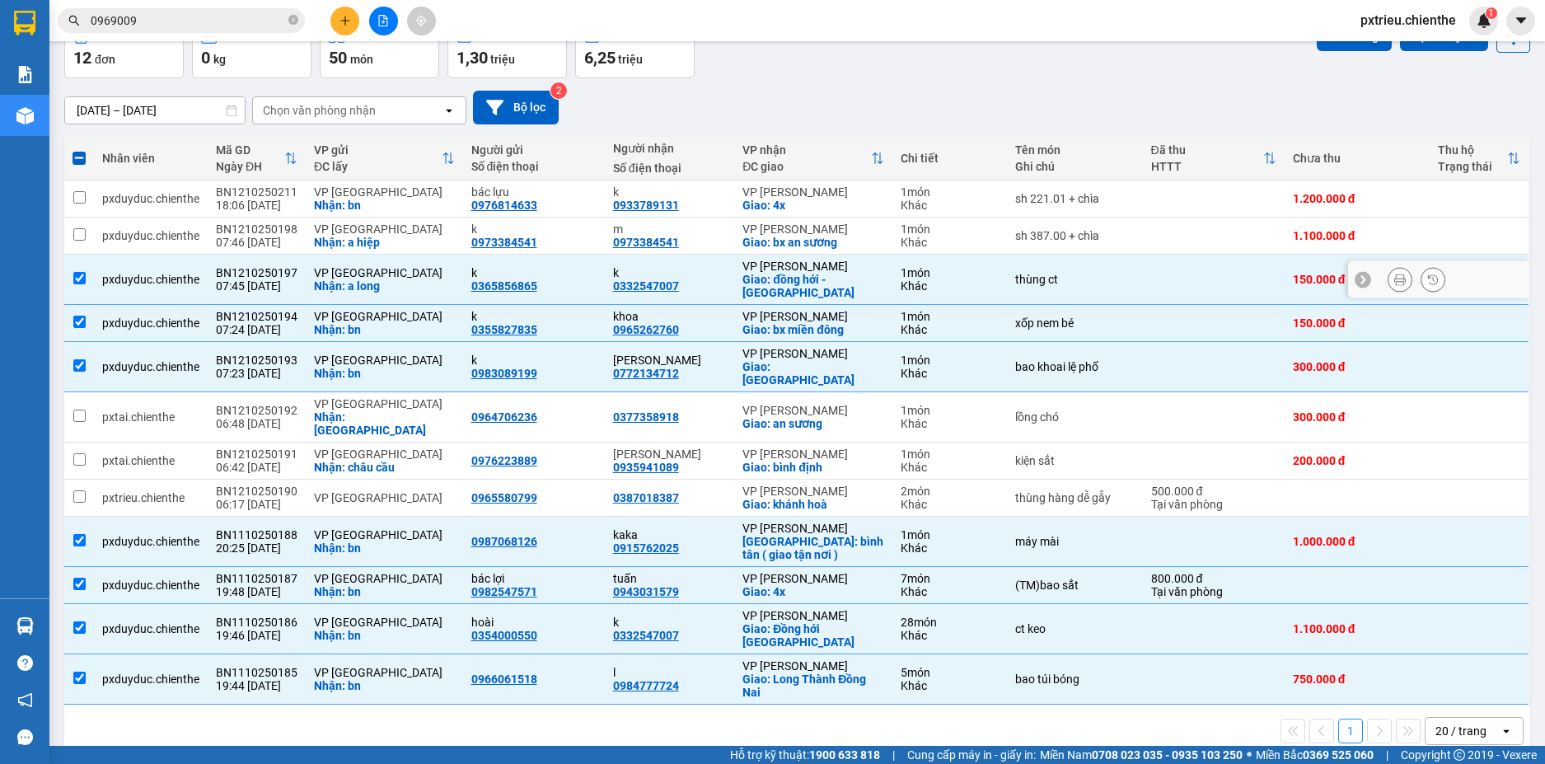
click at [156, 284] on div "pxduyduc.chienthe" at bounding box center [150, 279] width 97 height 13
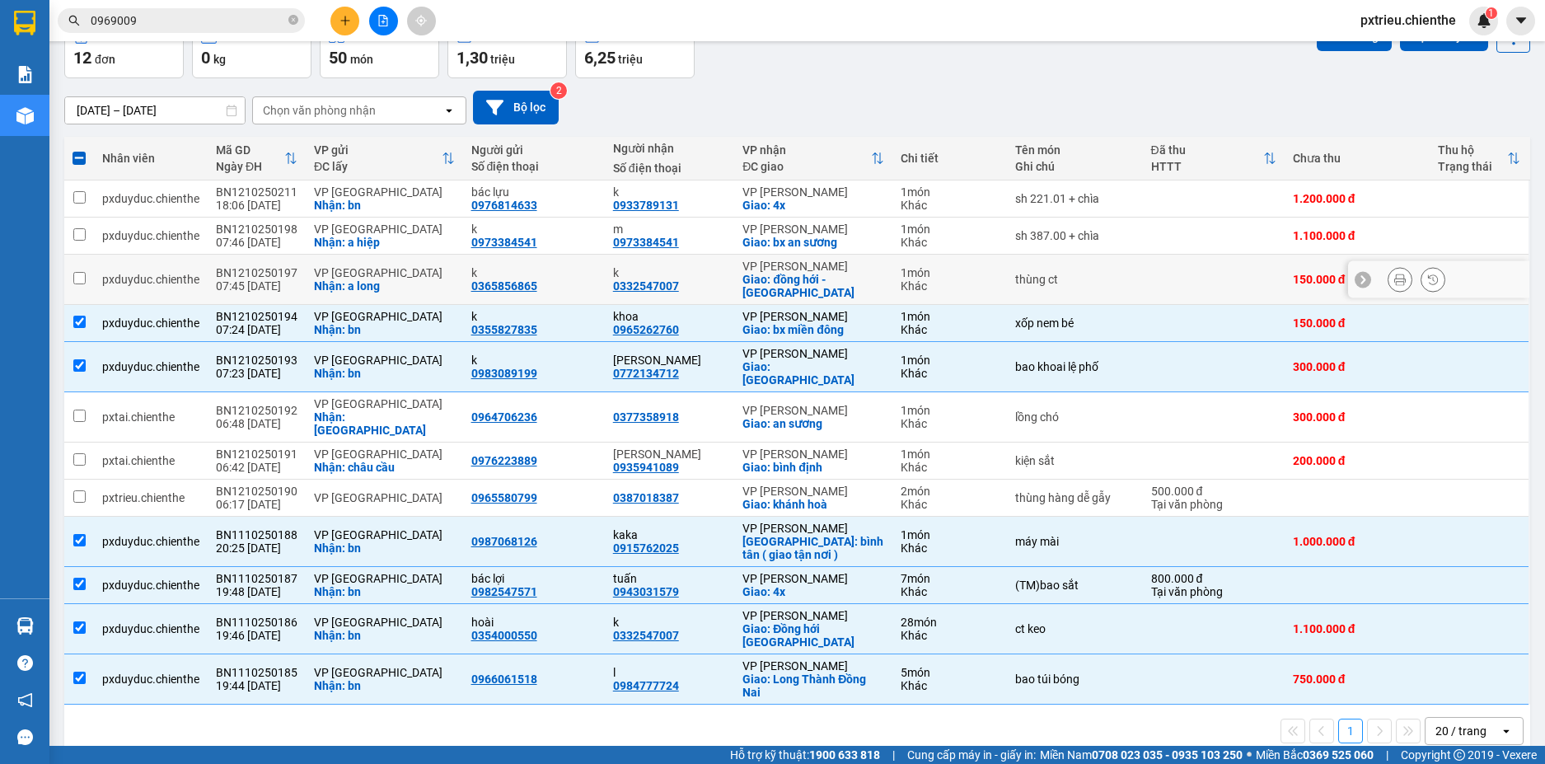
click at [156, 284] on div "pxduyduc.chienthe" at bounding box center [150, 279] width 97 height 13
checkbox input "true"
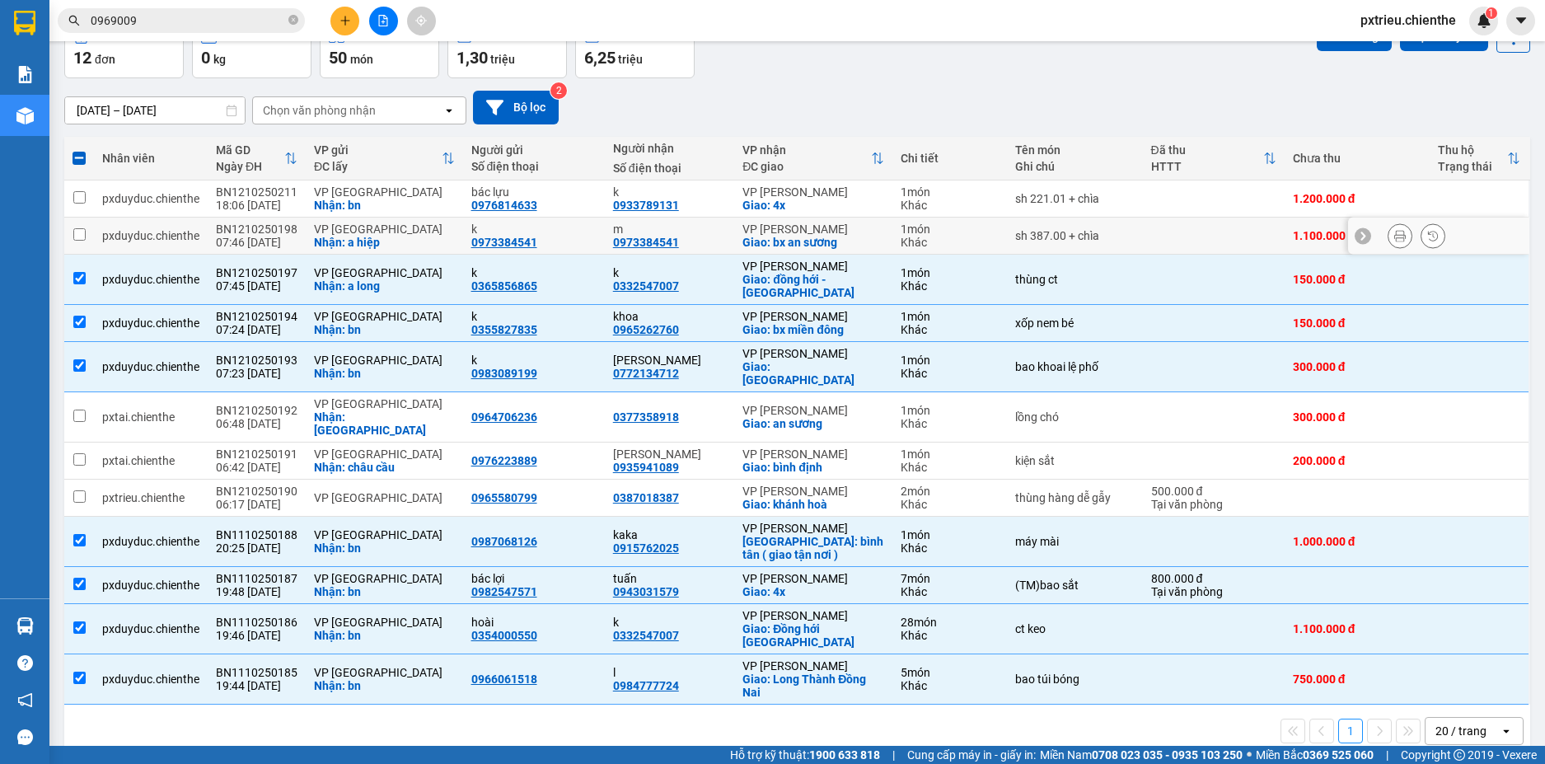
click at [282, 238] on div "07:46 [DATE]" at bounding box center [257, 242] width 82 height 13
checkbox input "true"
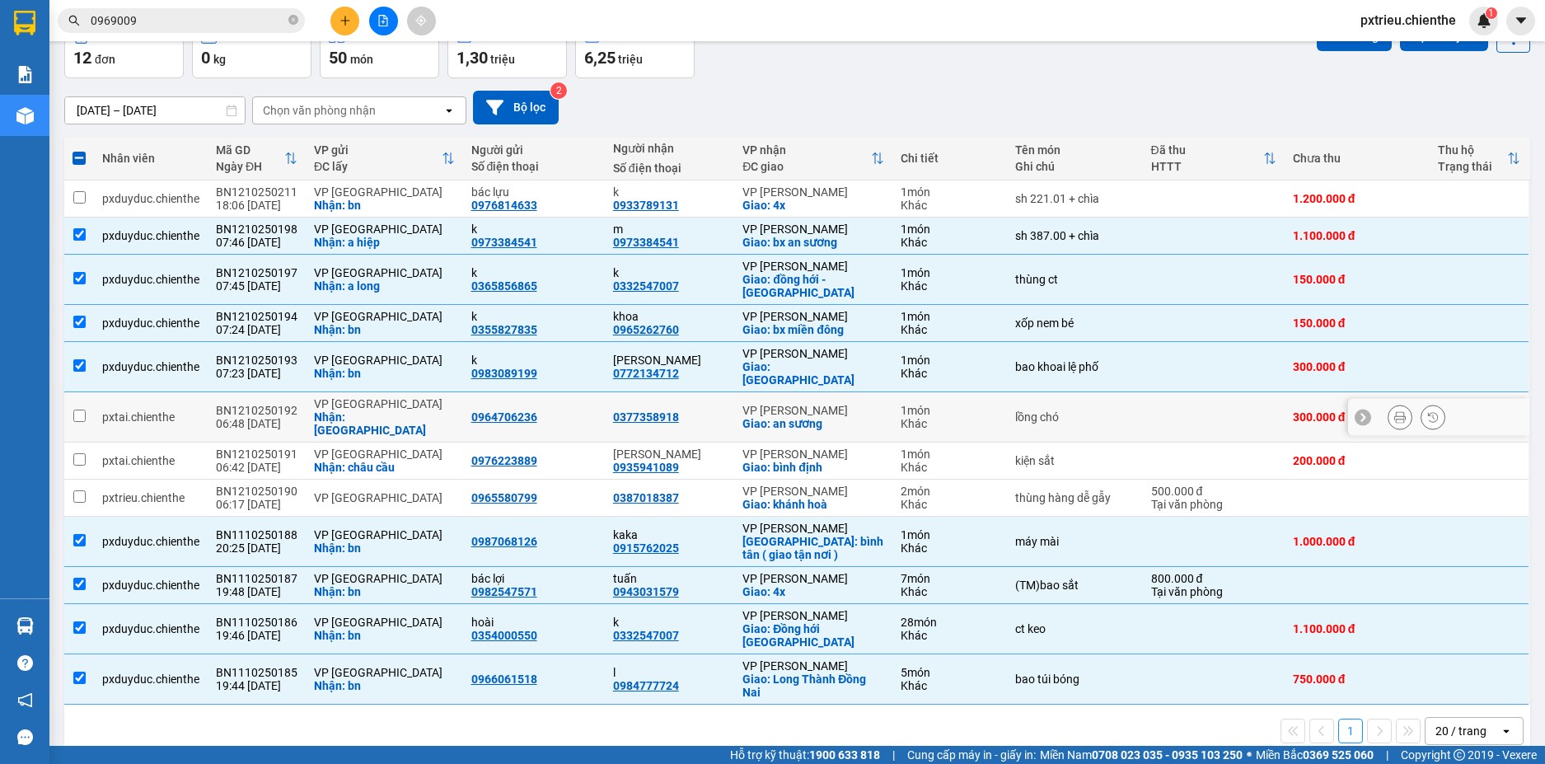
click at [256, 404] on div "BN1210250192" at bounding box center [257, 410] width 82 height 13
checkbox input "true"
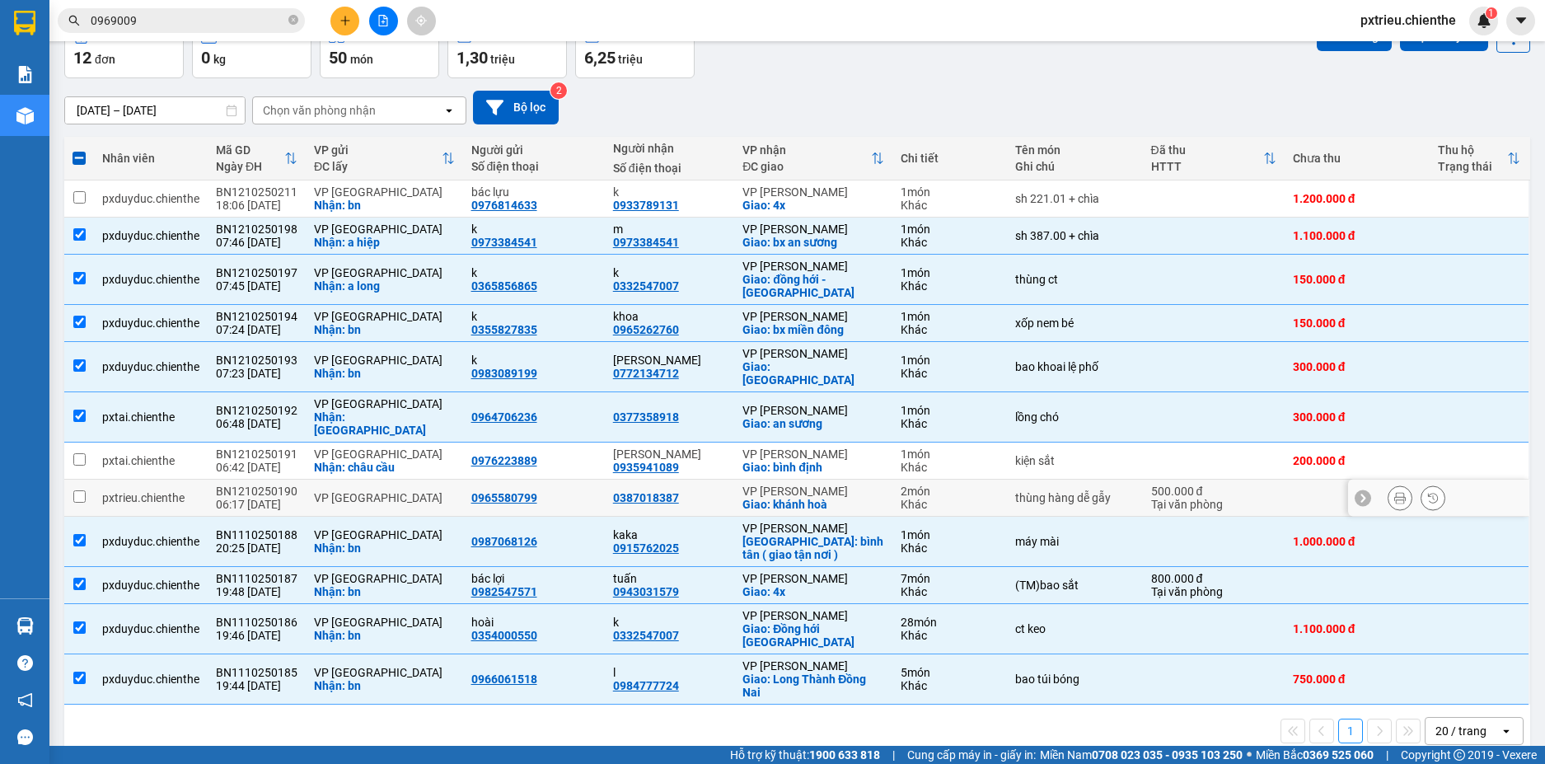
click at [262, 498] on div "06:17 [DATE]" at bounding box center [257, 504] width 82 height 13
checkbox input "true"
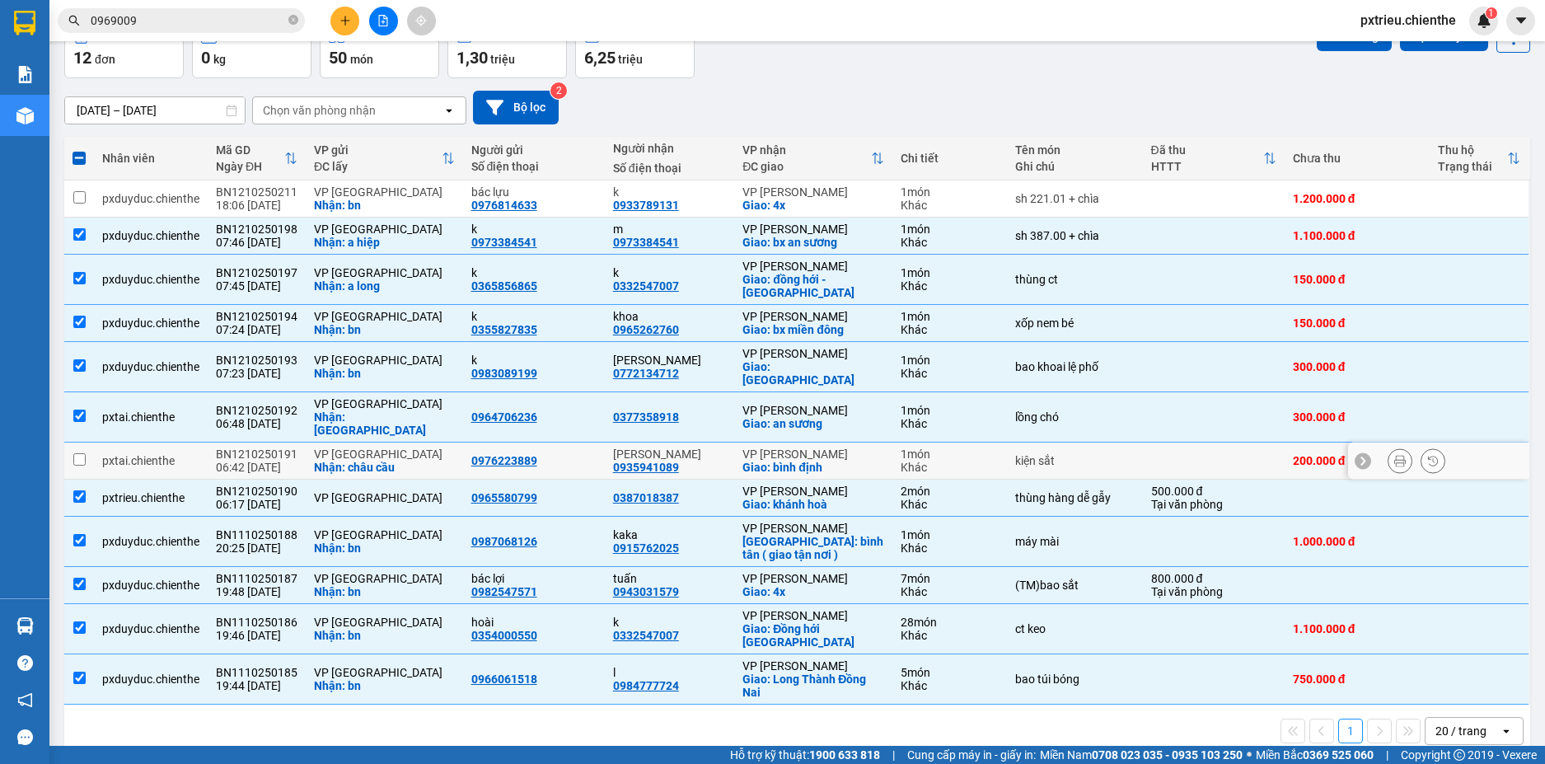
click at [236, 447] on div "BN1210250191" at bounding box center [257, 453] width 82 height 13
checkbox input "true"
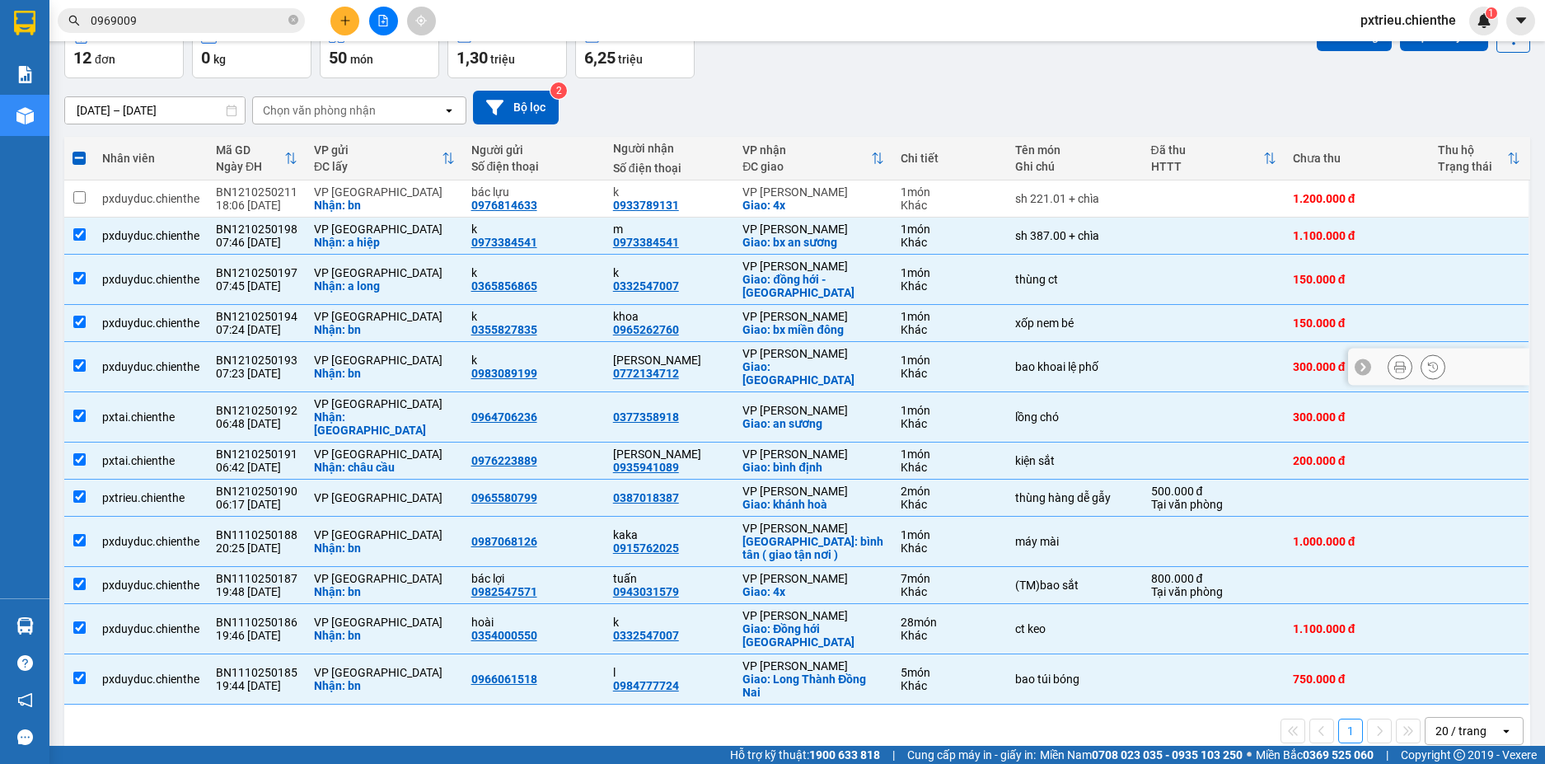
scroll to position [0, 0]
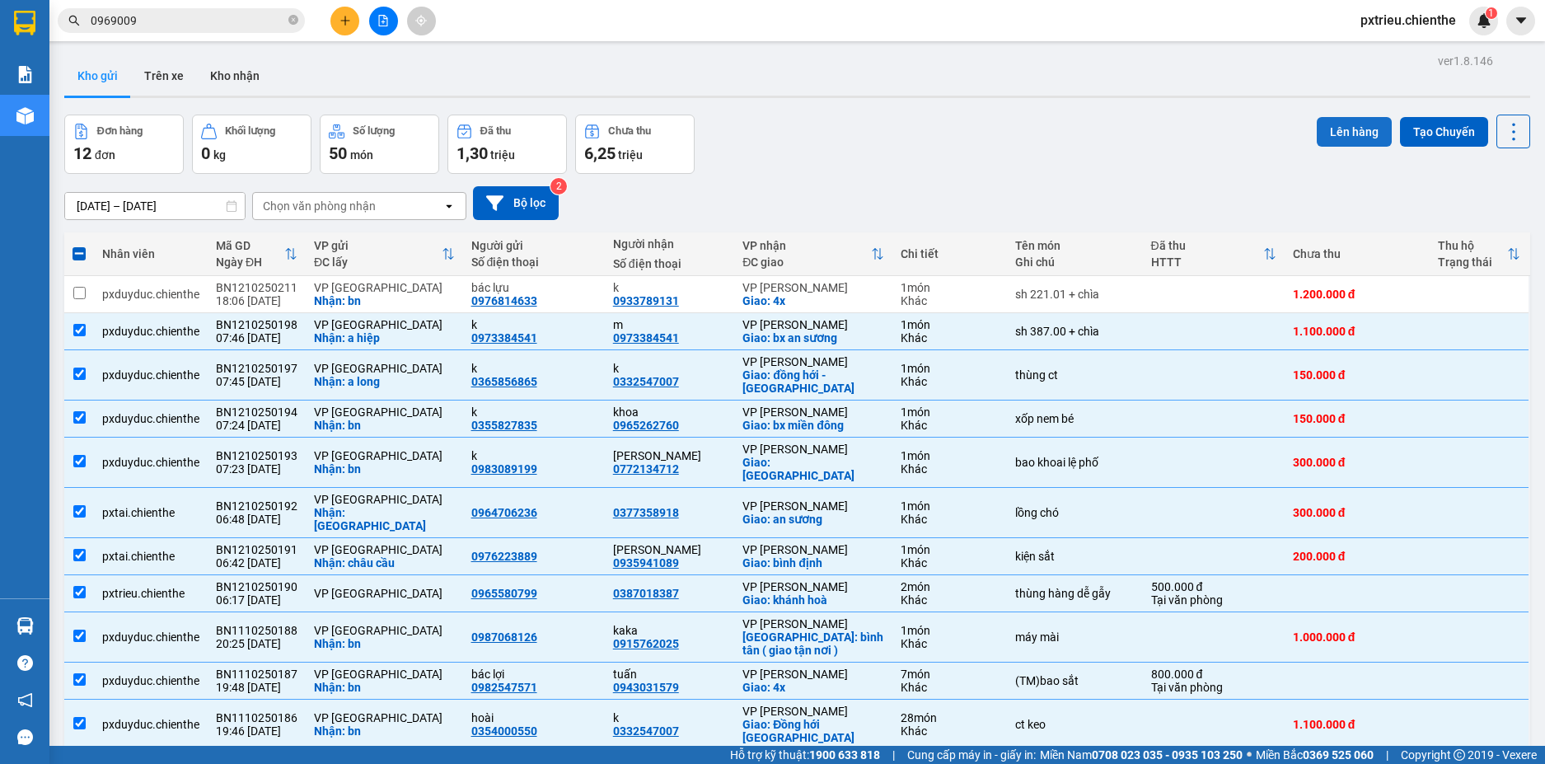
click at [1342, 136] on button "Lên hàng" at bounding box center [1354, 132] width 75 height 30
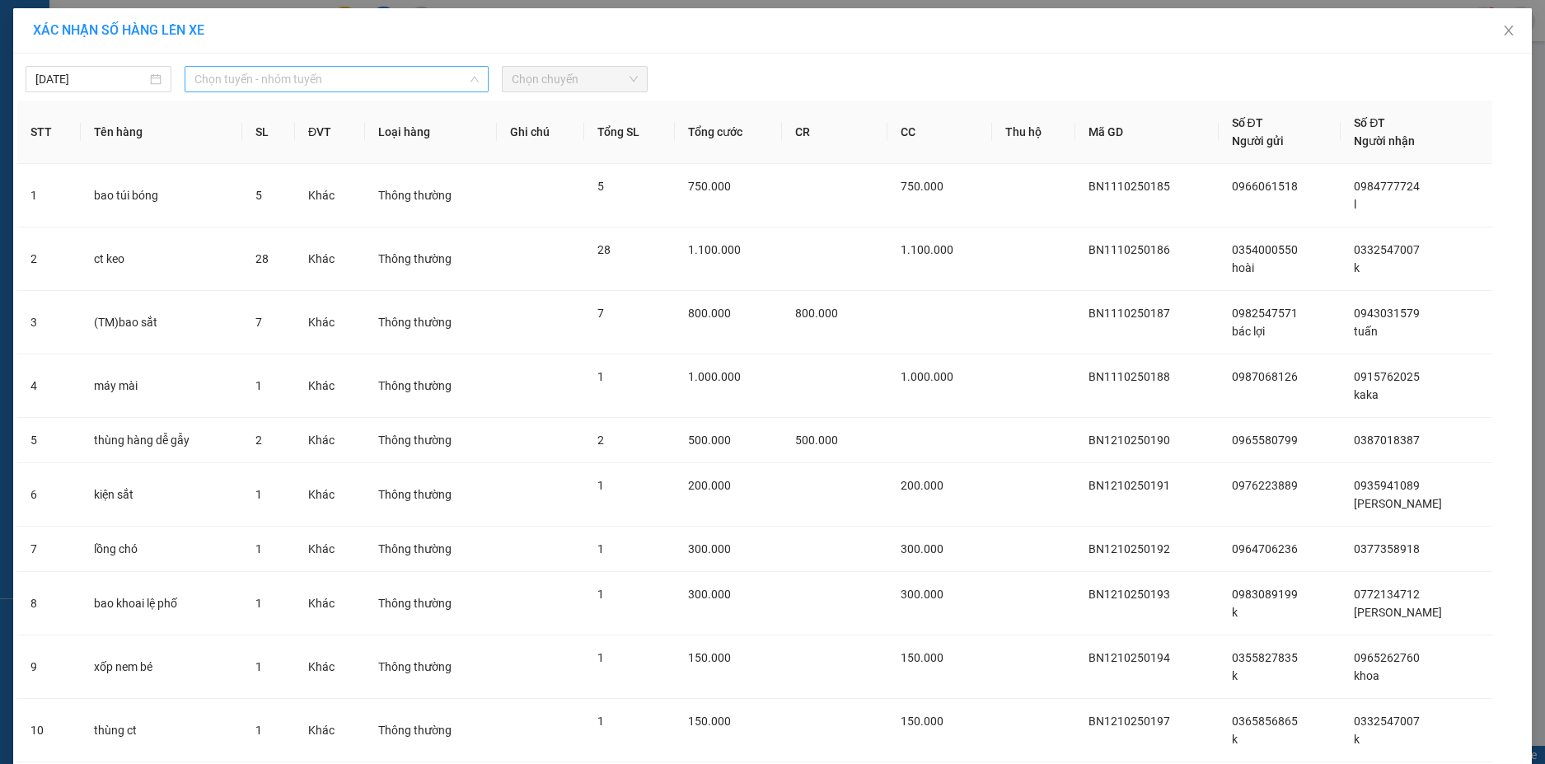
click at [302, 79] on span "Chọn tuyến - nhóm tuyến" at bounding box center [336, 79] width 284 height 25
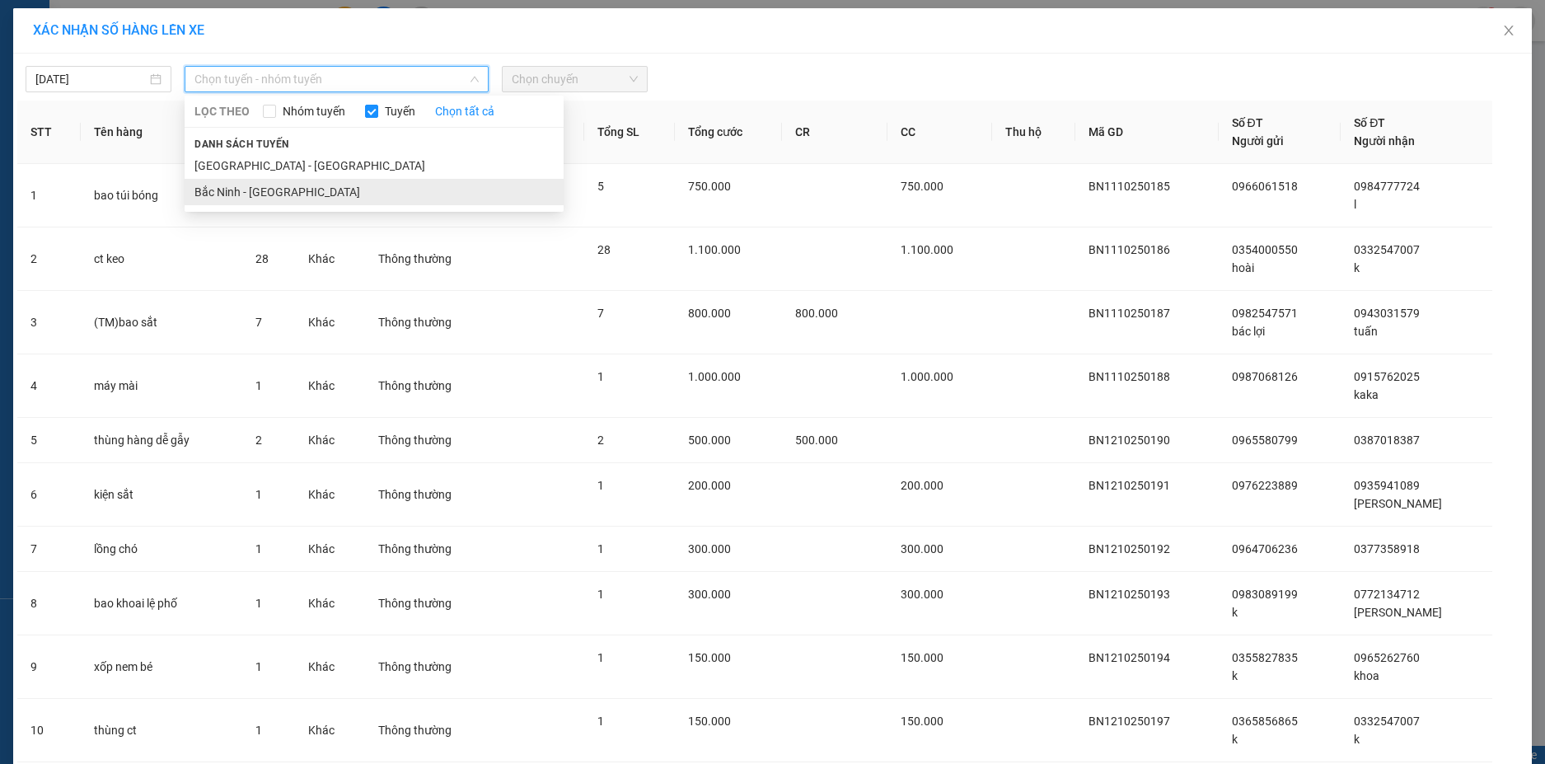
click at [292, 195] on li "Bắc Ninh - [GEOGRAPHIC_DATA]" at bounding box center [374, 192] width 379 height 26
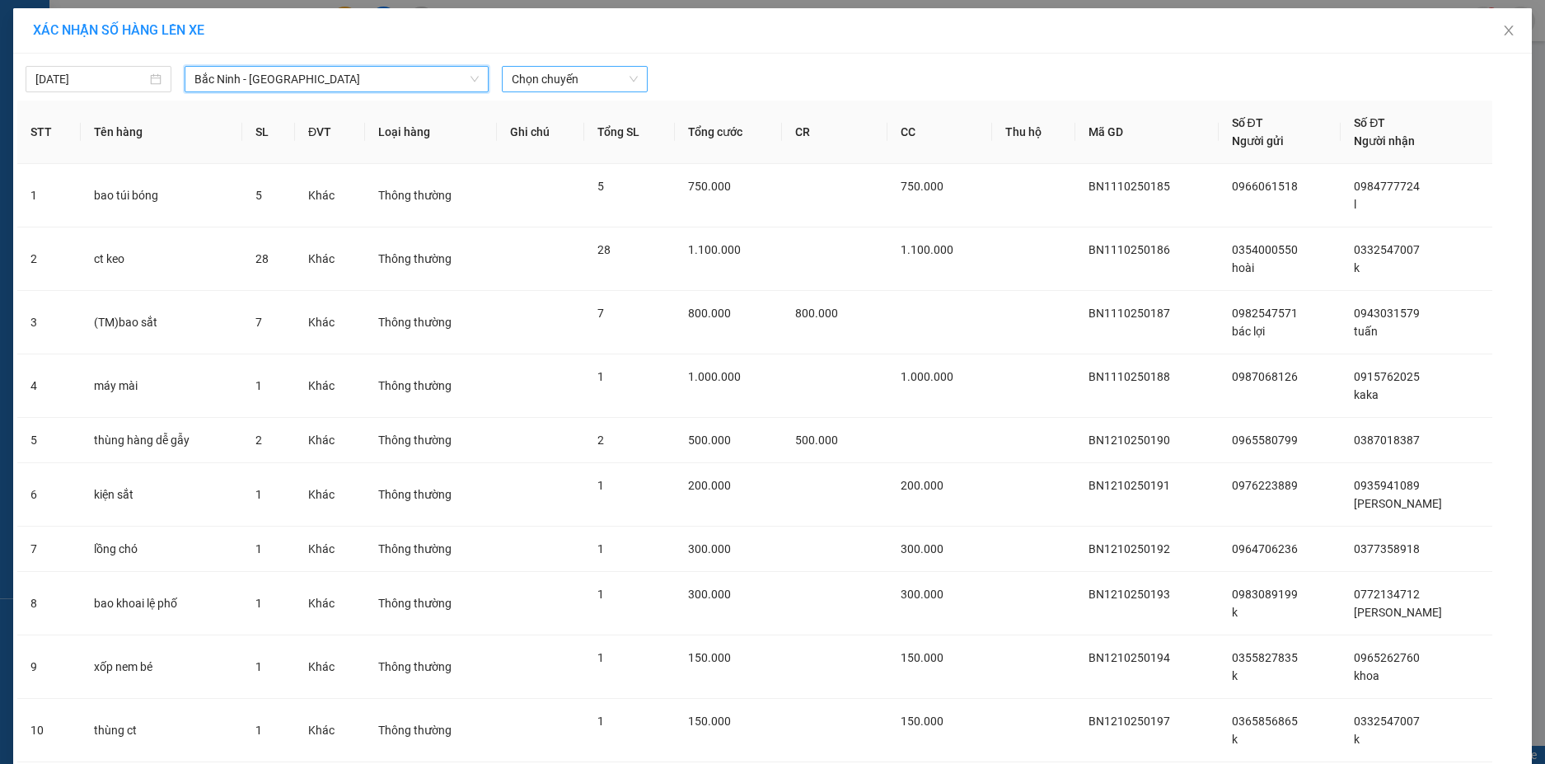
click at [592, 70] on span "Chọn chuyến" at bounding box center [575, 79] width 126 height 25
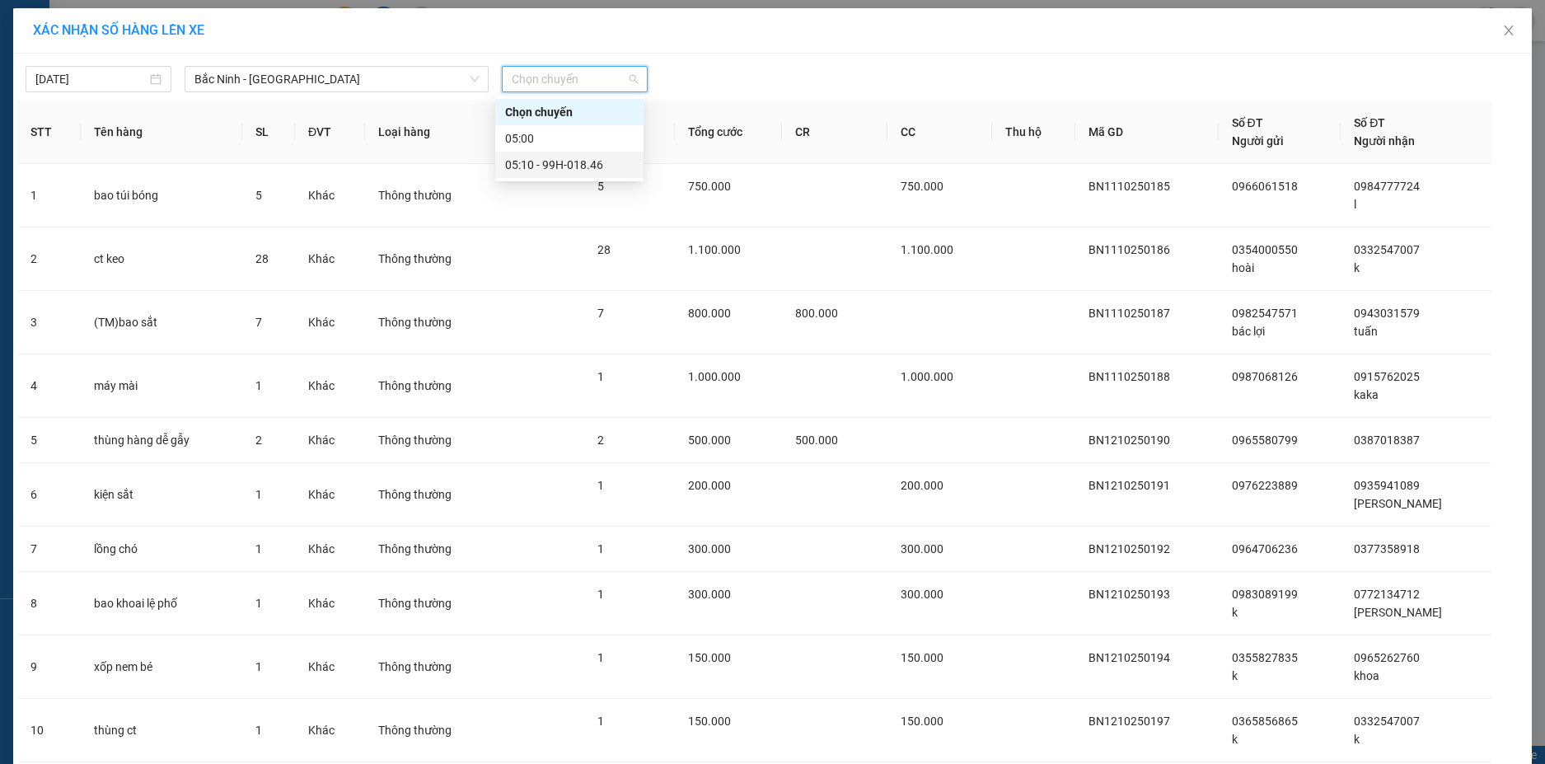
click at [574, 167] on div "05:10 - 99H-018.46" at bounding box center [569, 165] width 129 height 18
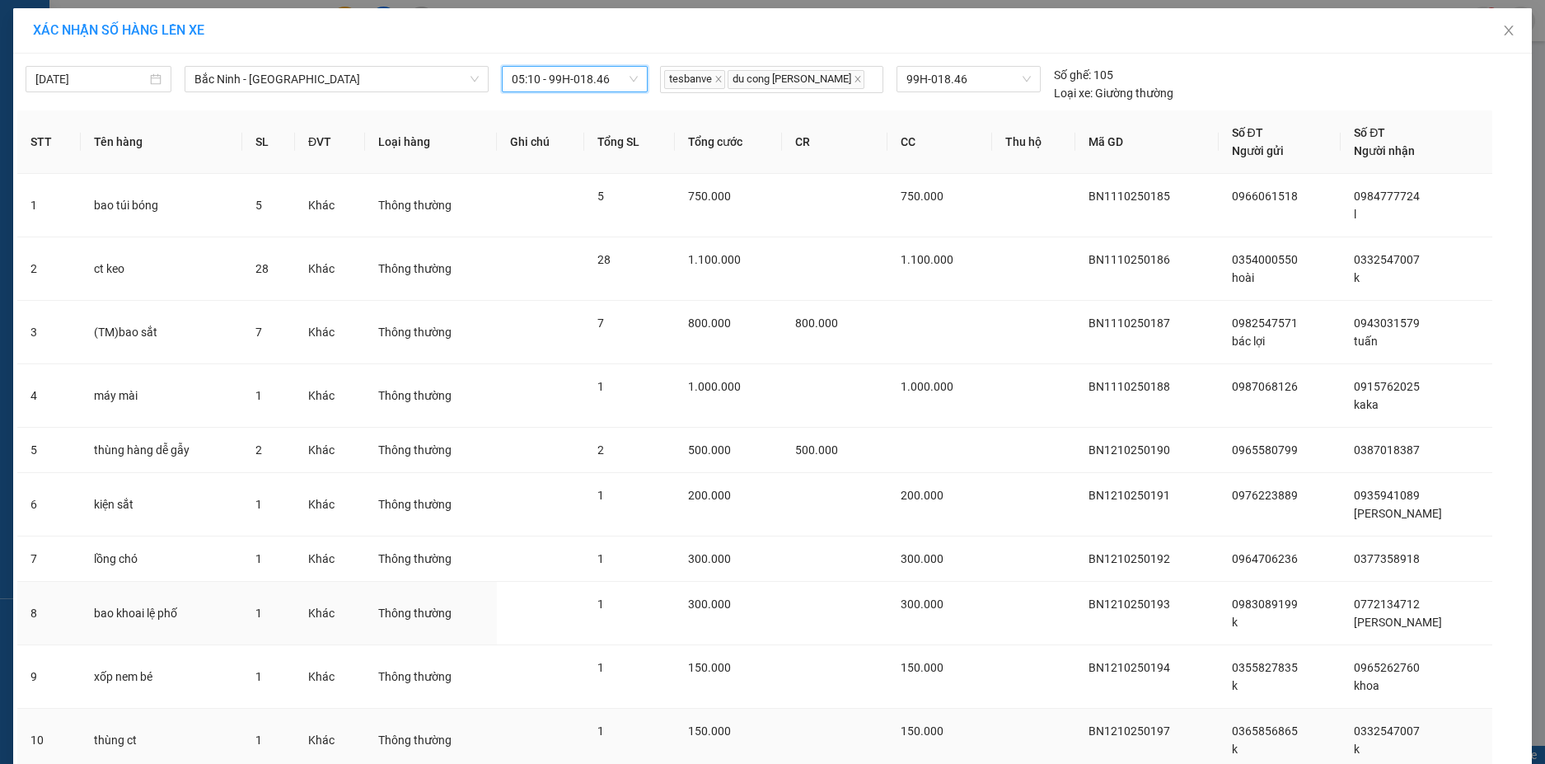
scroll to position [192, 0]
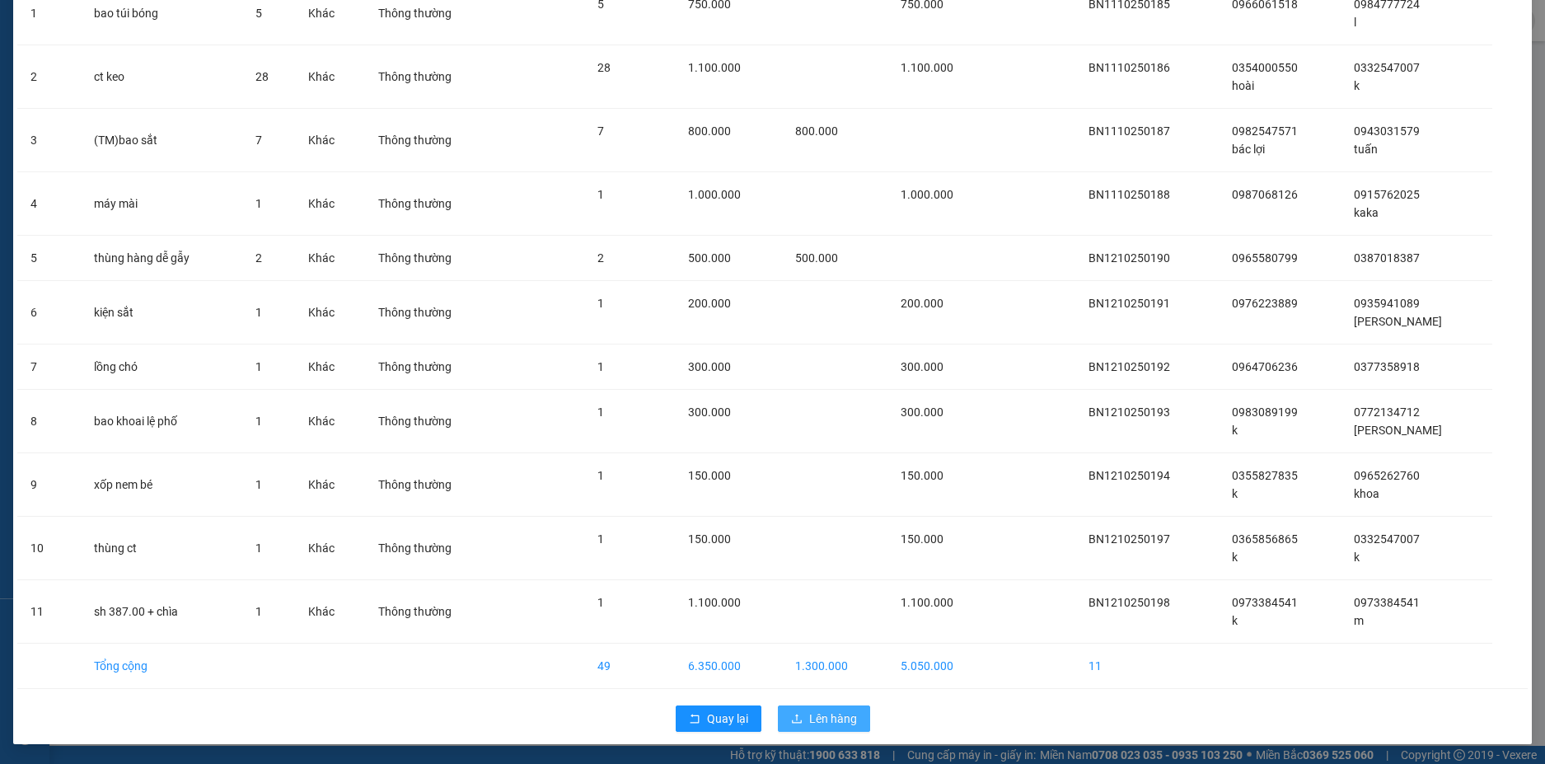
click at [816, 719] on span "Lên hàng" at bounding box center [833, 718] width 48 height 18
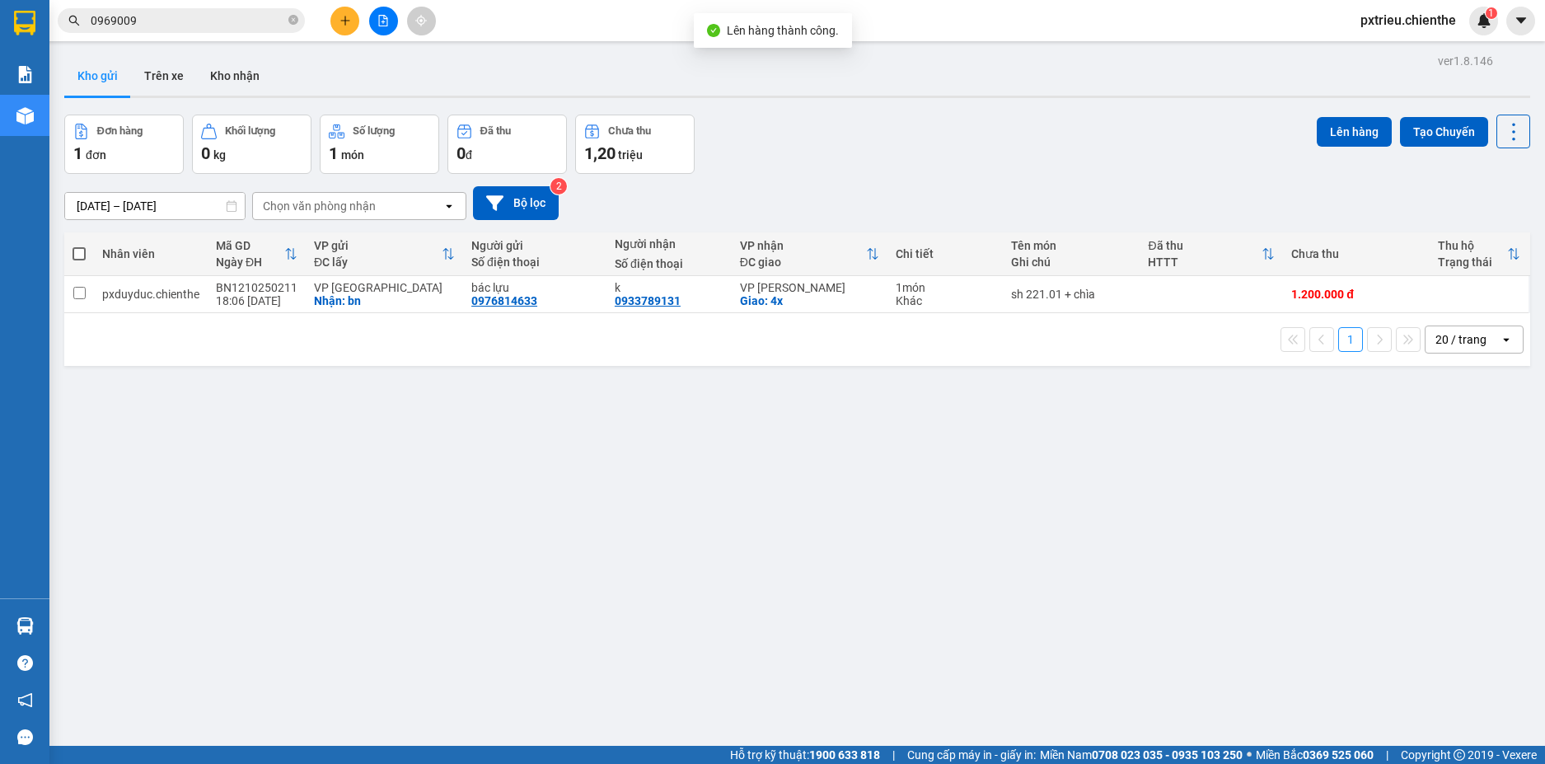
click at [386, 30] on button at bounding box center [383, 21] width 29 height 29
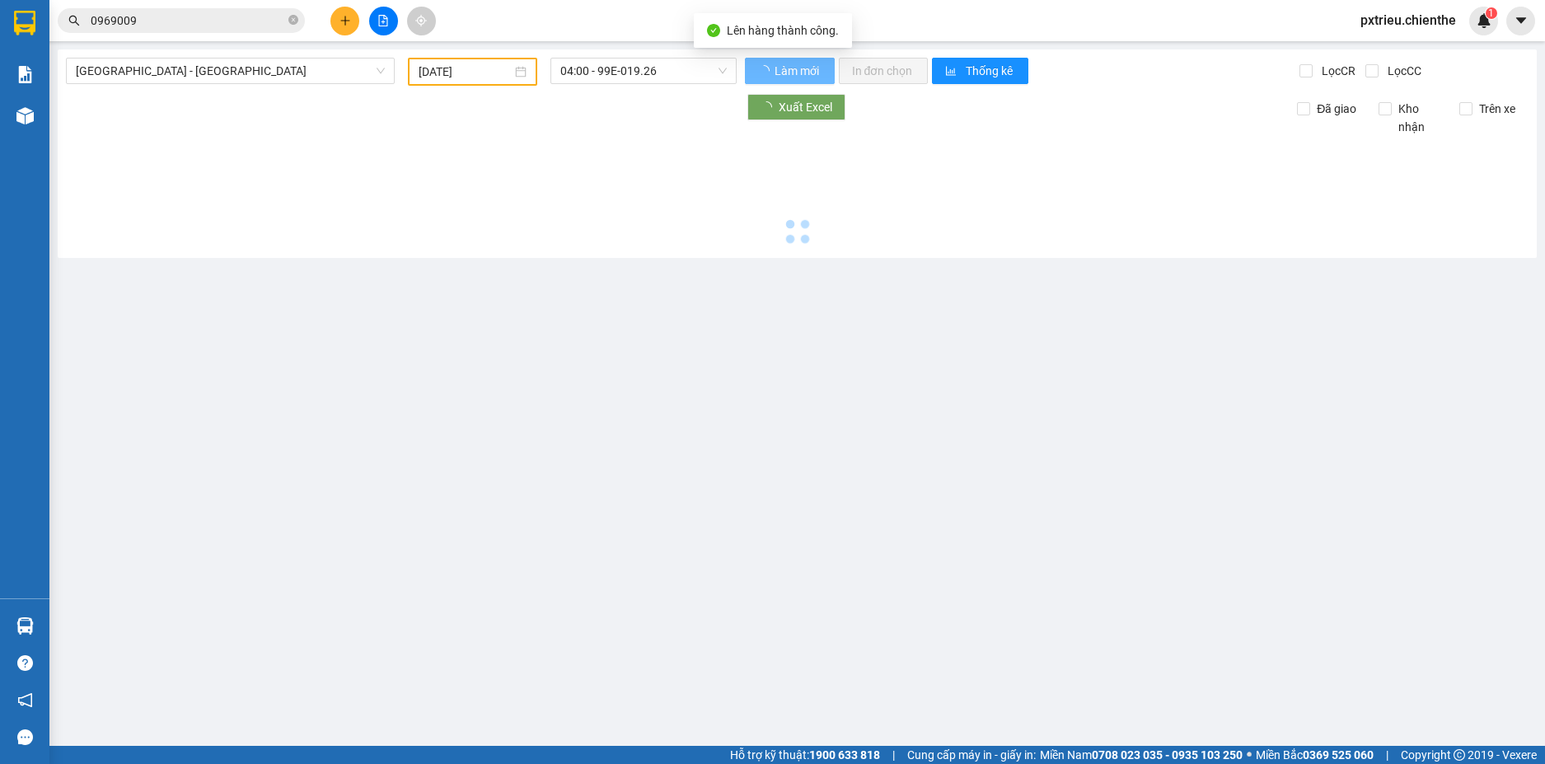
type input "[DATE]"
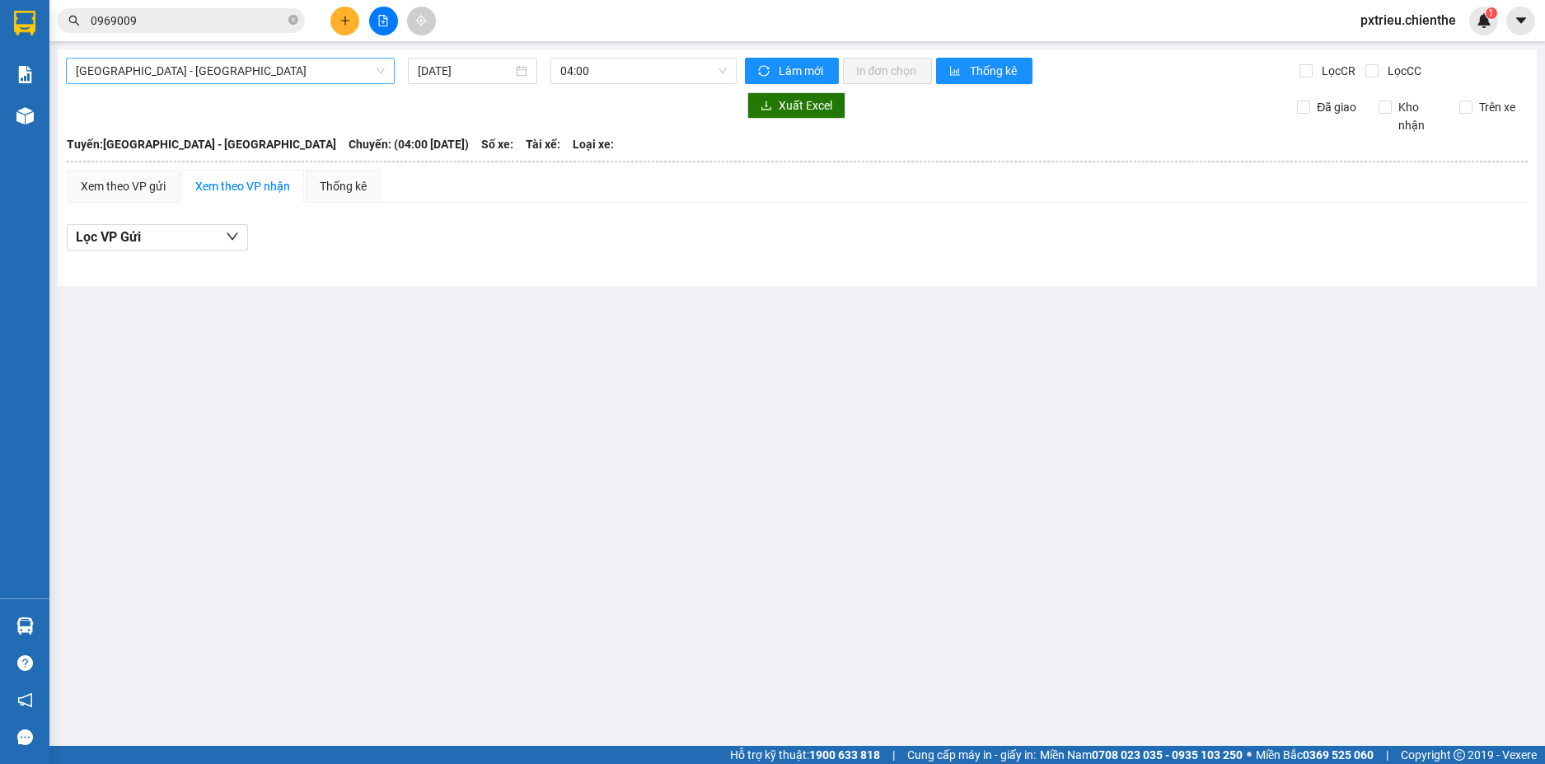
click at [338, 72] on span "[GEOGRAPHIC_DATA] - [GEOGRAPHIC_DATA]" at bounding box center [230, 71] width 309 height 25
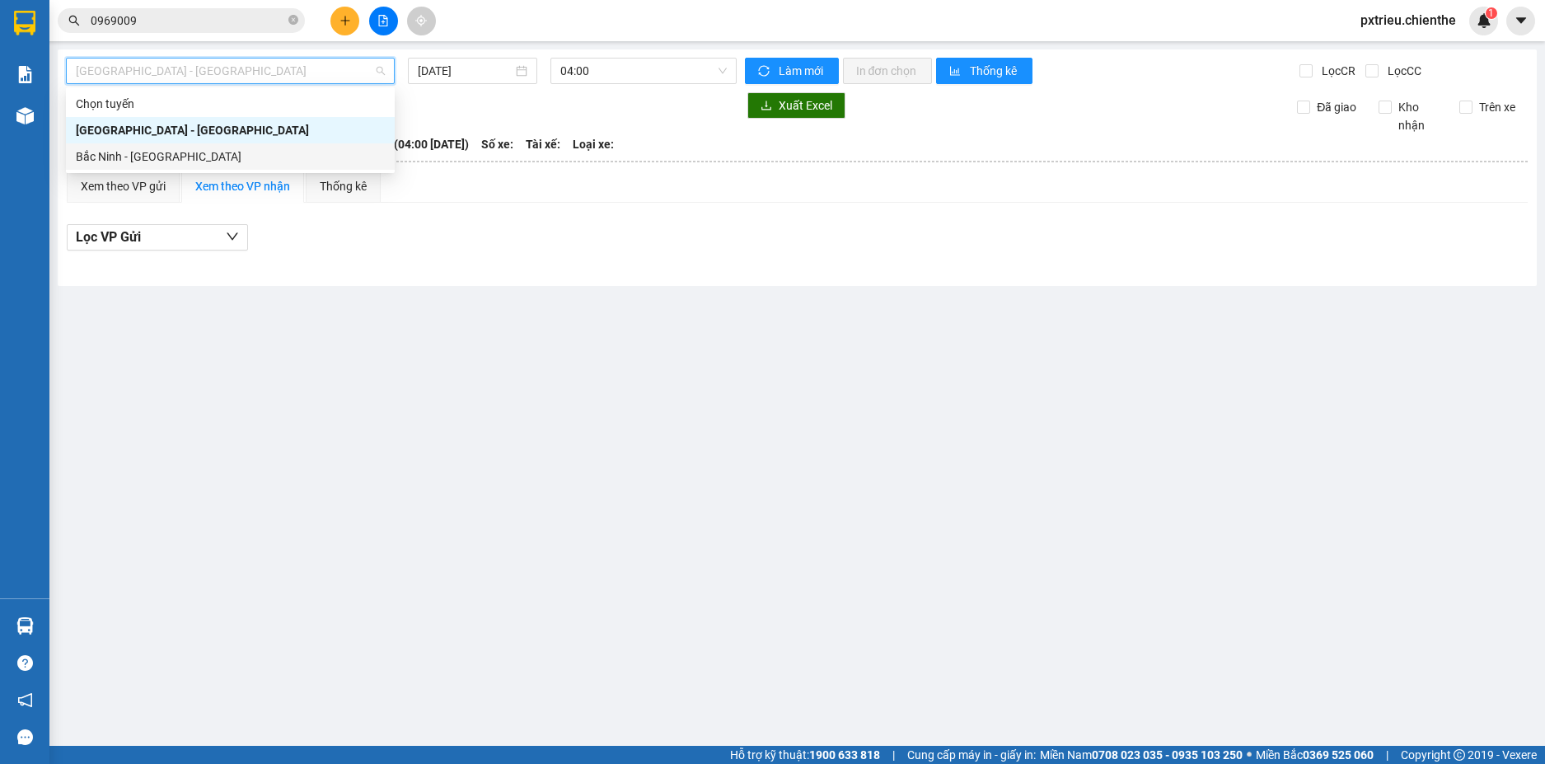
click at [196, 161] on div "Bắc Ninh - [GEOGRAPHIC_DATA]" at bounding box center [230, 156] width 309 height 18
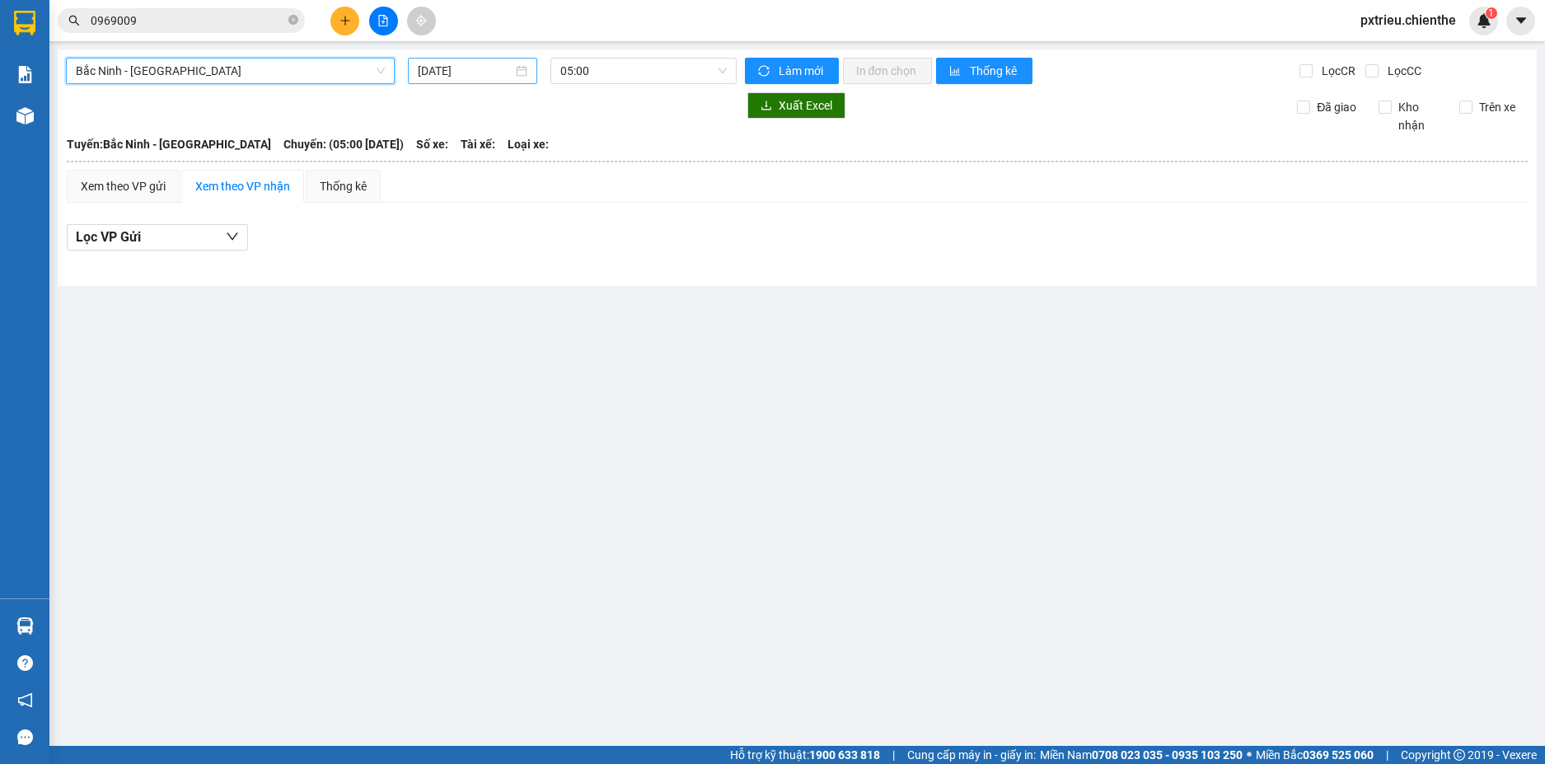
click at [490, 73] on input "[DATE]" at bounding box center [465, 71] width 95 height 18
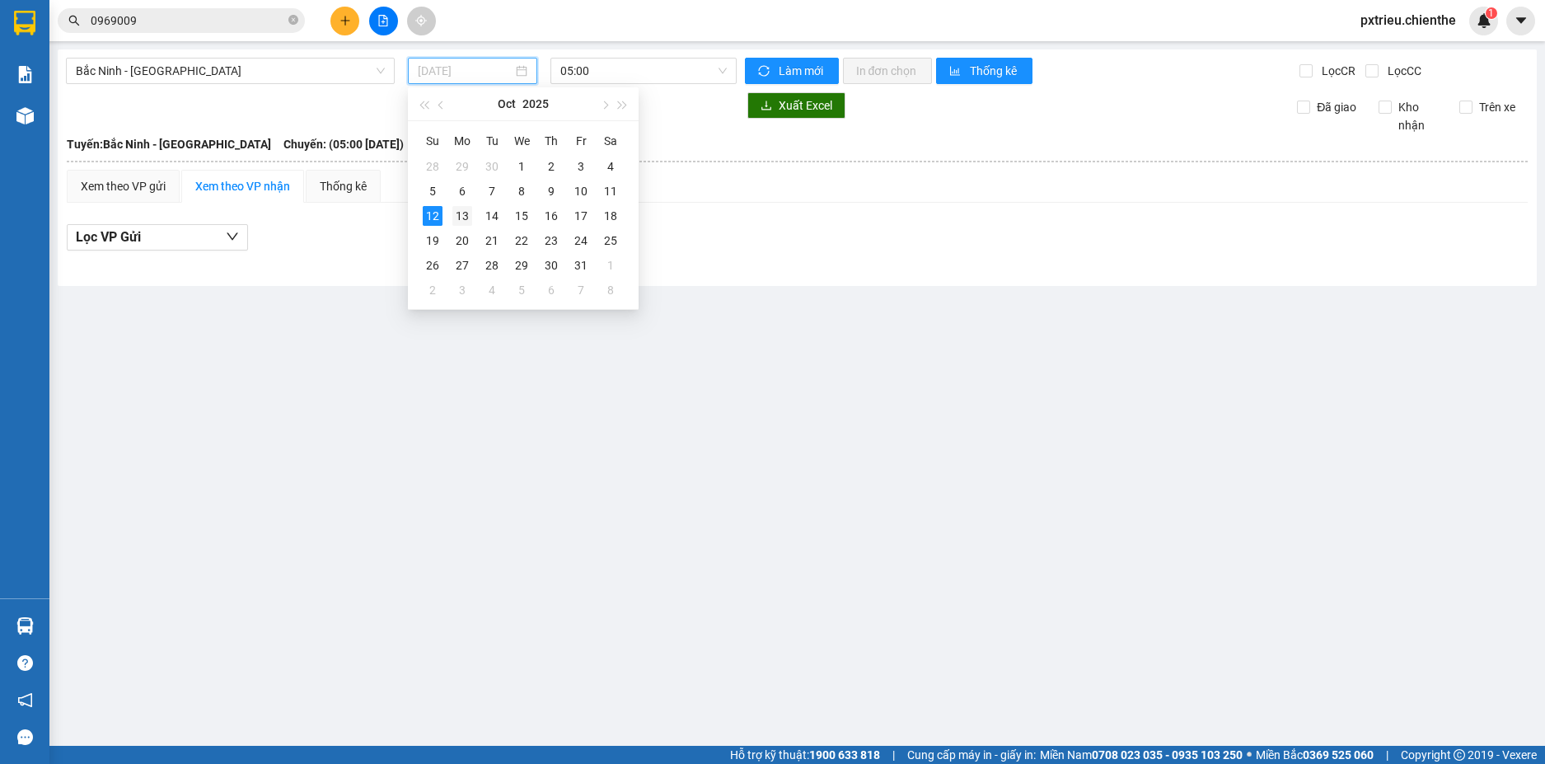
click at [458, 217] on div "13" at bounding box center [462, 216] width 20 height 20
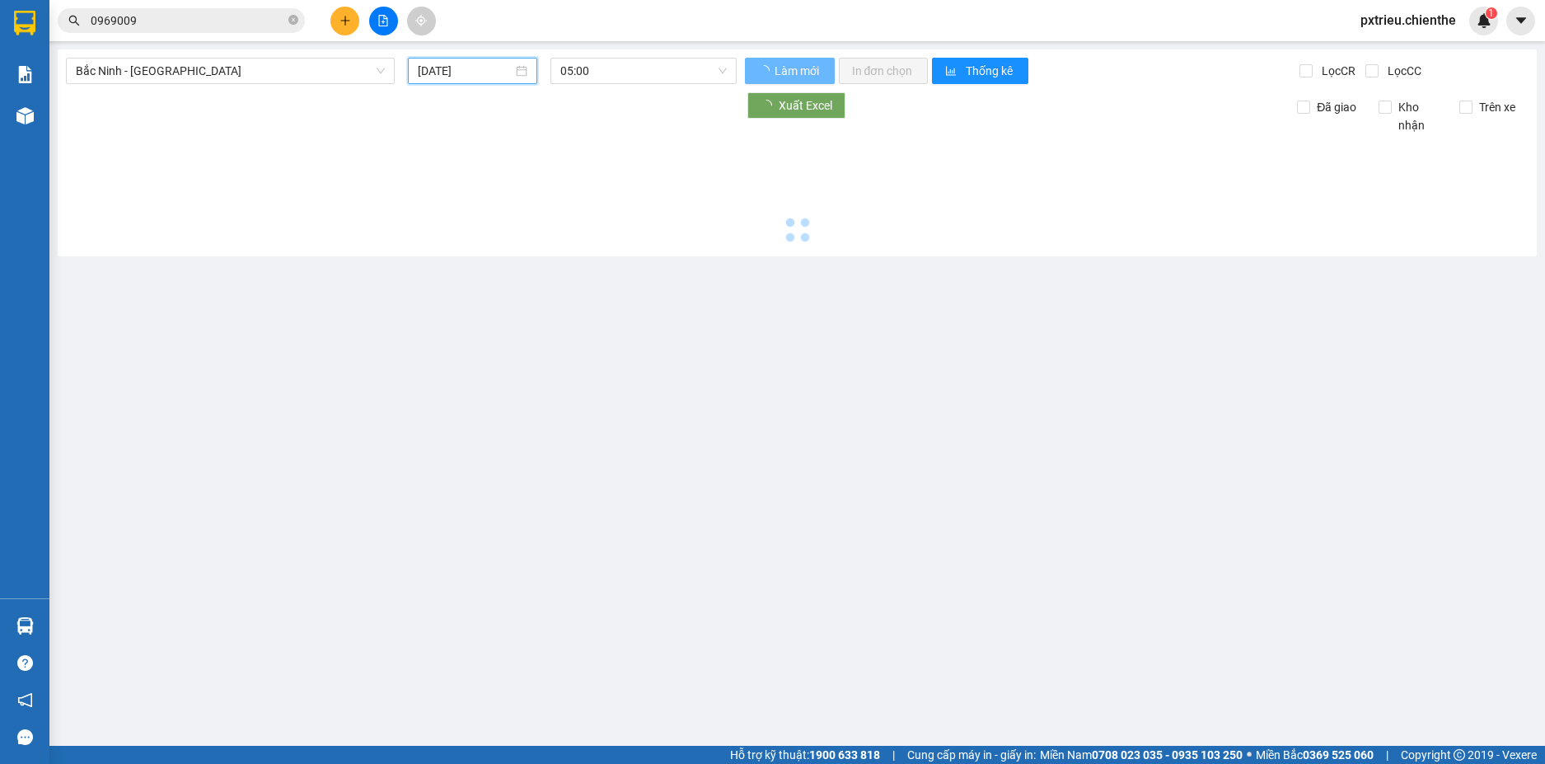
type input "[DATE]"
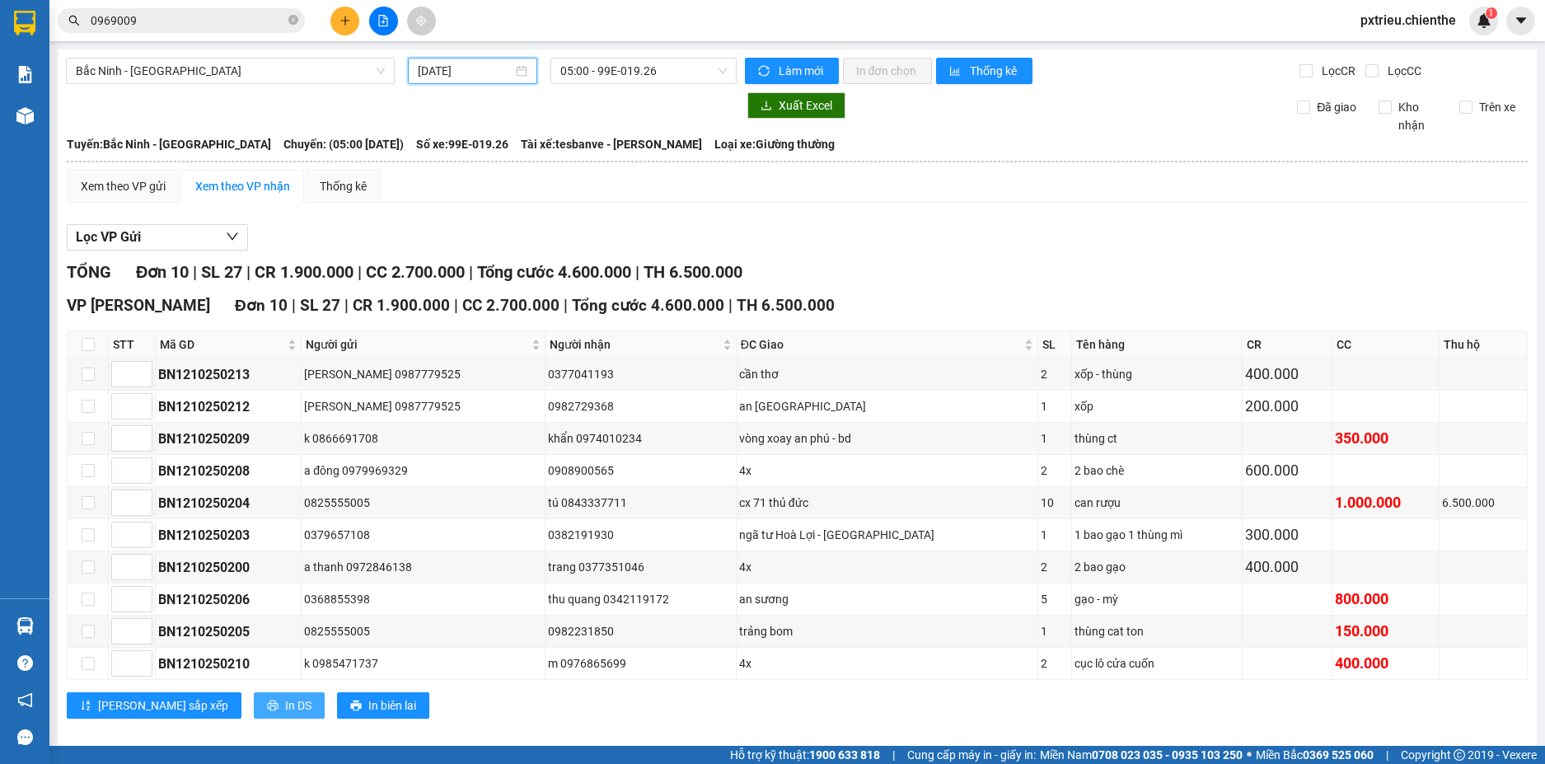
click at [285, 705] on span "In DS" at bounding box center [298, 705] width 26 height 18
